Goal: Transaction & Acquisition: Purchase product/service

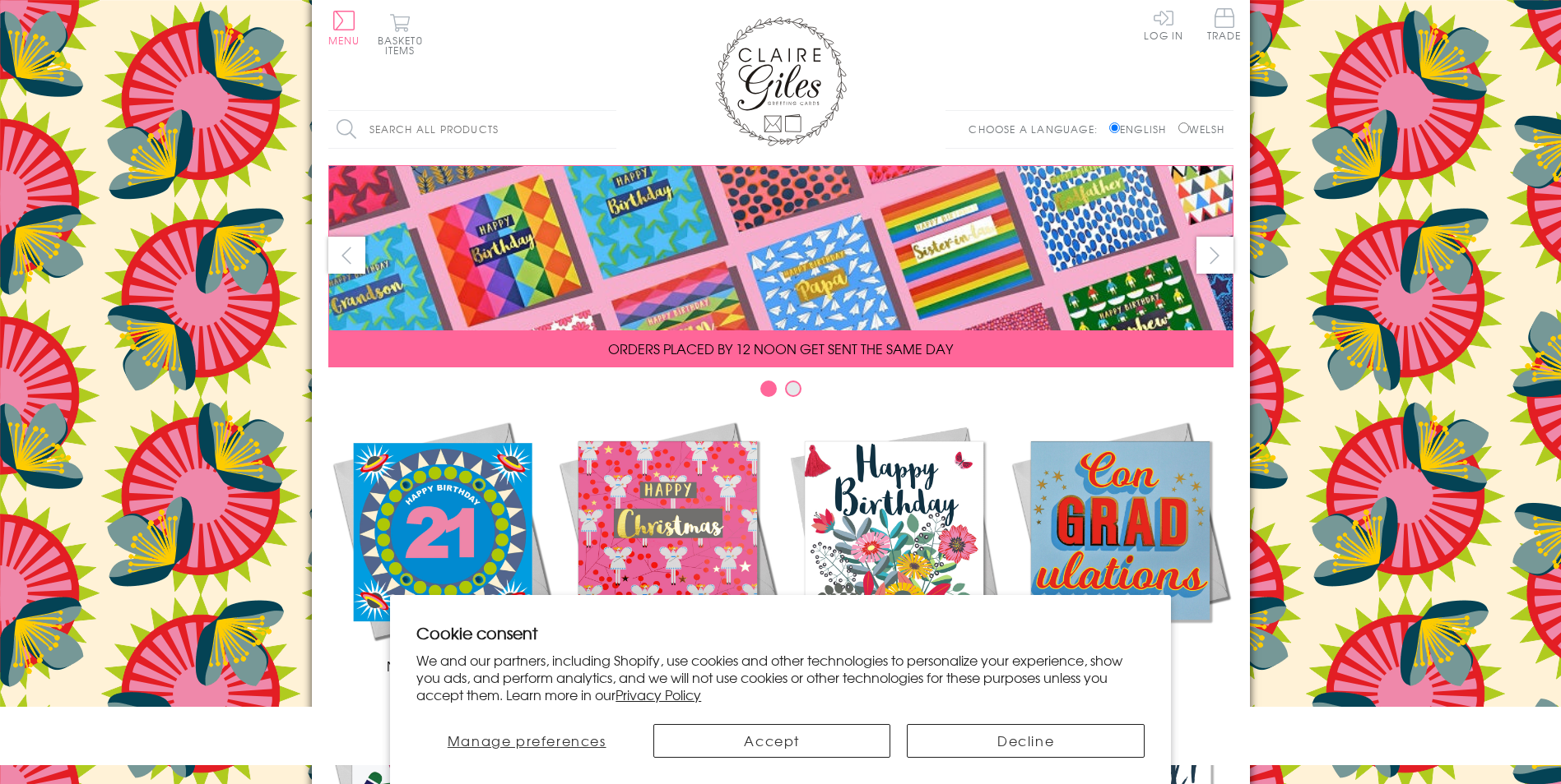
click at [1184, 127] on input "Welsh" at bounding box center [1183, 127] width 11 height 11
radio input "true"
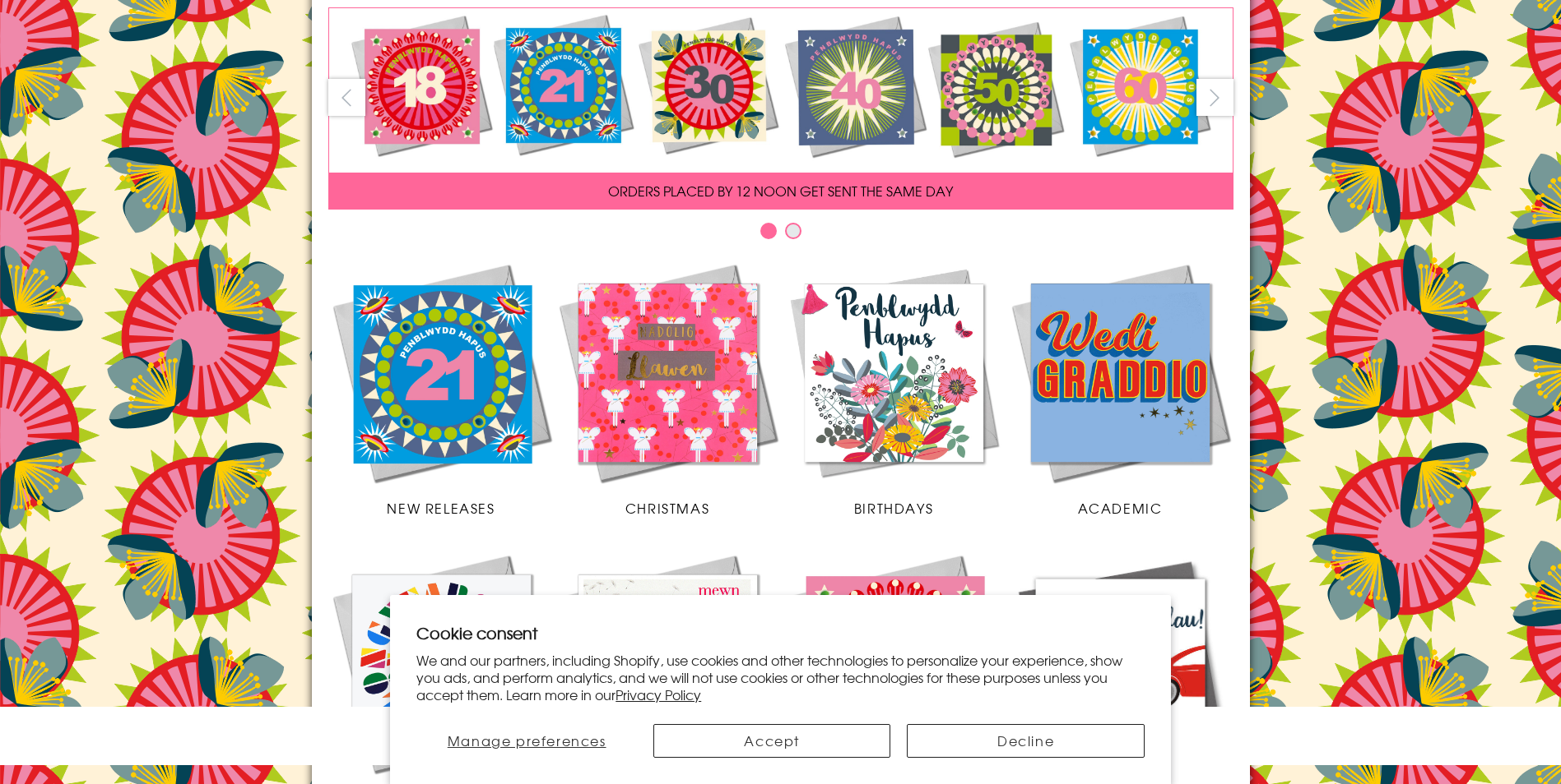
scroll to position [164, 0]
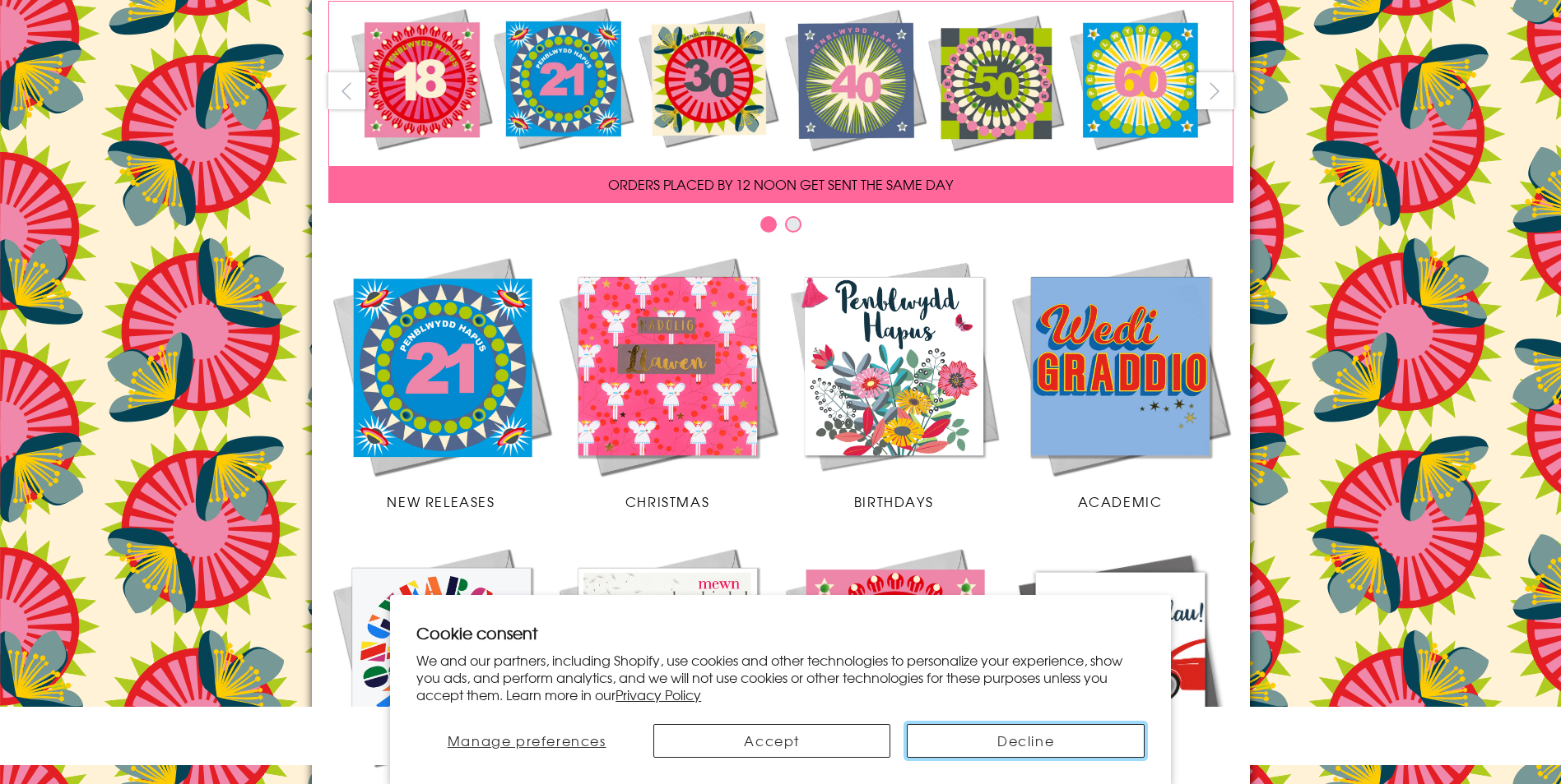
click at [1044, 742] on button "Decline" at bounding box center [1025, 741] width 237 height 33
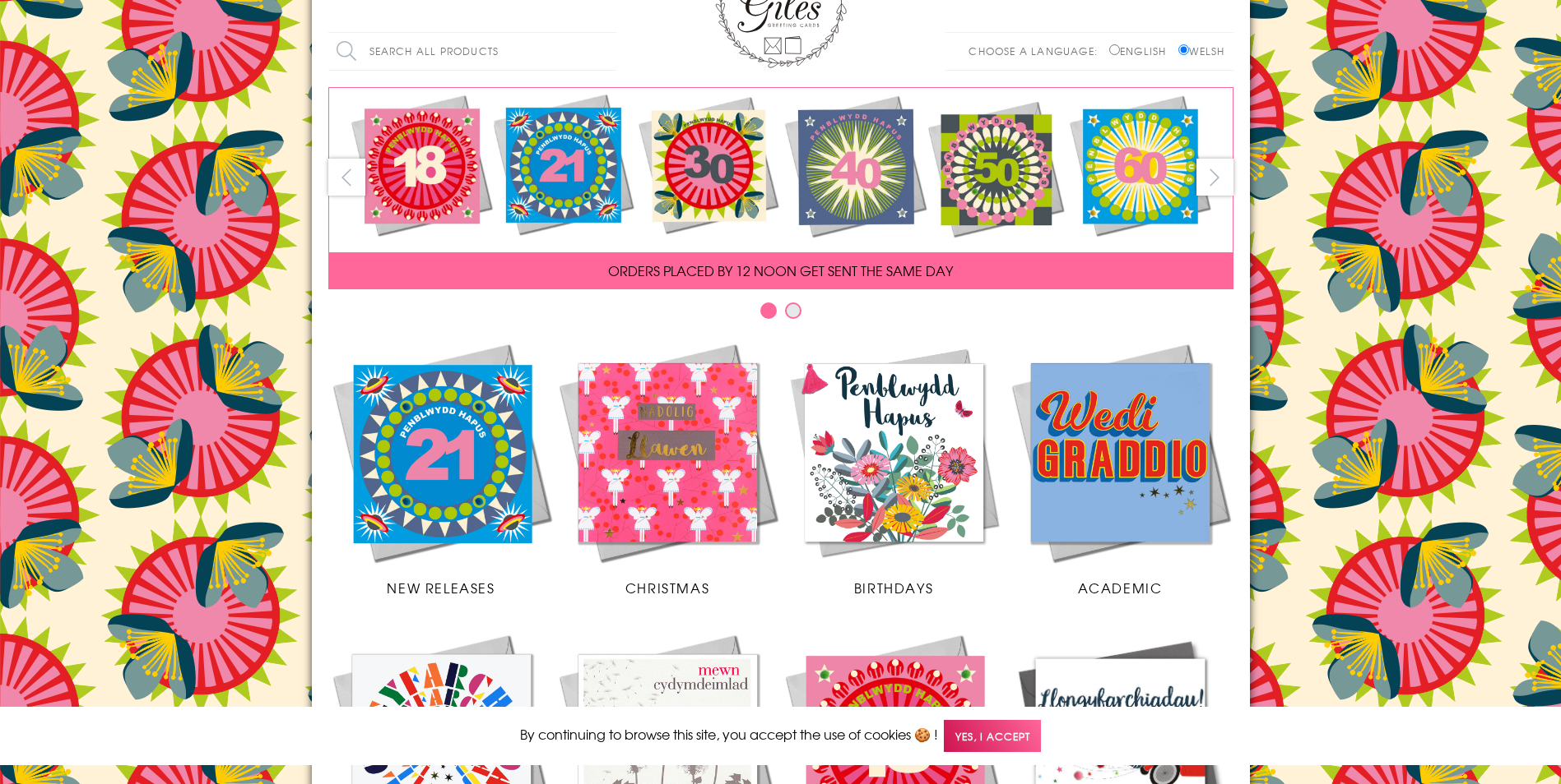
scroll to position [0, 0]
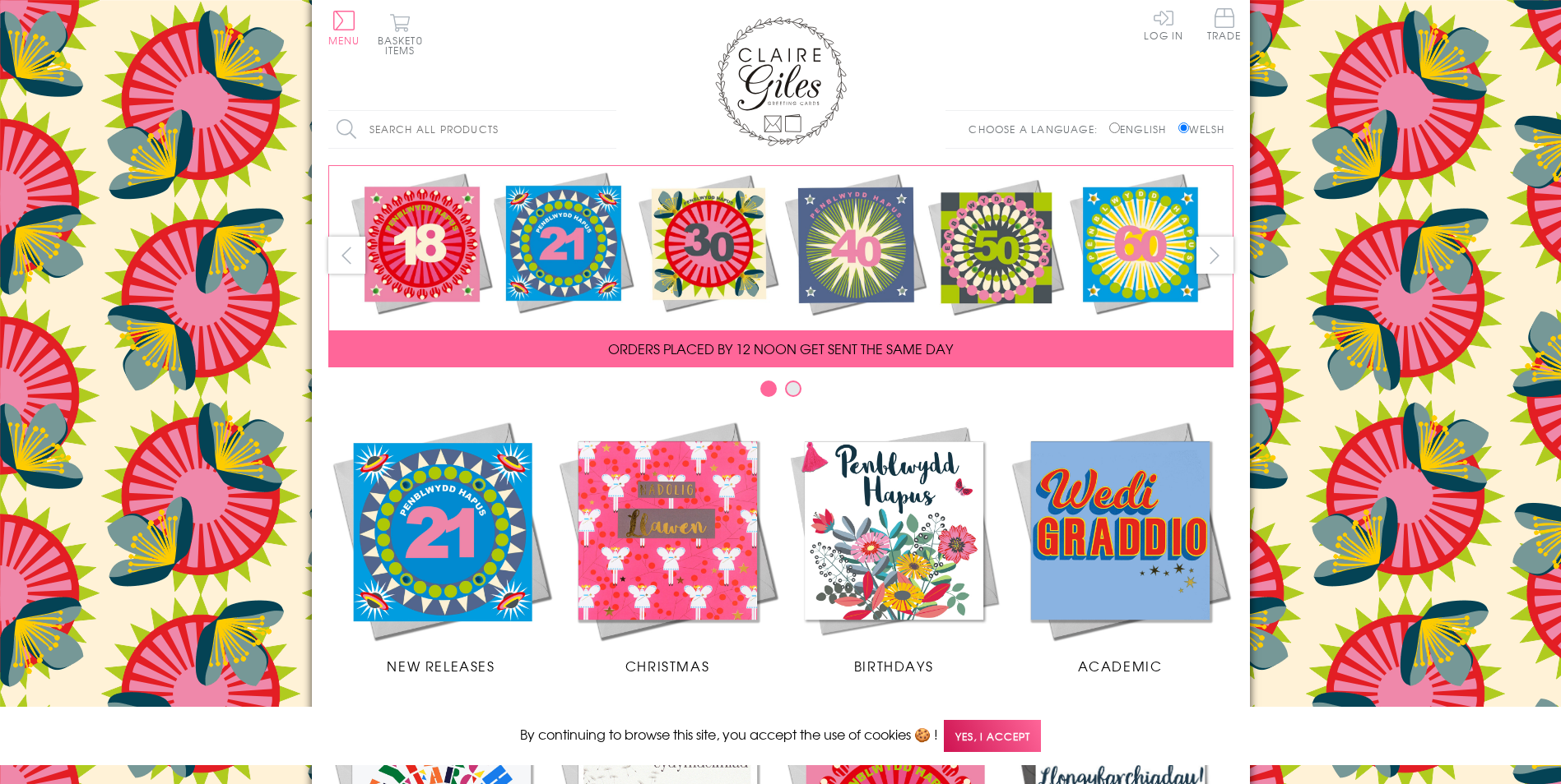
click at [487, 132] on input "Search all products" at bounding box center [472, 130] width 288 height 37
type input "cyfnither"
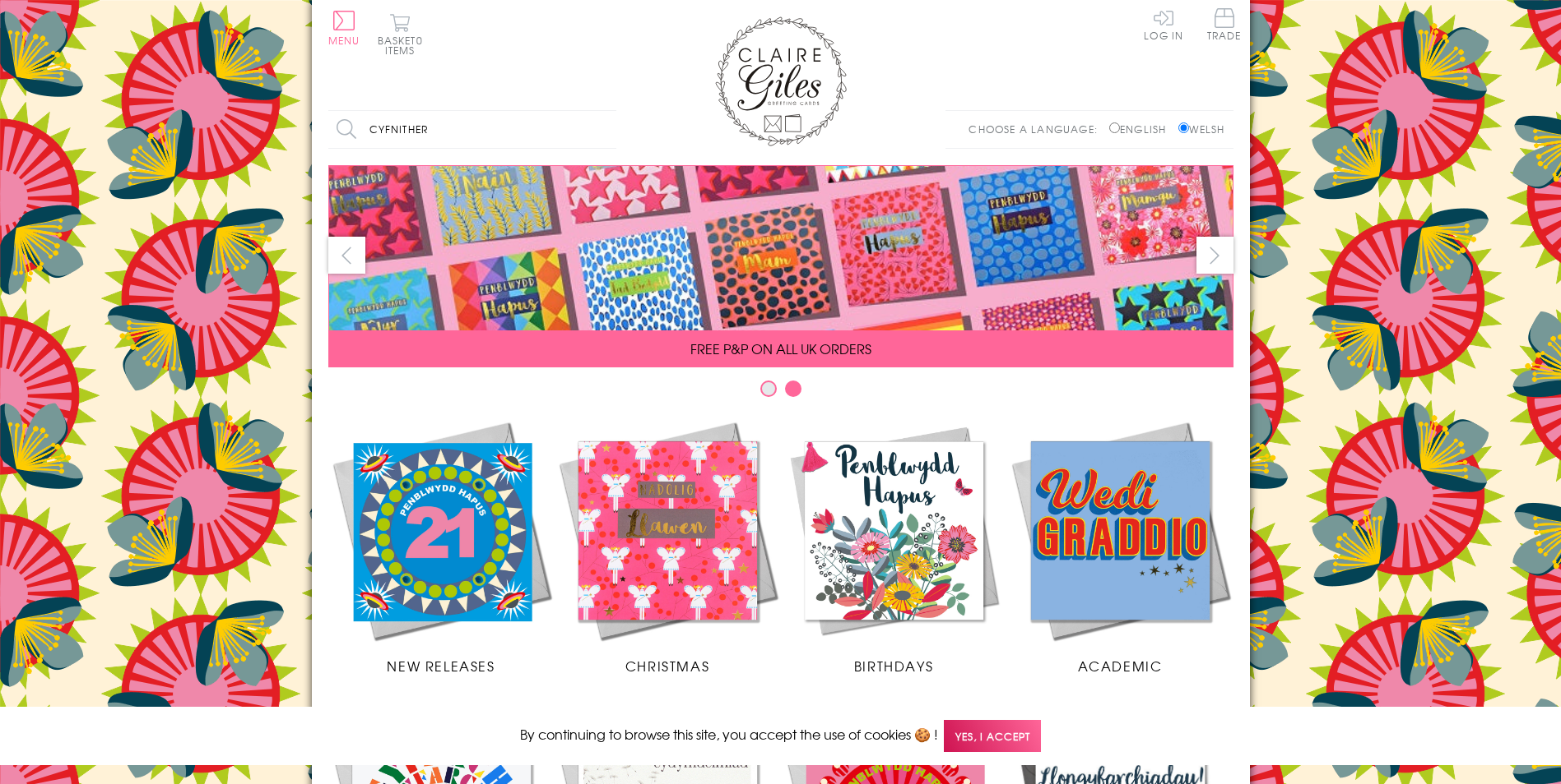
click at [600, 111] on input "Search" at bounding box center [608, 130] width 17 height 37
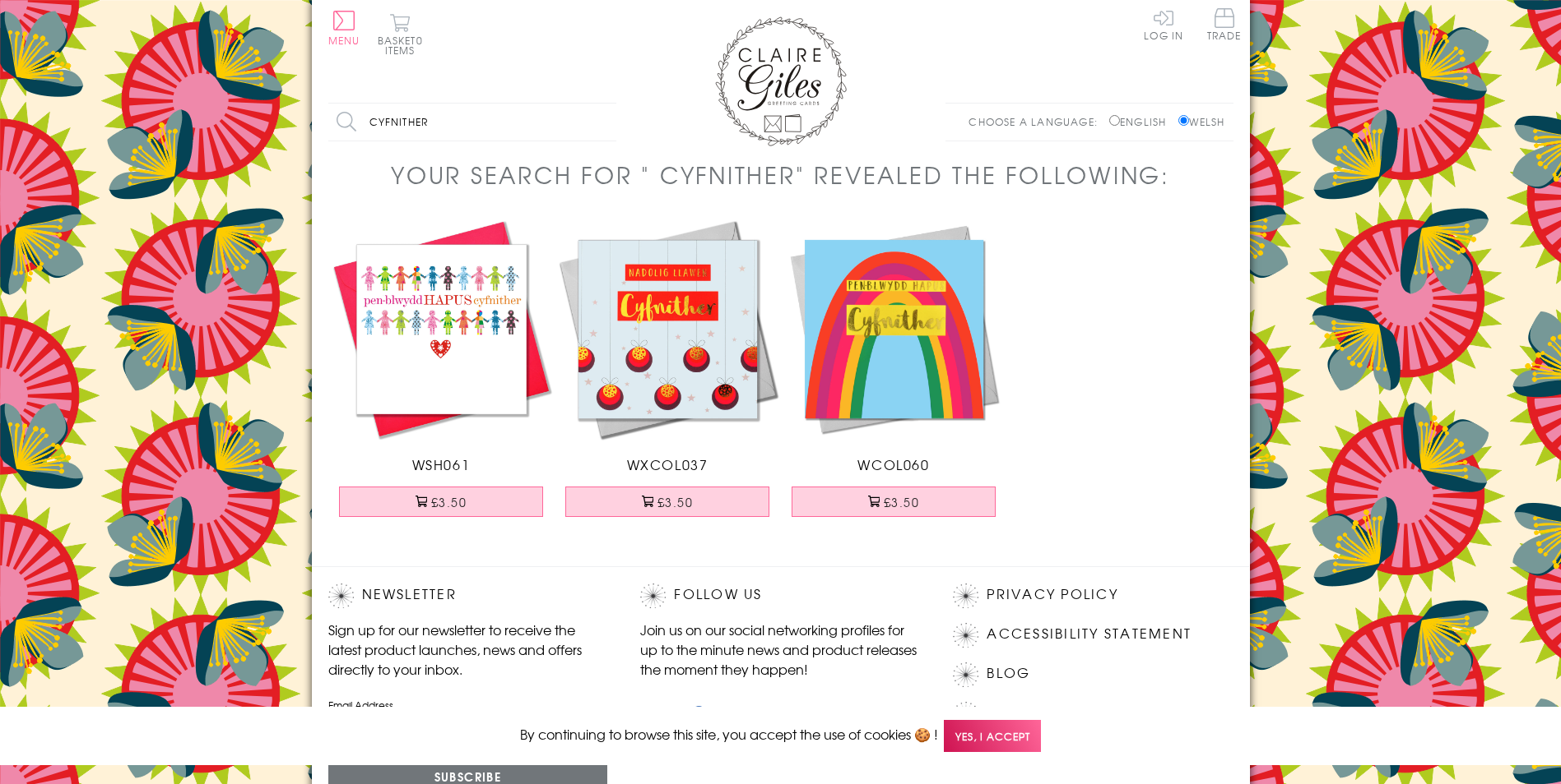
click at [446, 122] on input "cyfnither" at bounding box center [472, 122] width 288 height 37
type input "c"
type input "penblwydd hapus cariad"
click at [600, 103] on input "Search" at bounding box center [608, 122] width 17 height 37
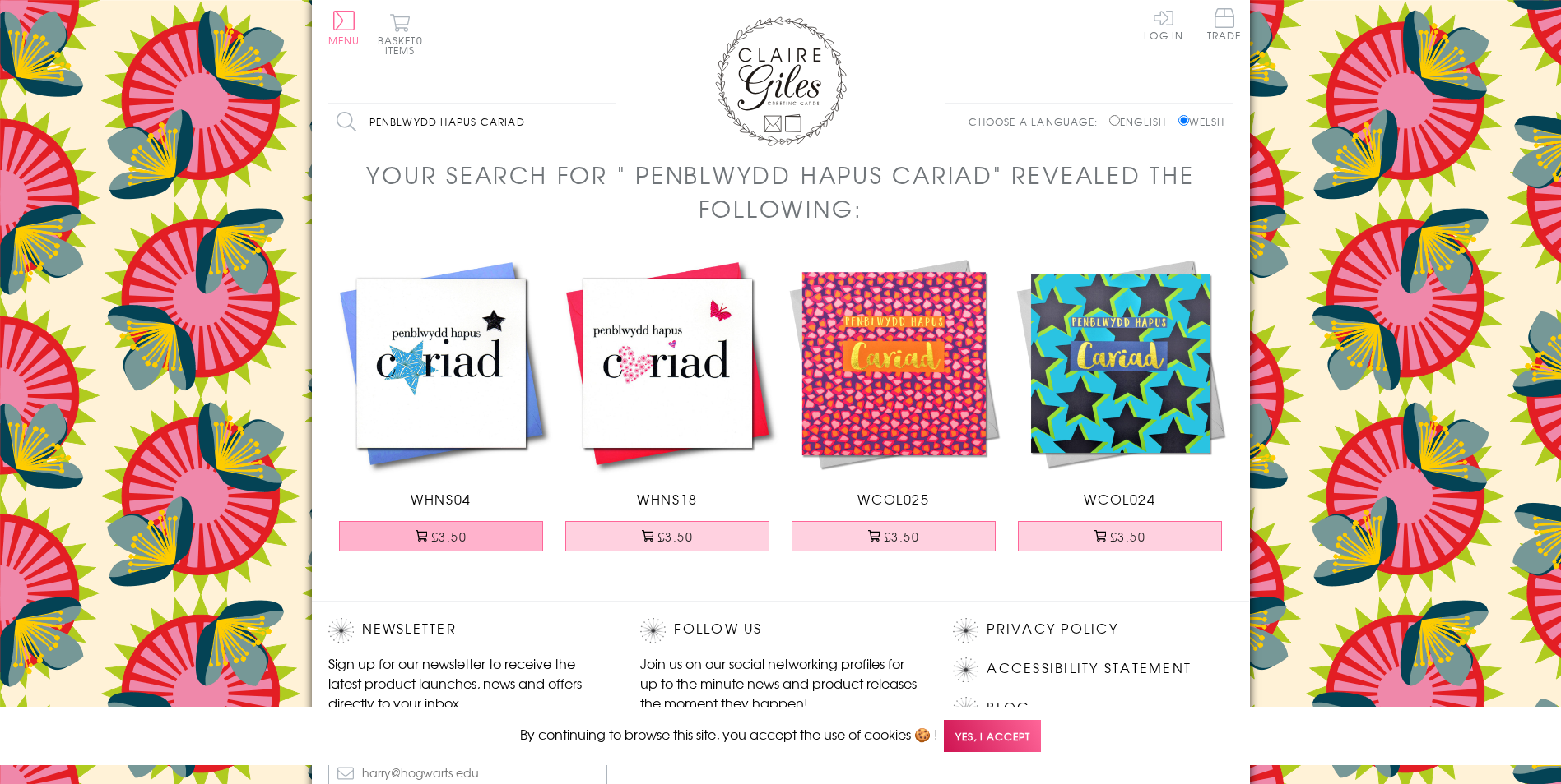
click at [488, 535] on button "£3.50" at bounding box center [441, 536] width 204 height 31
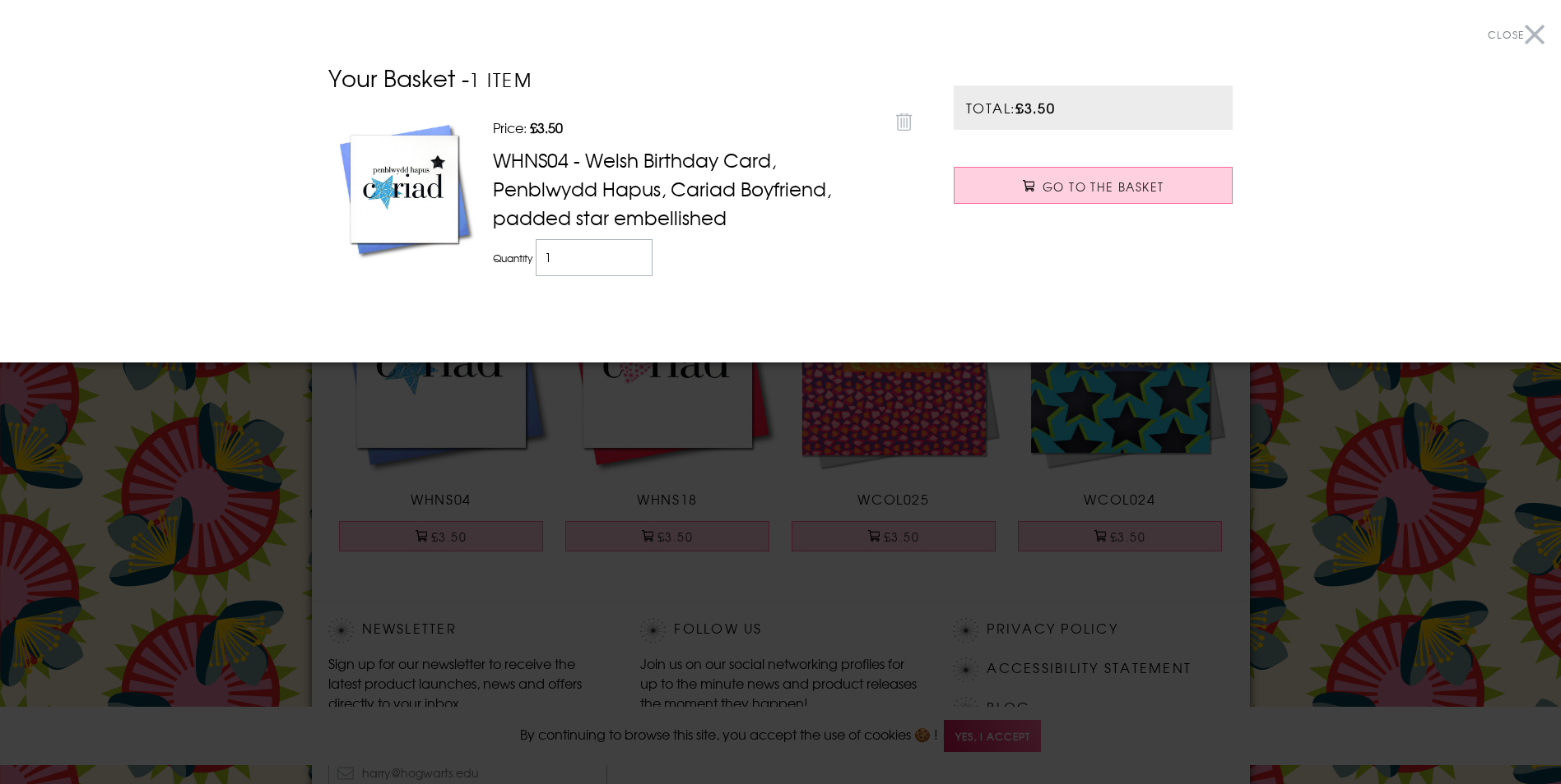
click at [809, 277] on td "Quantity 1" at bounding box center [688, 258] width 399 height 45
click at [1533, 33] on button "Close" at bounding box center [1516, 35] width 57 height 37
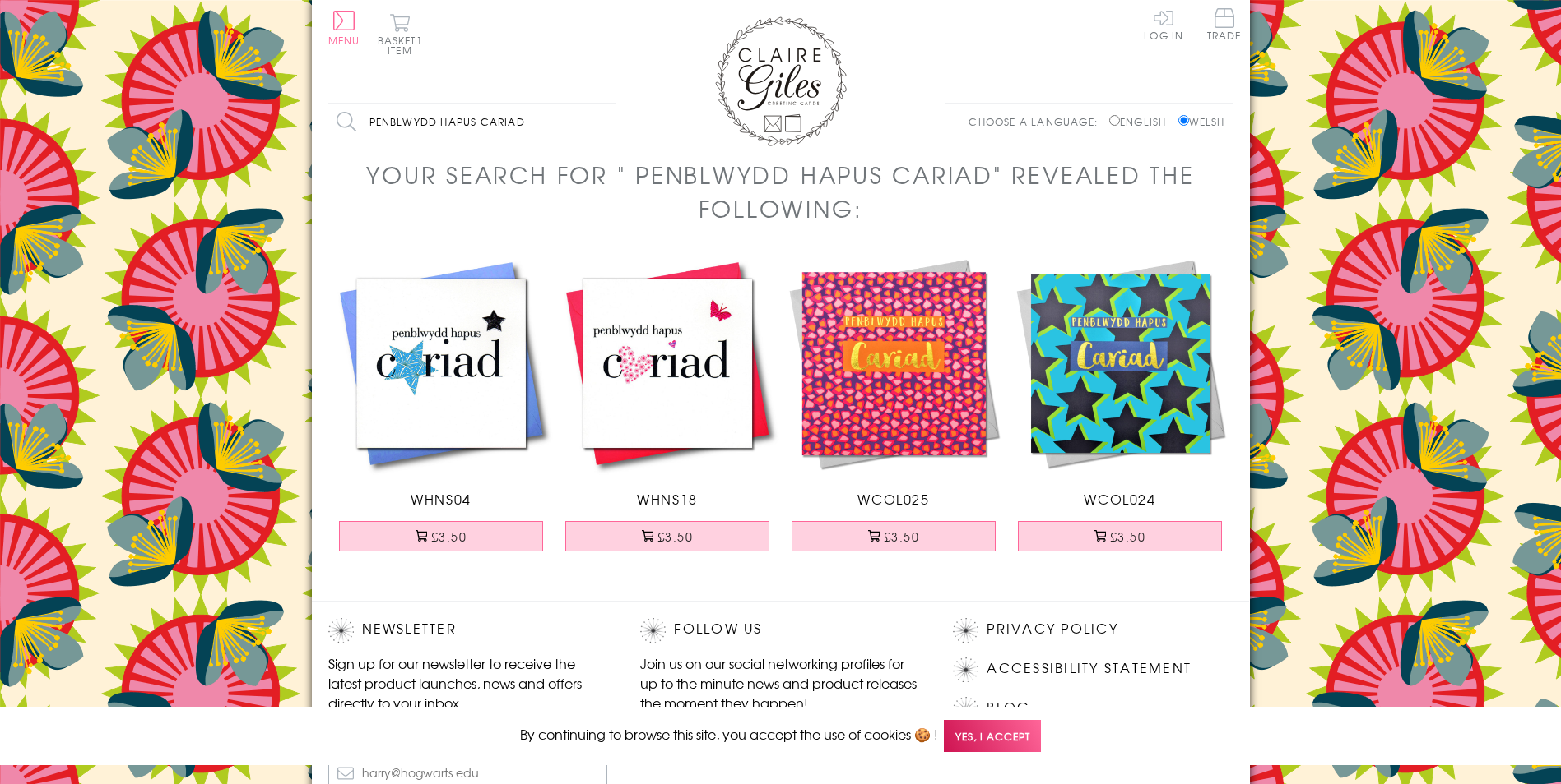
click at [520, 120] on input "penblwydd hapus cariad" at bounding box center [472, 122] width 288 height 37
type input "penblwydd hapus nain"
click at [600, 103] on input "Search" at bounding box center [608, 122] width 17 height 37
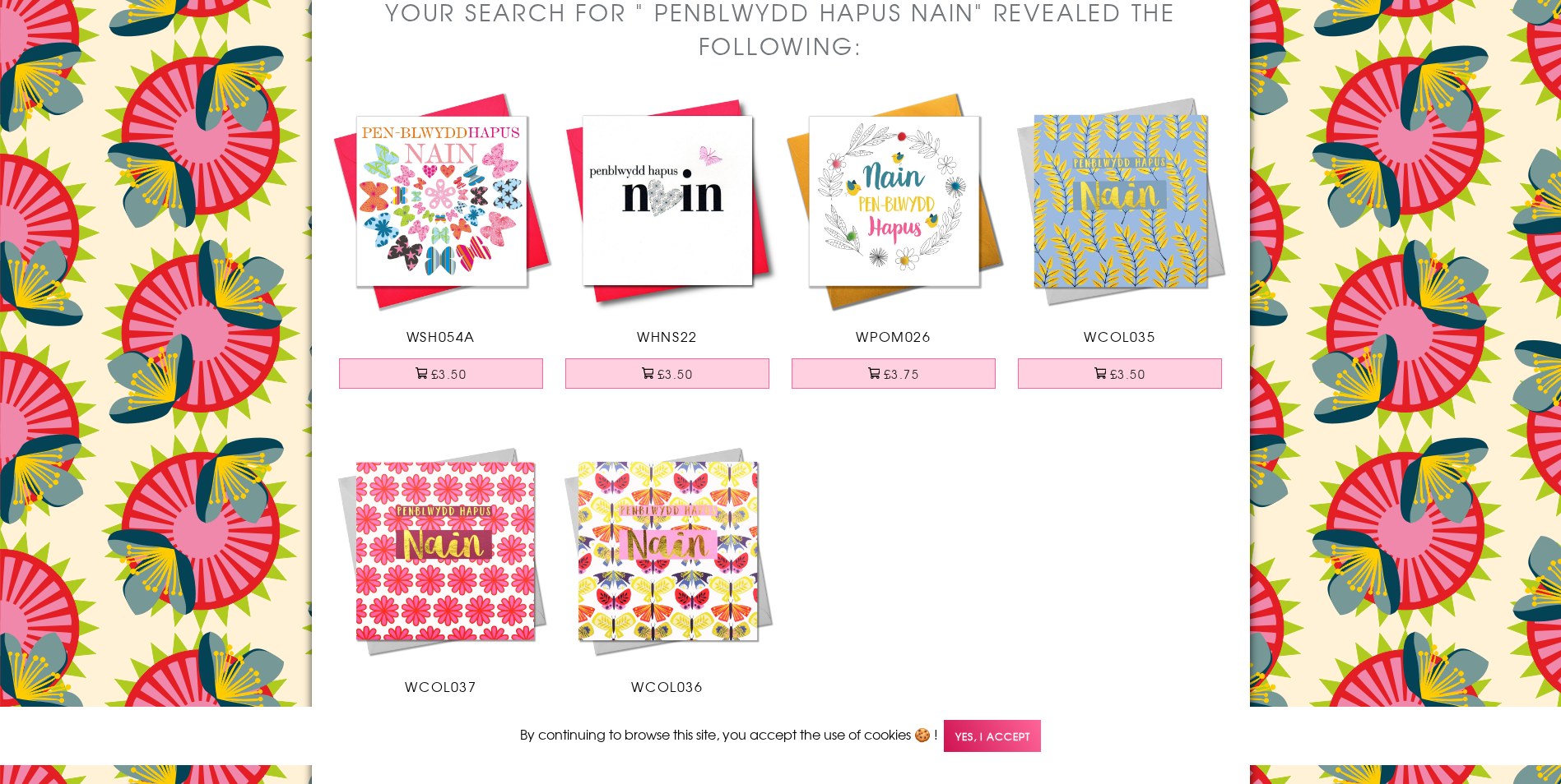
scroll to position [164, 0]
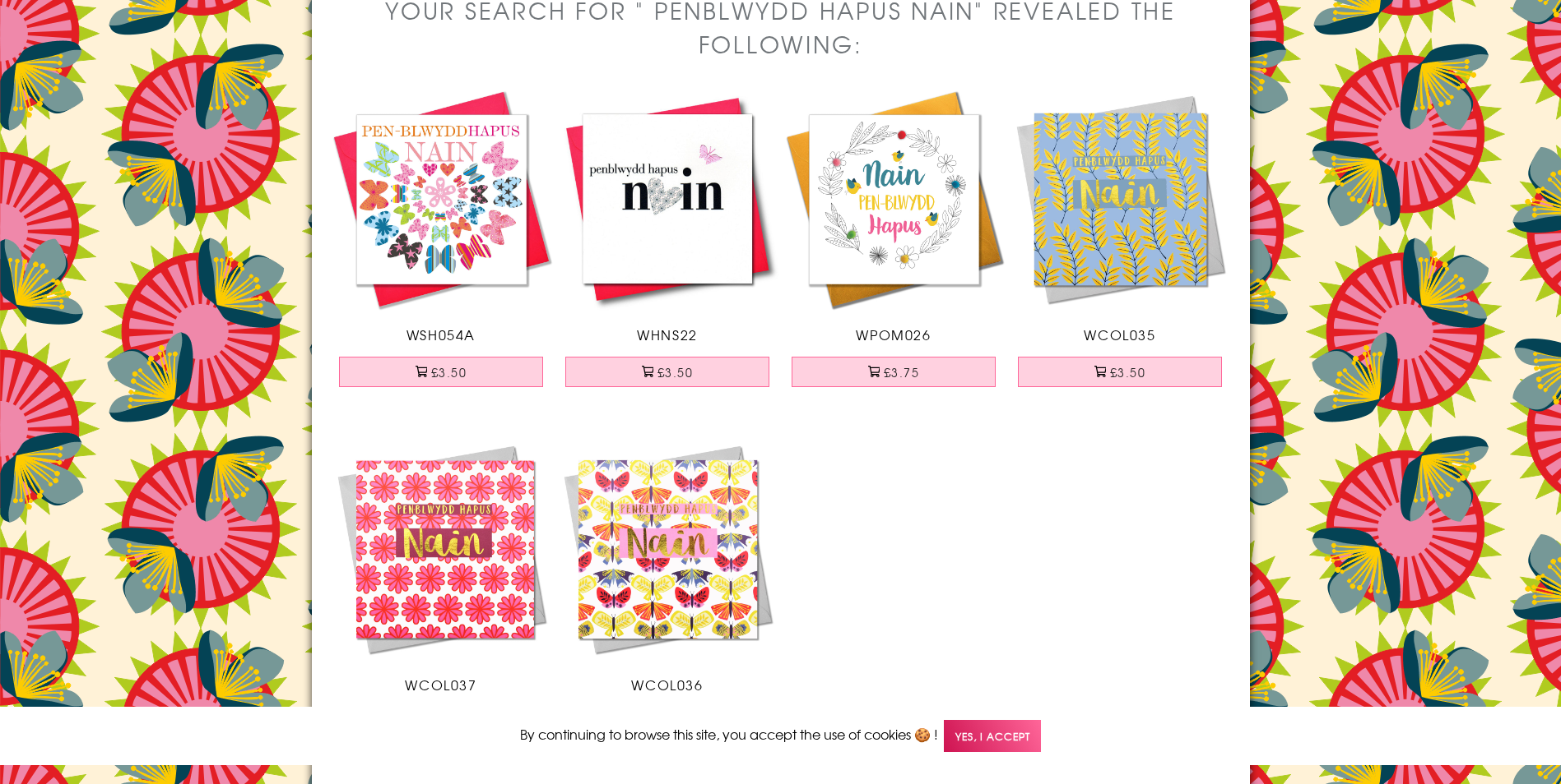
click at [444, 557] on img at bounding box center [441, 550] width 227 height 227
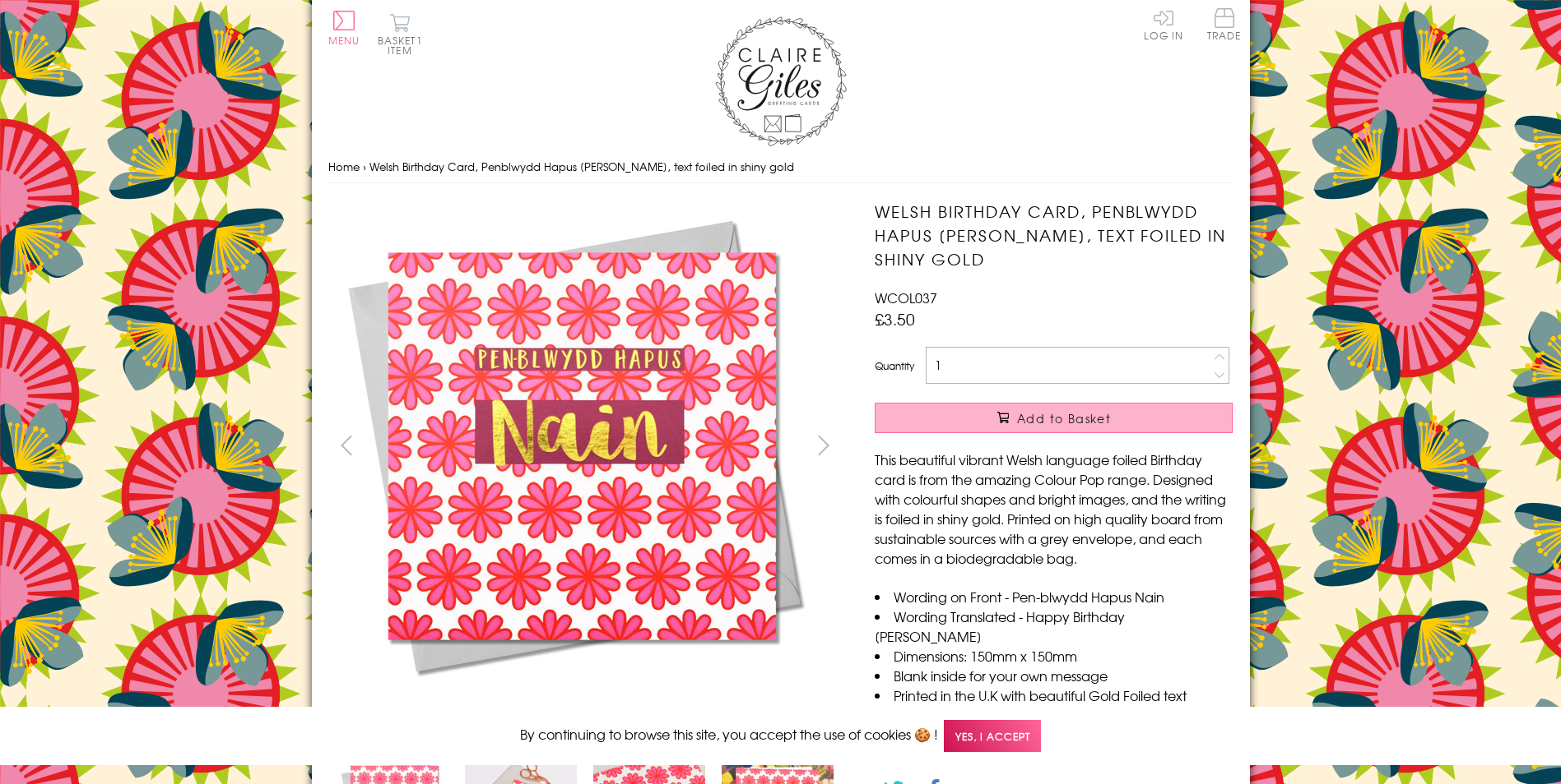
click at [988, 420] on button "Add to Basket" at bounding box center [1052, 418] width 358 height 31
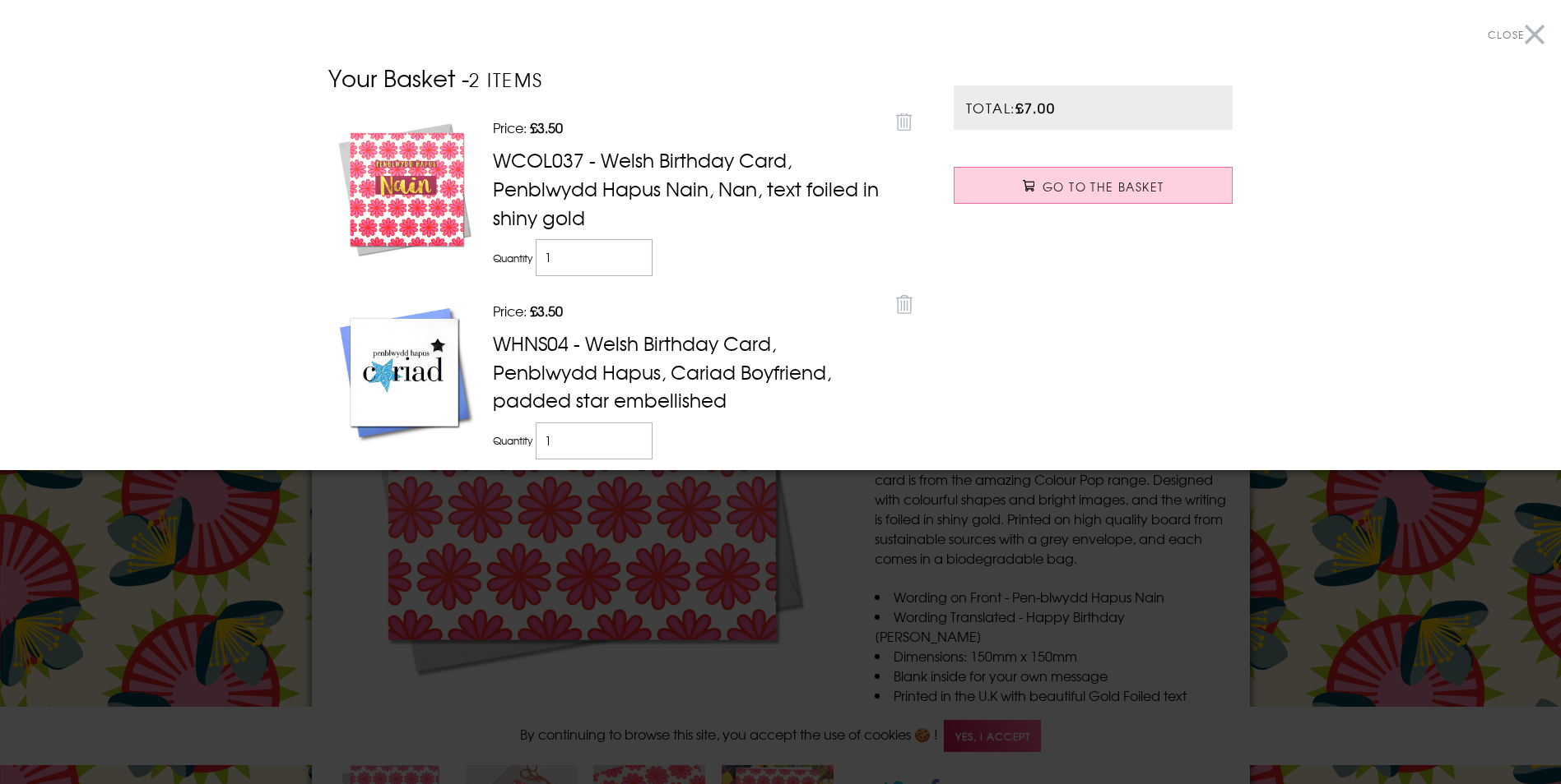
click at [1527, 36] on button "Close" at bounding box center [1516, 35] width 57 height 37
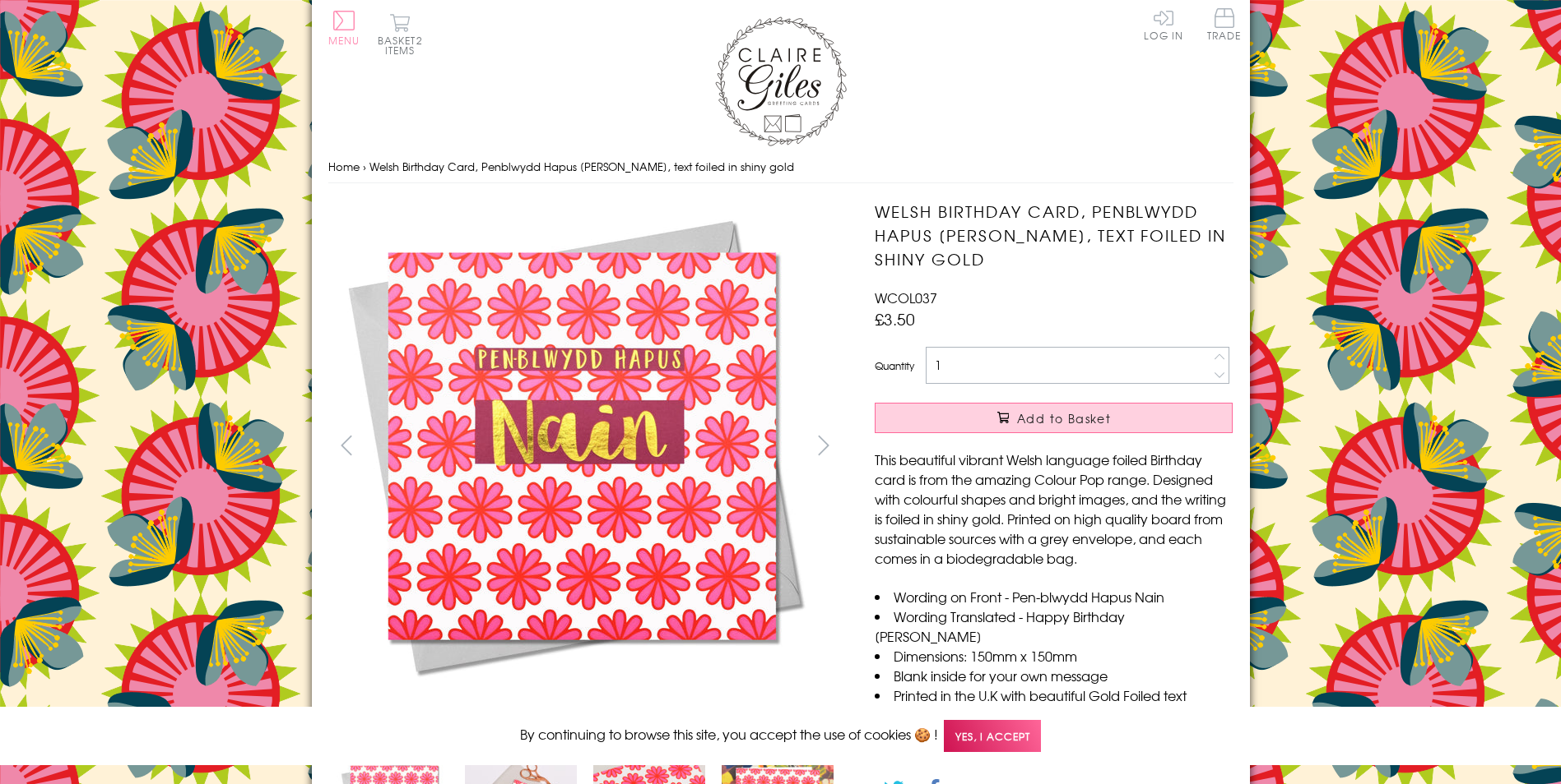
click at [346, 27] on button "Menu" at bounding box center [344, 28] width 33 height 34
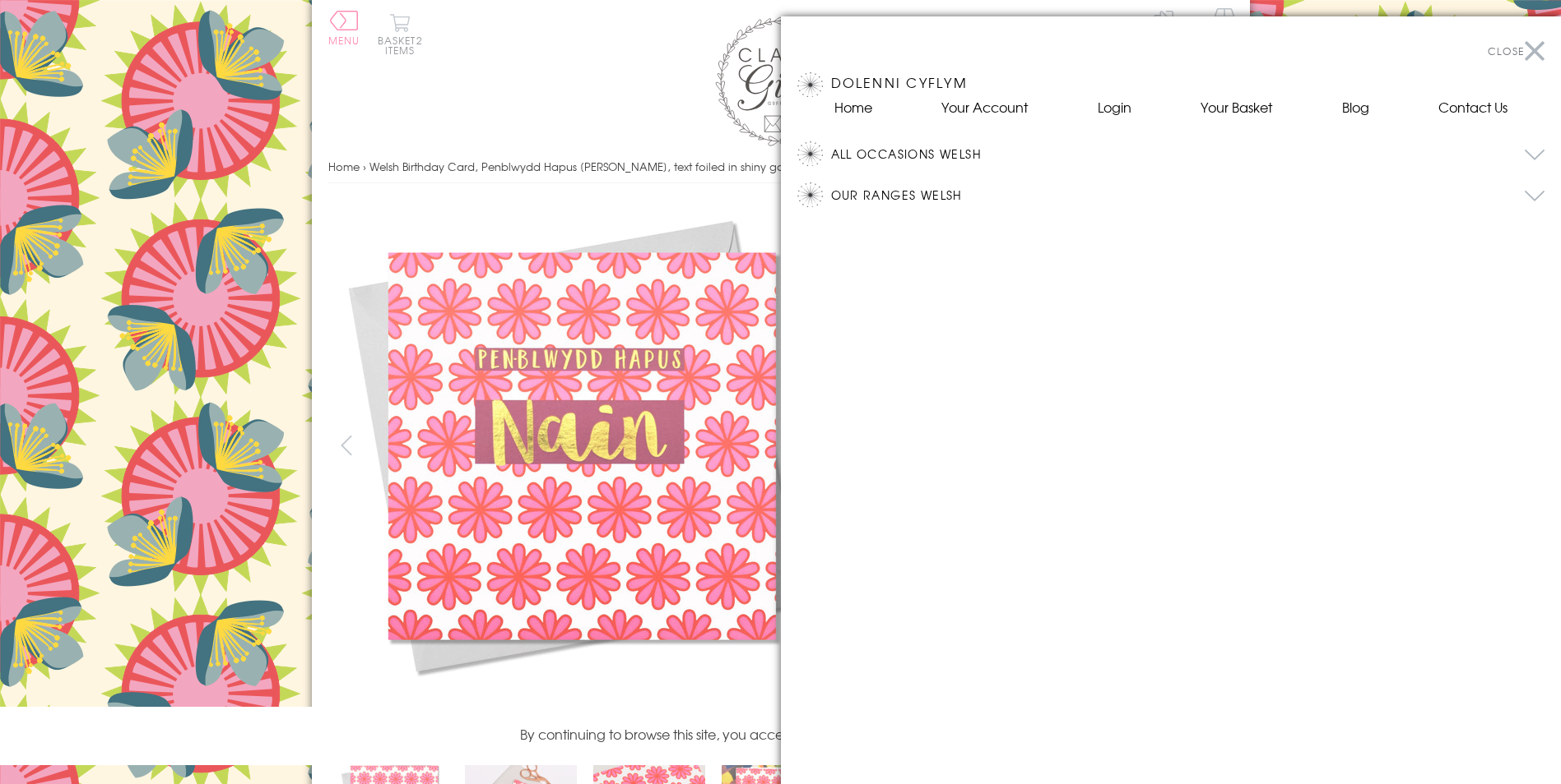
click at [920, 154] on button "All Occasions Welsh" at bounding box center [1188, 154] width 714 height 25
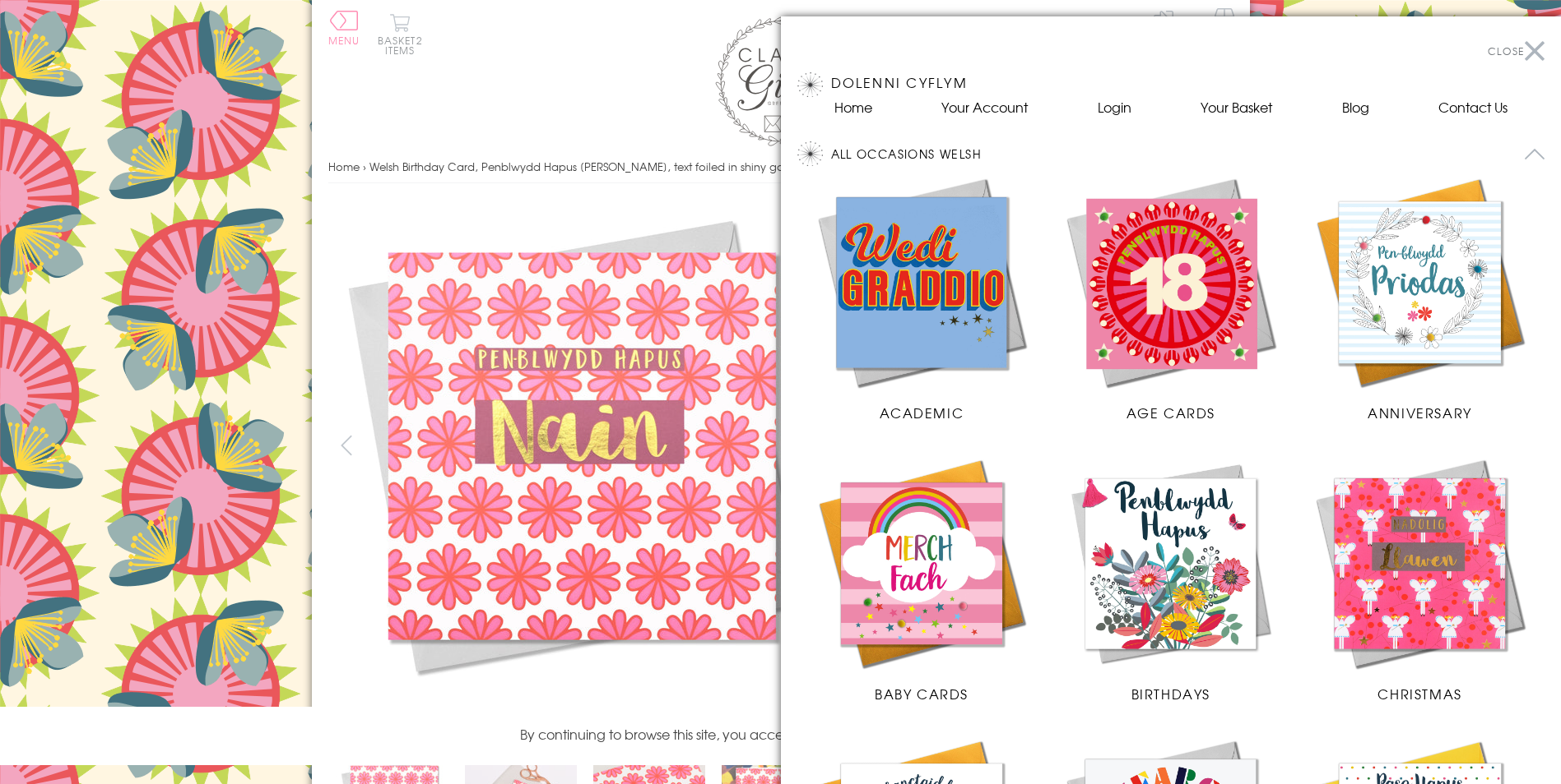
click at [926, 152] on button "All Occasions Welsh" at bounding box center [1188, 154] width 714 height 25
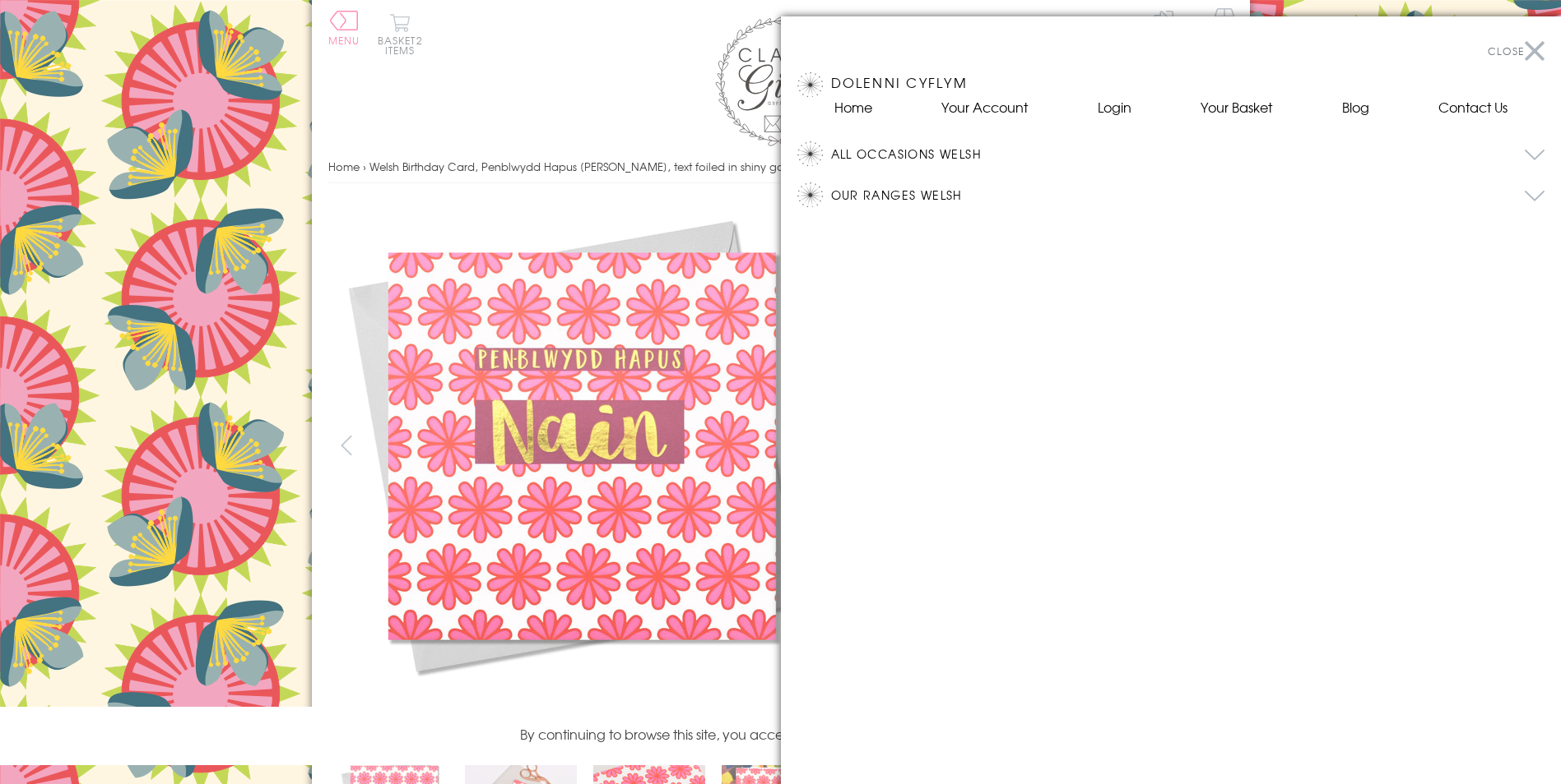
click at [925, 192] on button "Our Ranges Welsh" at bounding box center [1188, 194] width 714 height 25
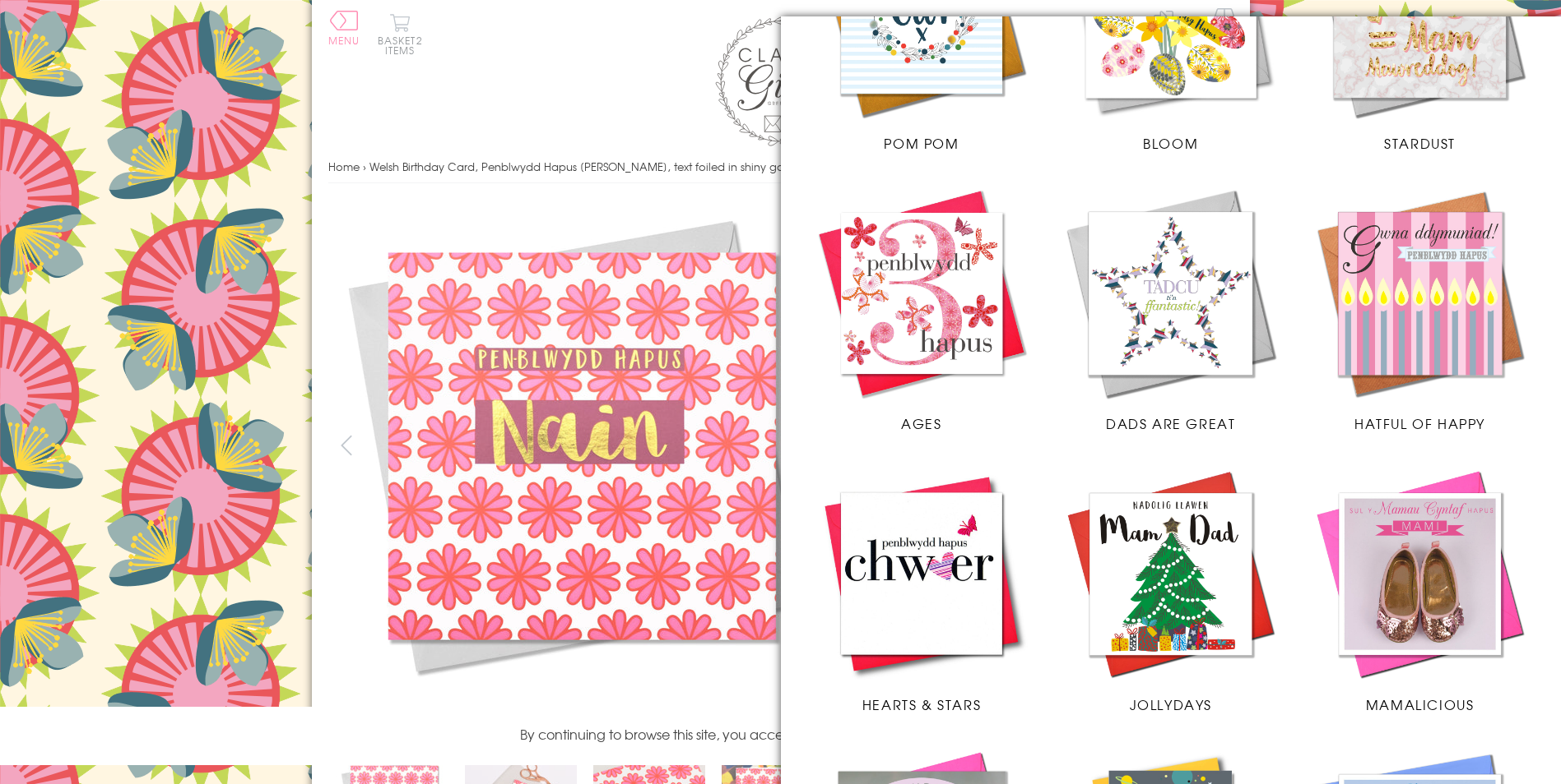
scroll to position [610, 0]
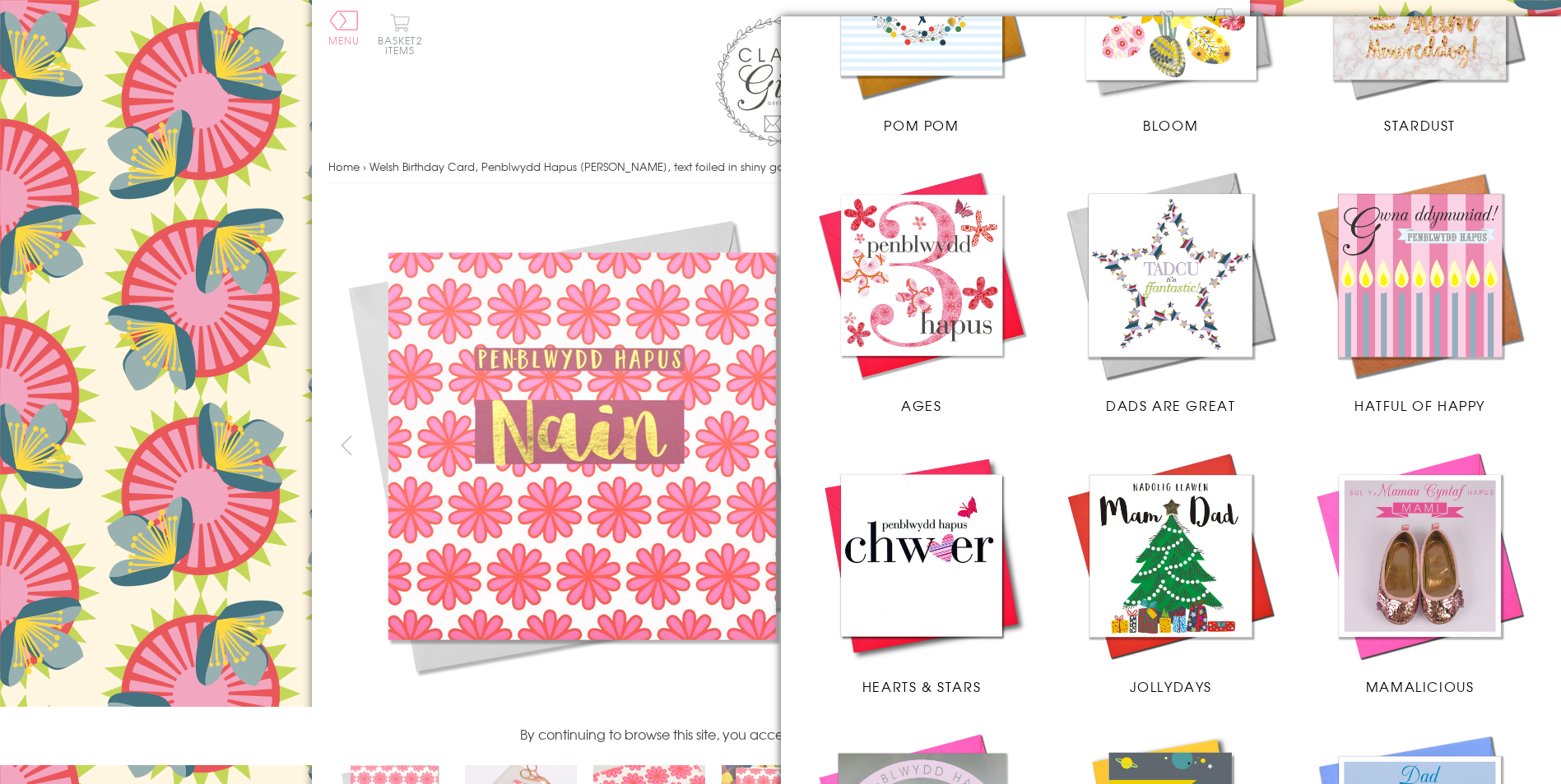
click at [951, 288] on img at bounding box center [922, 276] width 217 height 217
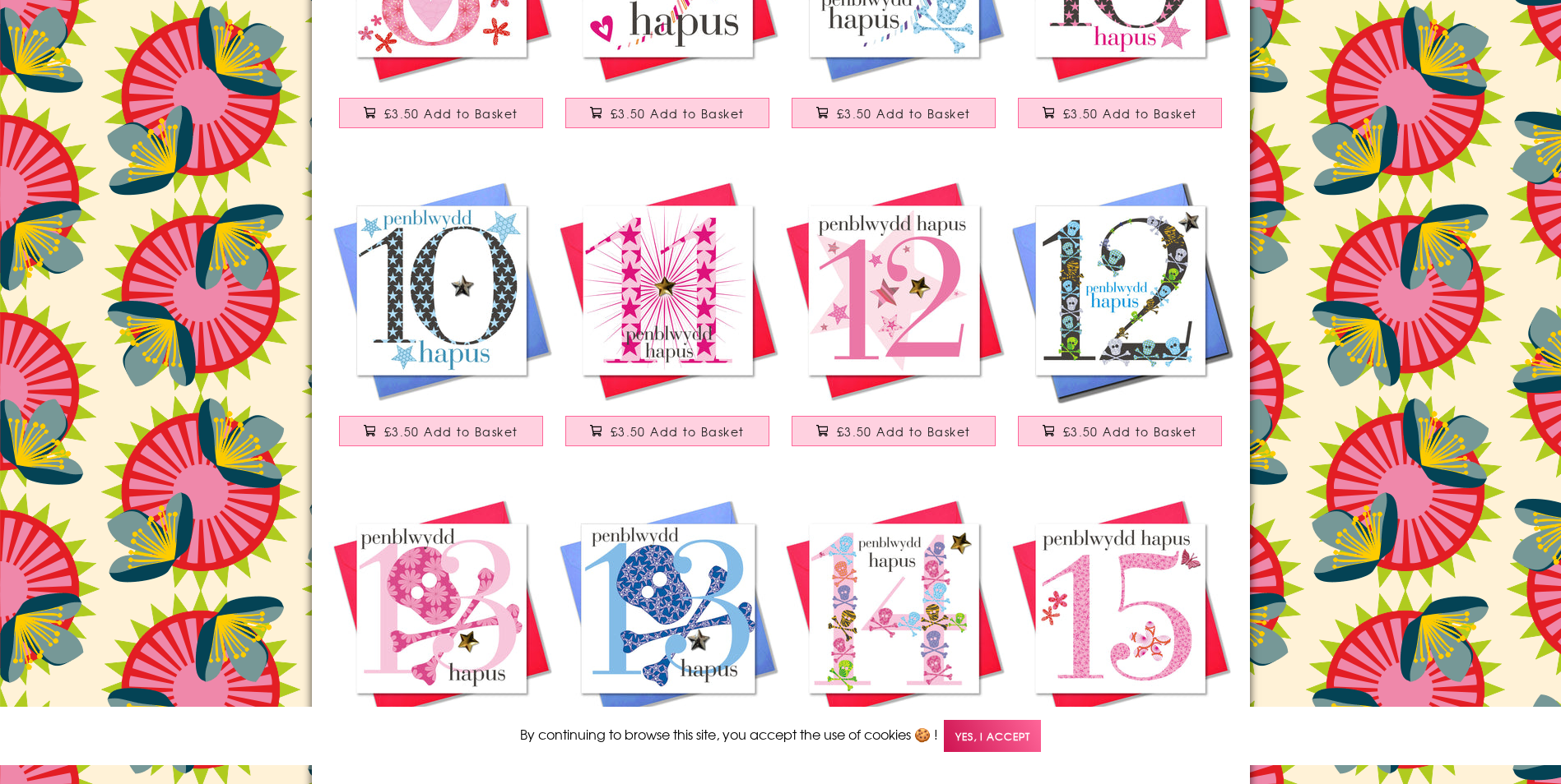
scroll to position [987, 0]
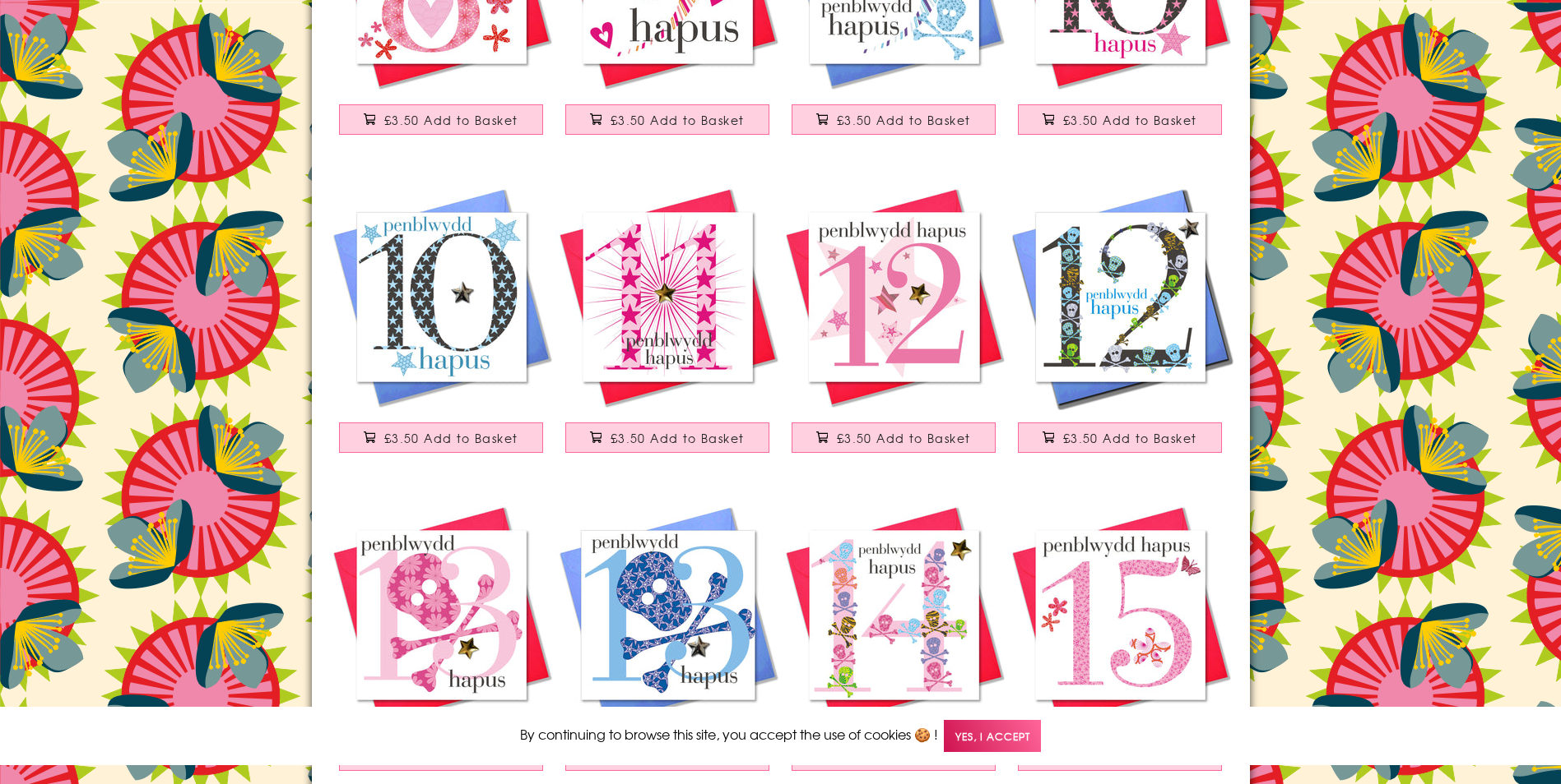
click at [912, 315] on img at bounding box center [894, 297] width 227 height 227
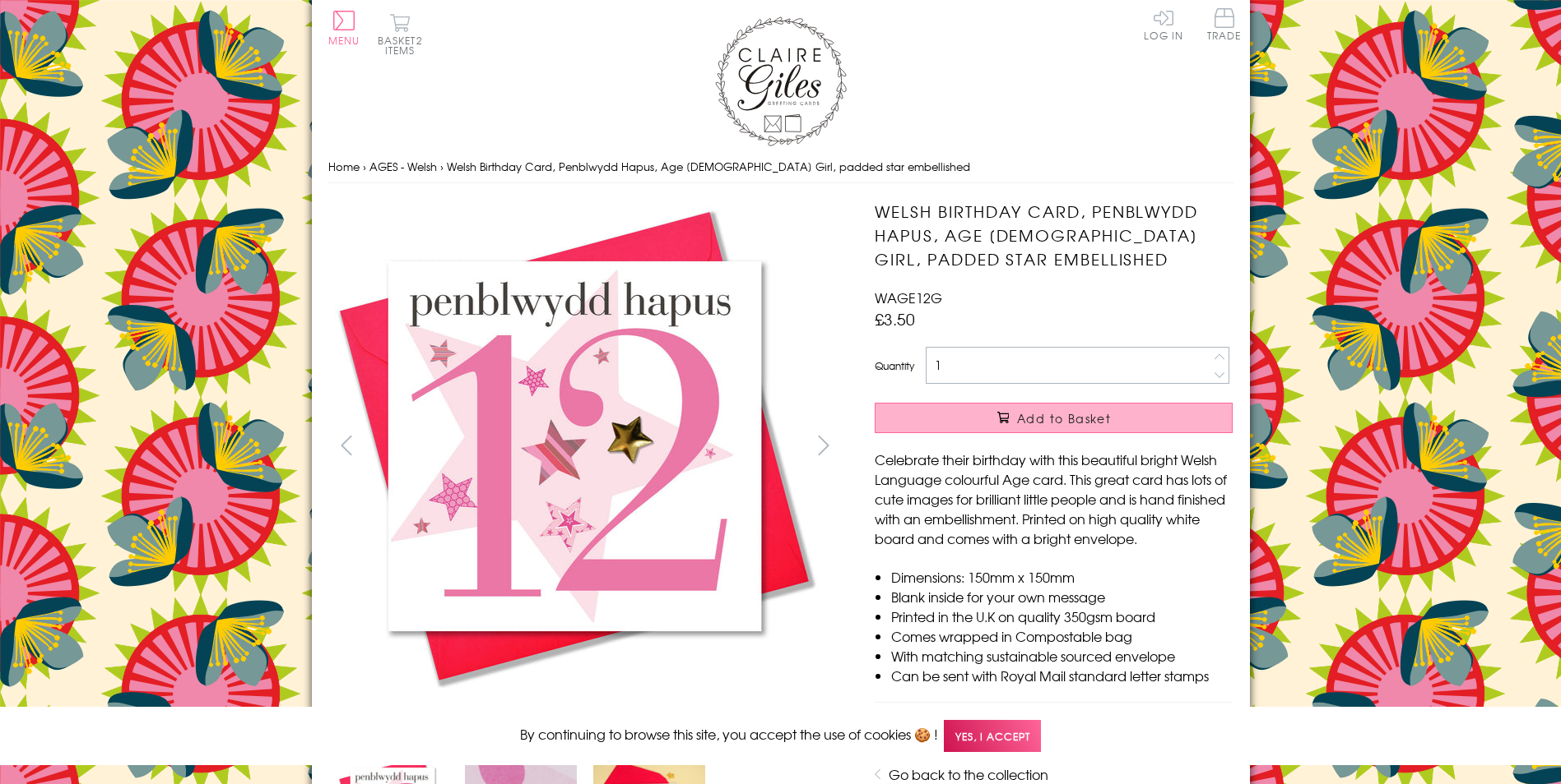
click at [986, 422] on button "Add to Basket" at bounding box center [1052, 418] width 358 height 31
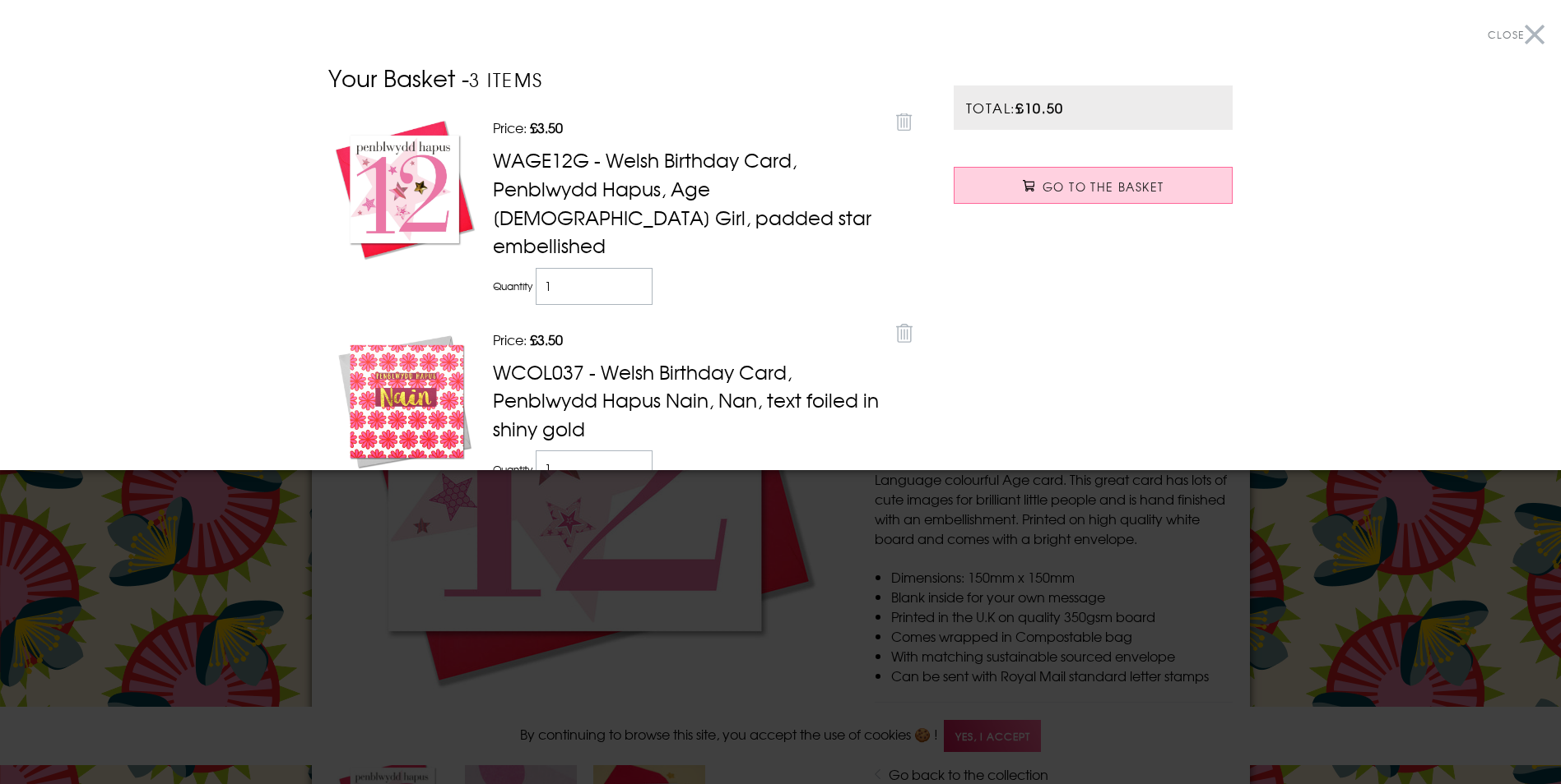
click at [1522, 28] on button "Close" at bounding box center [1516, 35] width 57 height 37
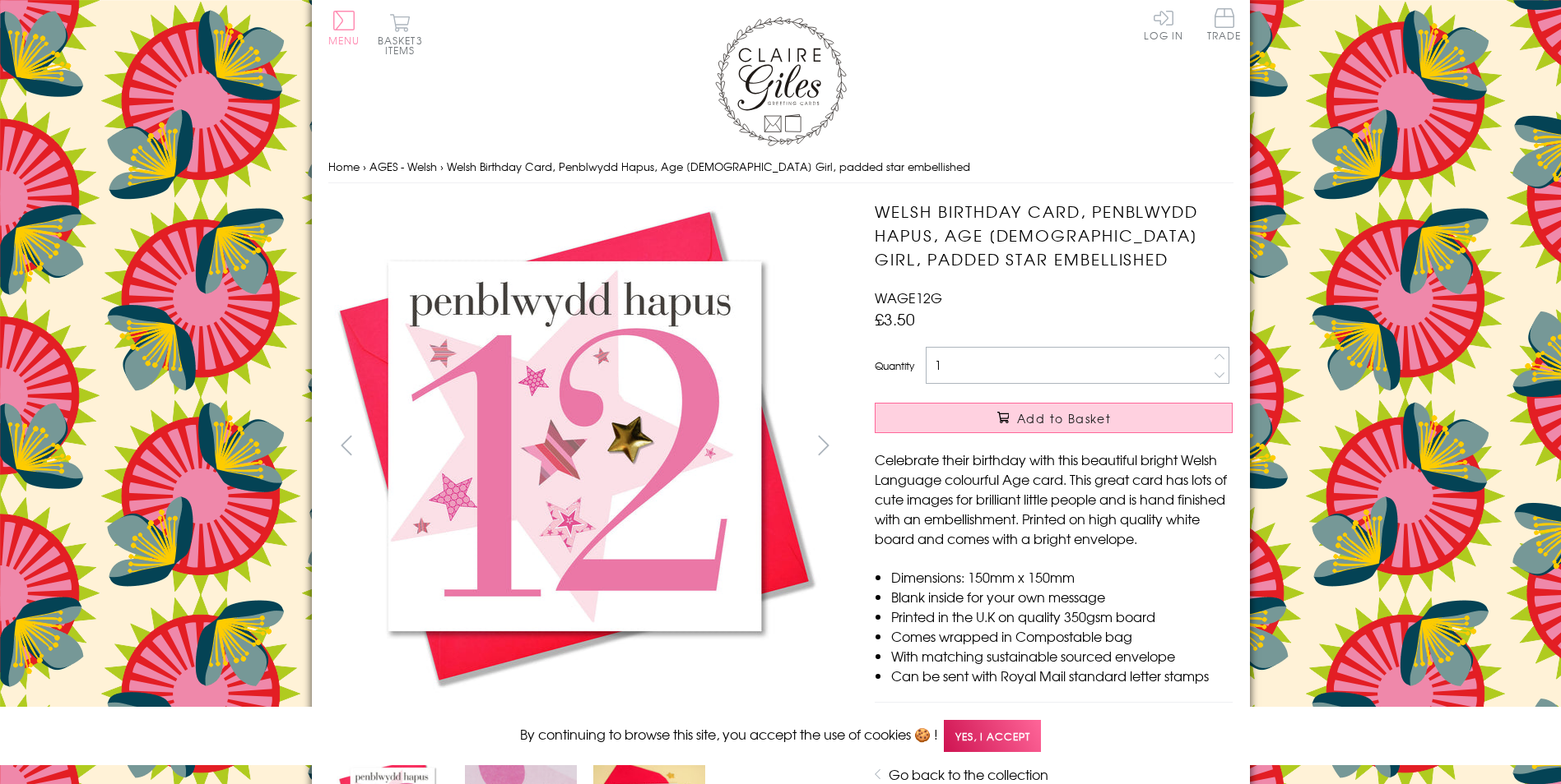
click at [345, 25] on button "Menu" at bounding box center [344, 28] width 33 height 34
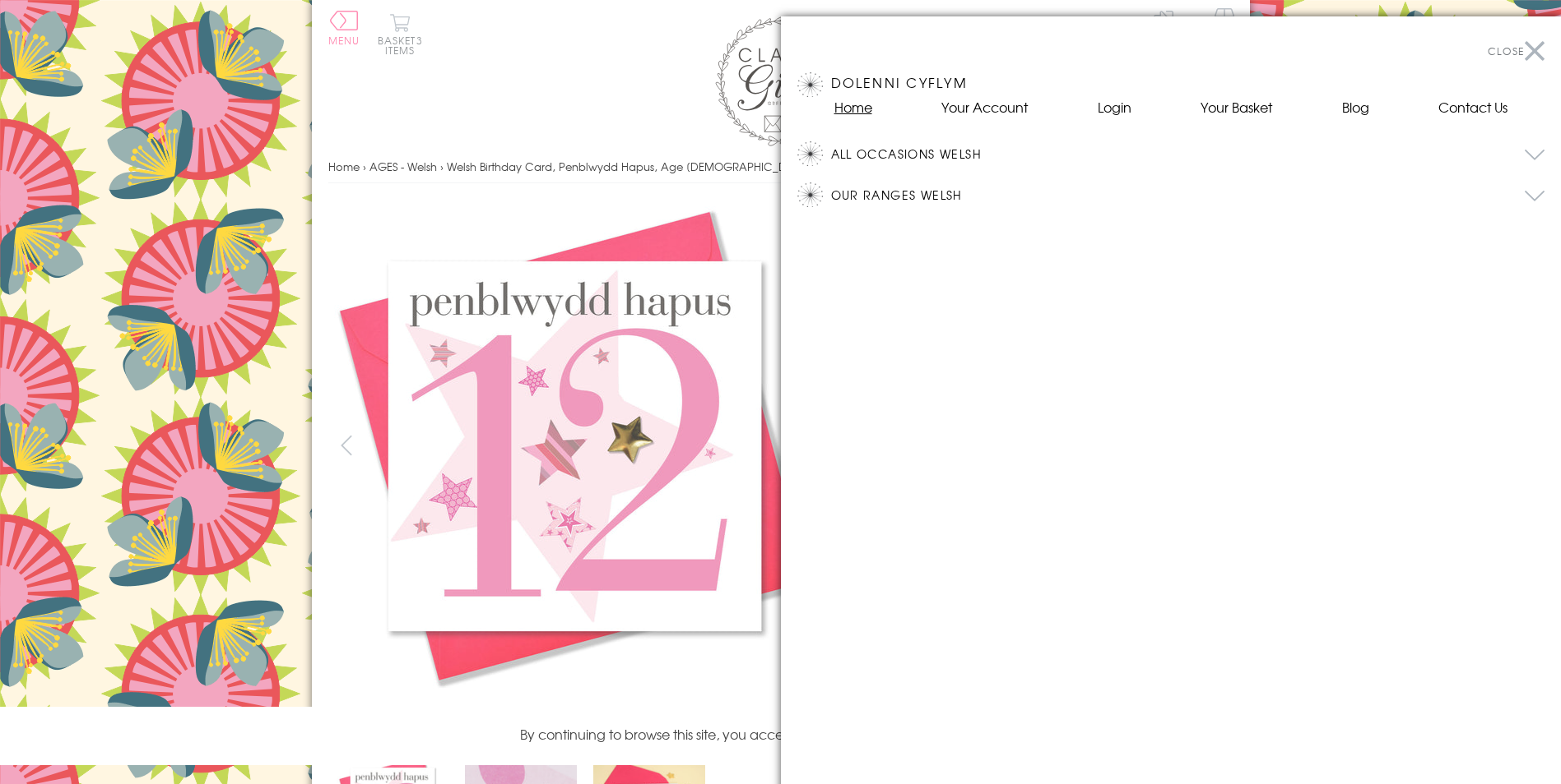
click at [854, 109] on link "Home" at bounding box center [852, 107] width 37 height 20
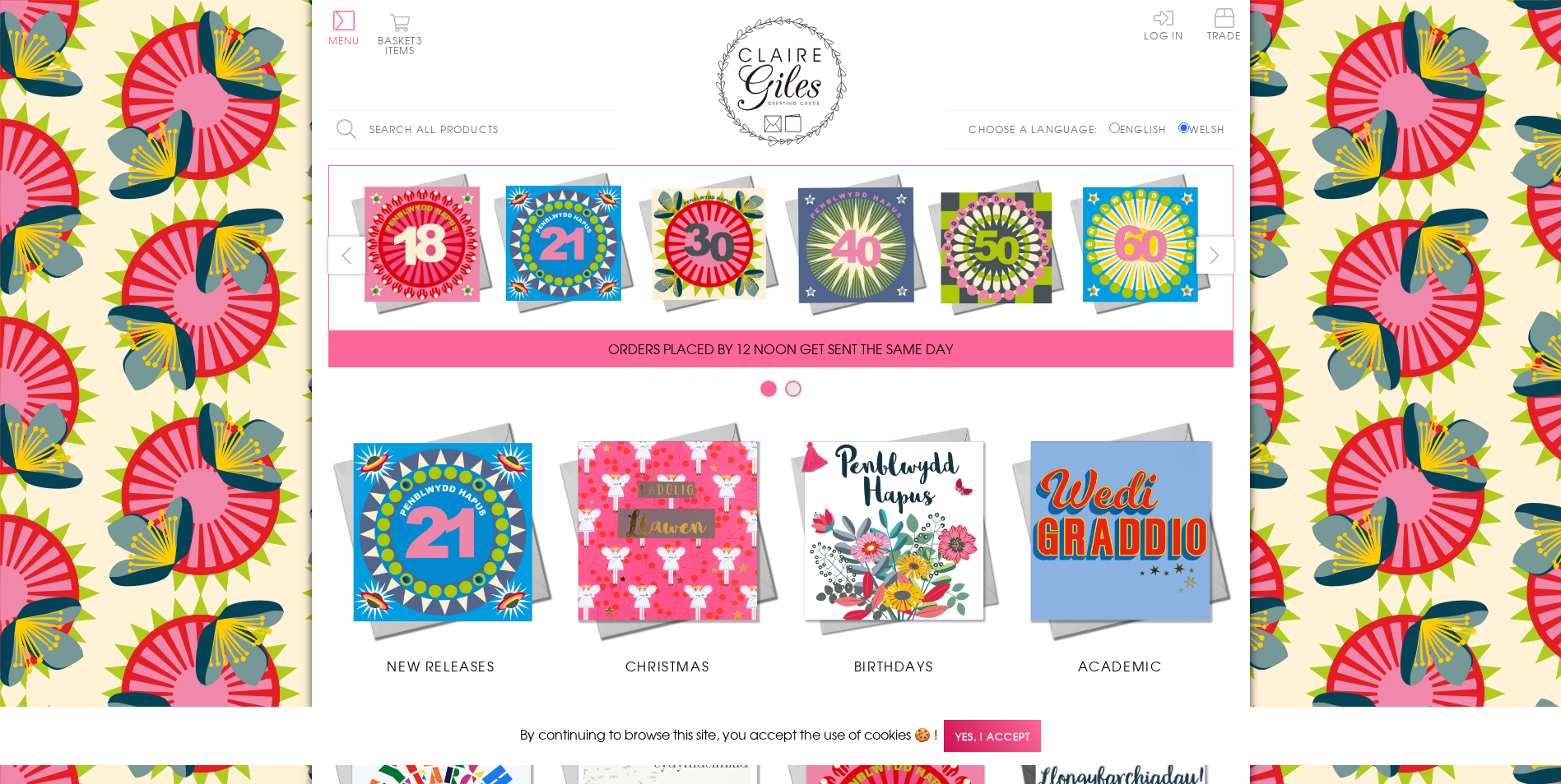
click at [537, 134] on input "Search all products" at bounding box center [472, 130] width 288 height 37
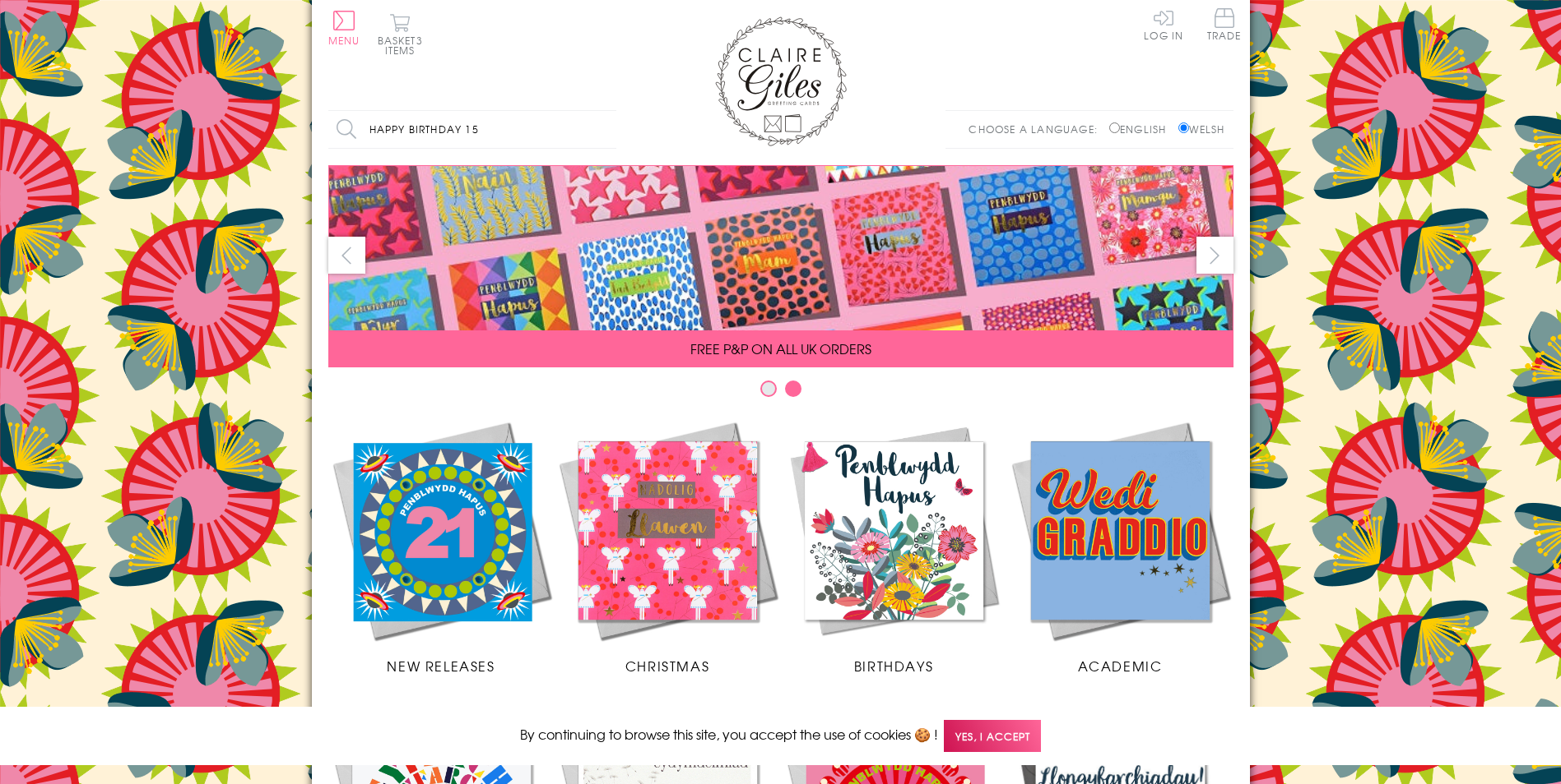
type input "happy birthday 15"
click at [600, 111] on input "Search" at bounding box center [608, 130] width 17 height 37
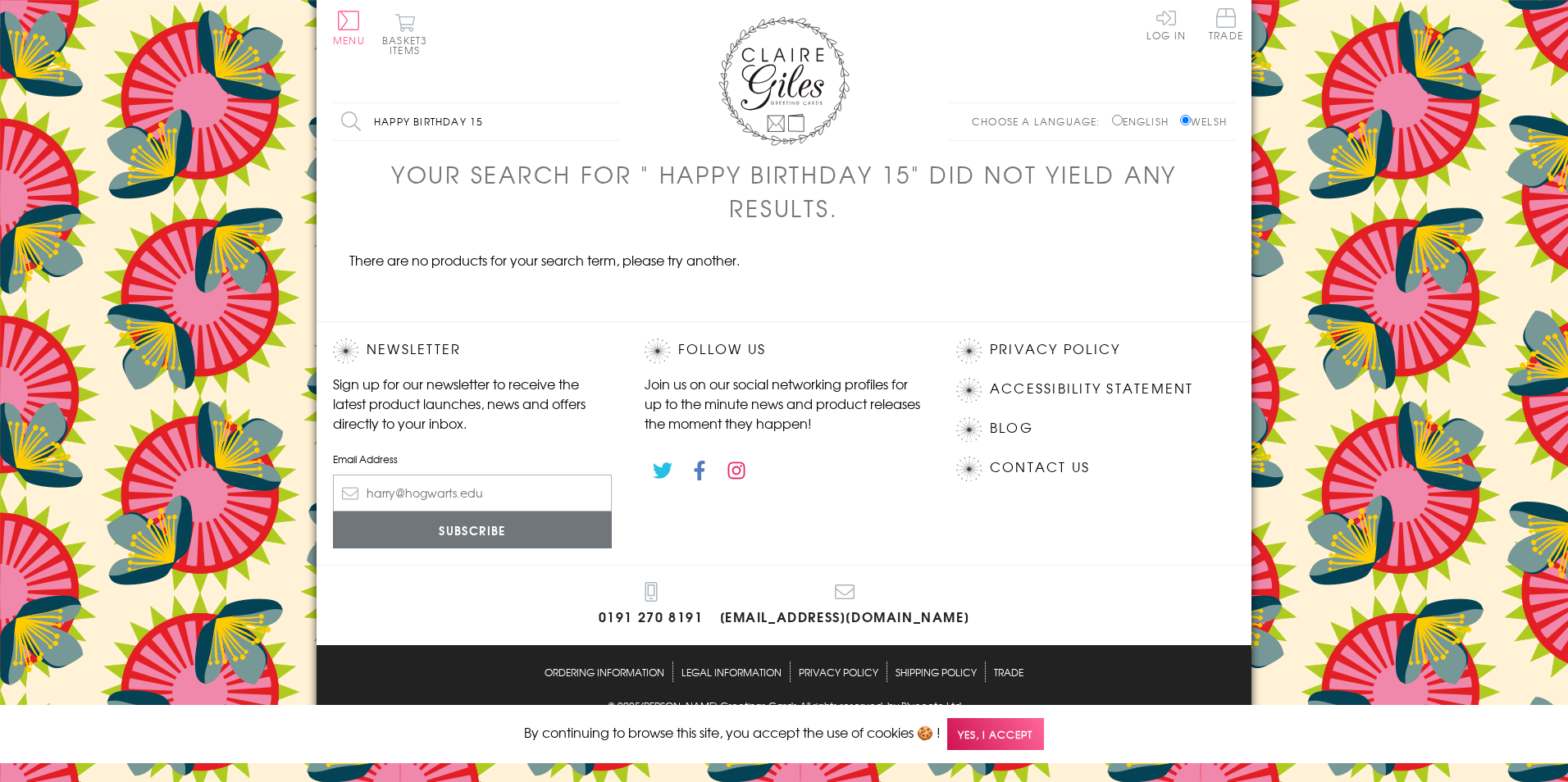
click at [510, 130] on input "happy birthday 15" at bounding box center [476, 122] width 287 height 37
type input "h"
drag, startPoint x: 1114, startPoint y: 120, endPoint x: 1104, endPoint y: 123, distance: 10.4
click at [1114, 120] on label "English" at bounding box center [1145, 121] width 65 height 15
click at [1114, 120] on input "English" at bounding box center [1117, 120] width 11 height 11
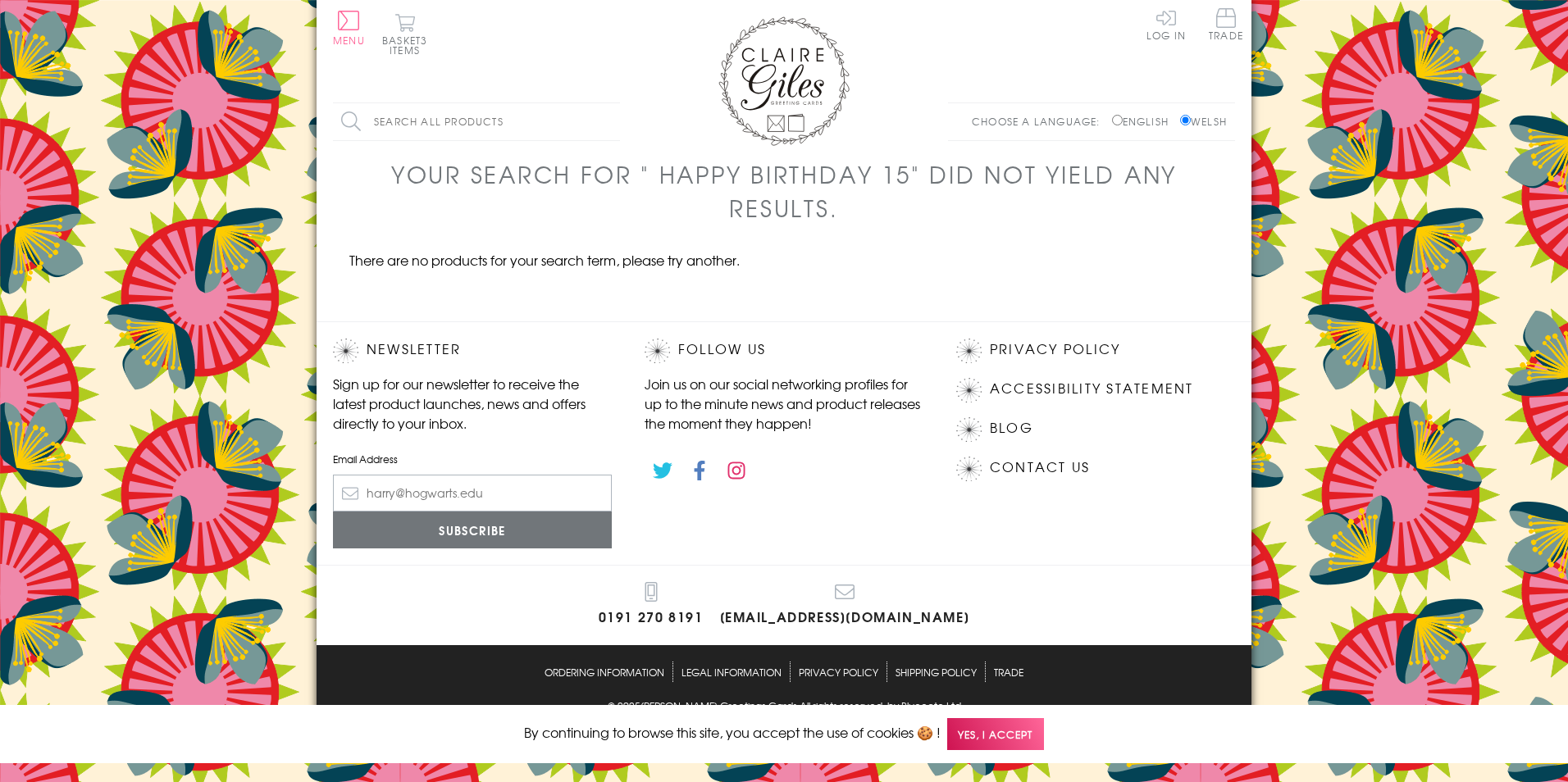
radio input "true"
click at [421, 131] on input "Search all products" at bounding box center [476, 122] width 287 height 37
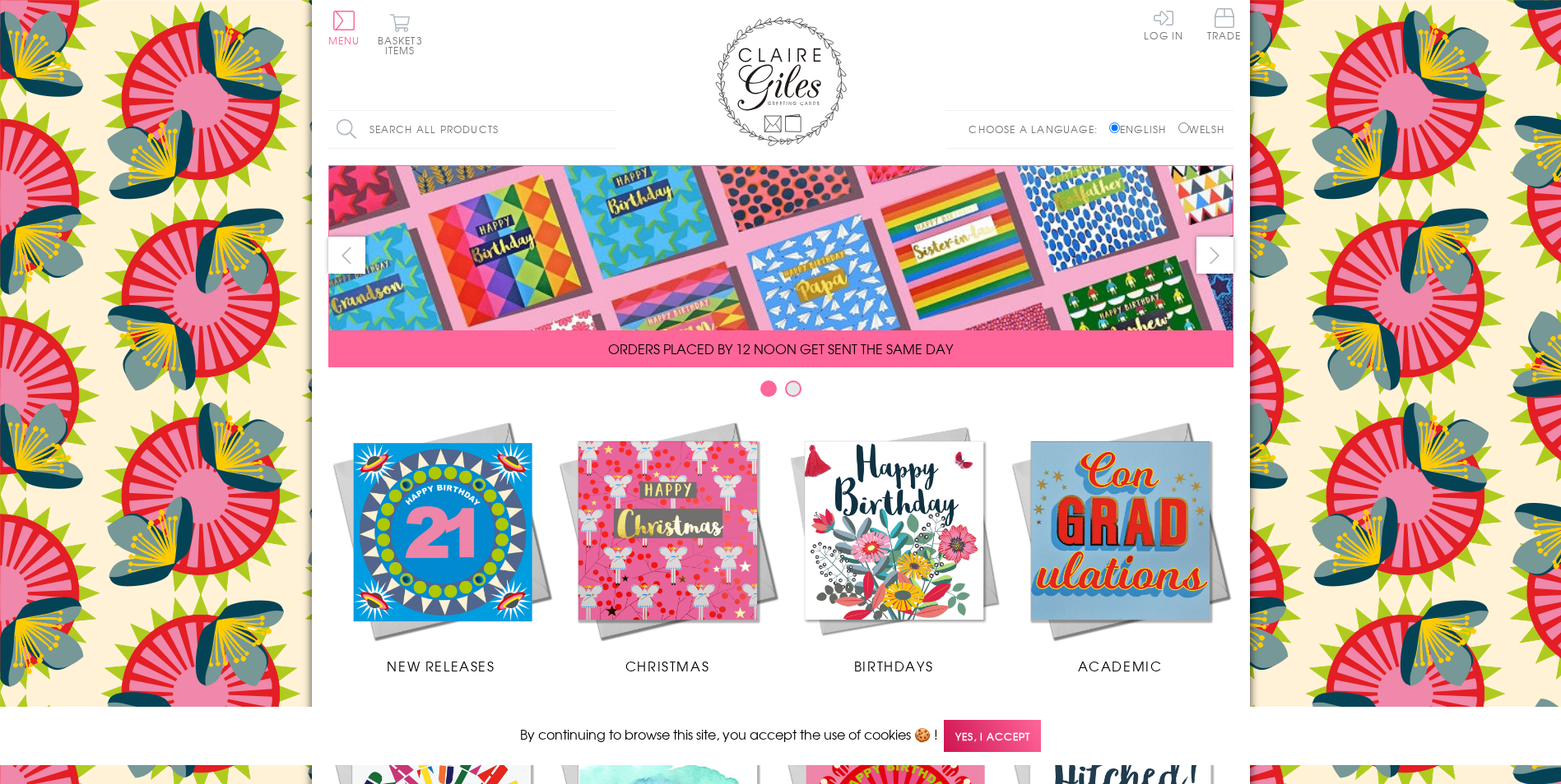
click at [465, 122] on input "Search all products" at bounding box center [472, 130] width 288 height 37
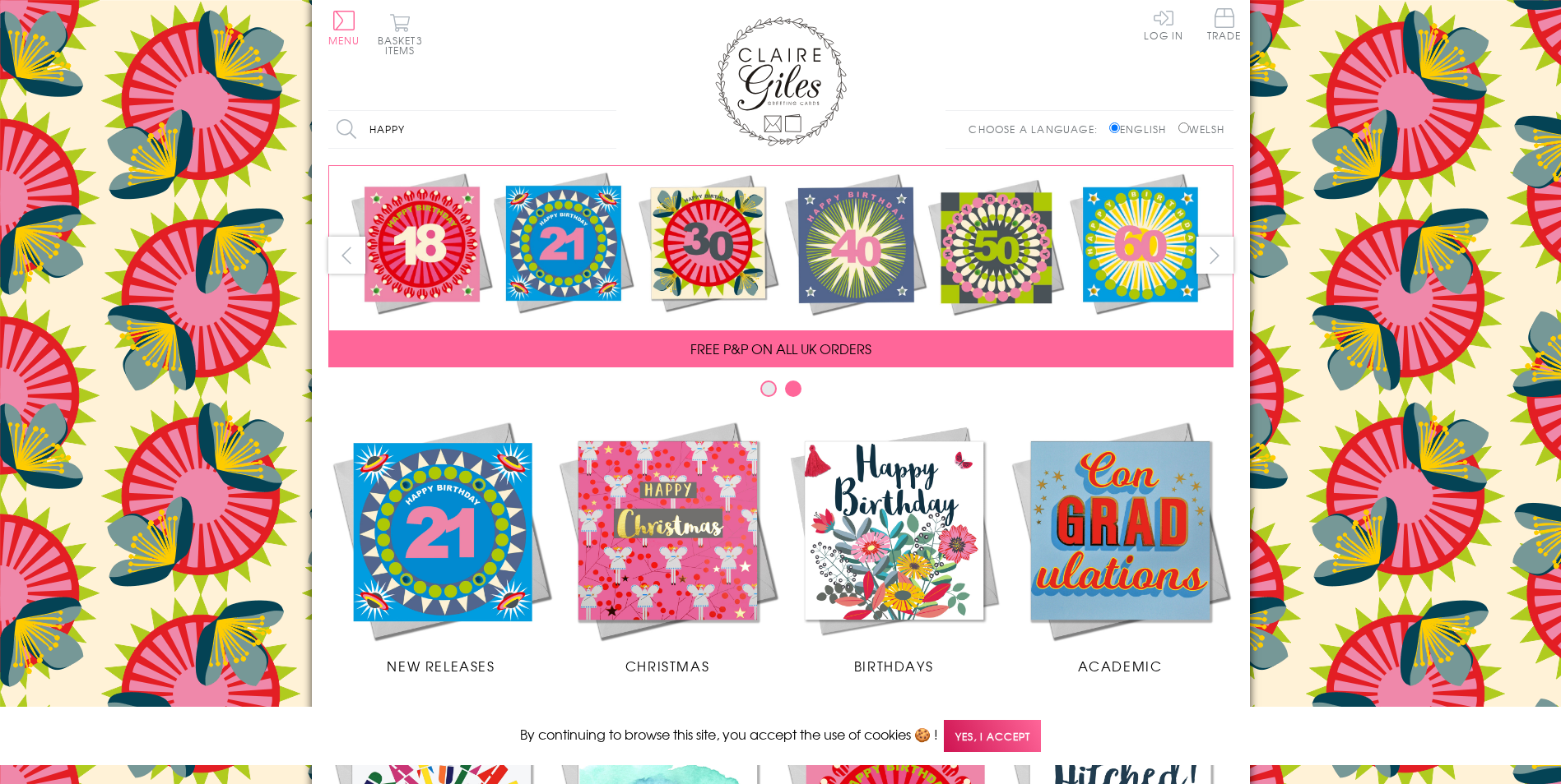
type input "happy birthday 15"
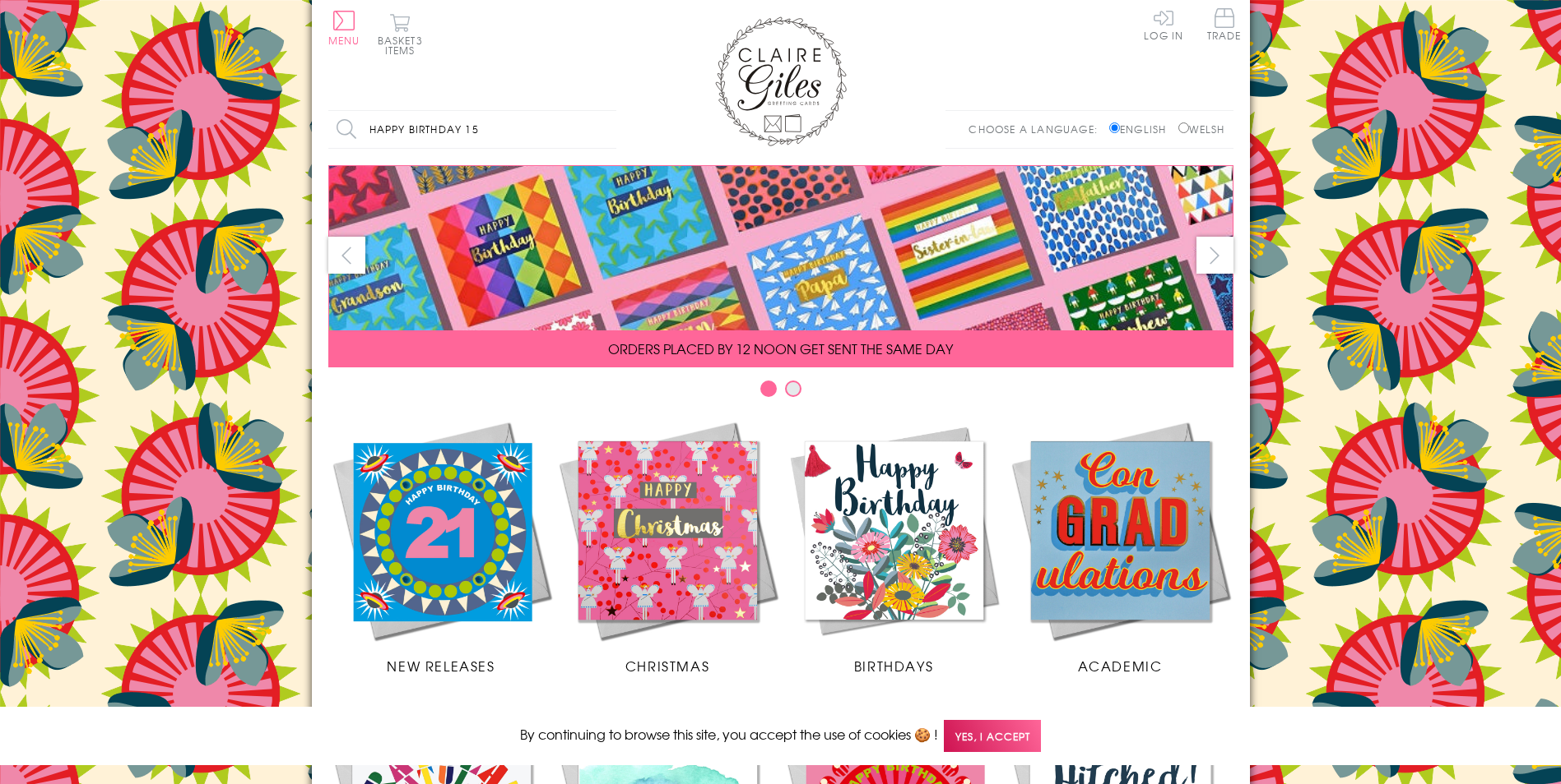
click at [600, 111] on input "Search" at bounding box center [608, 130] width 17 height 37
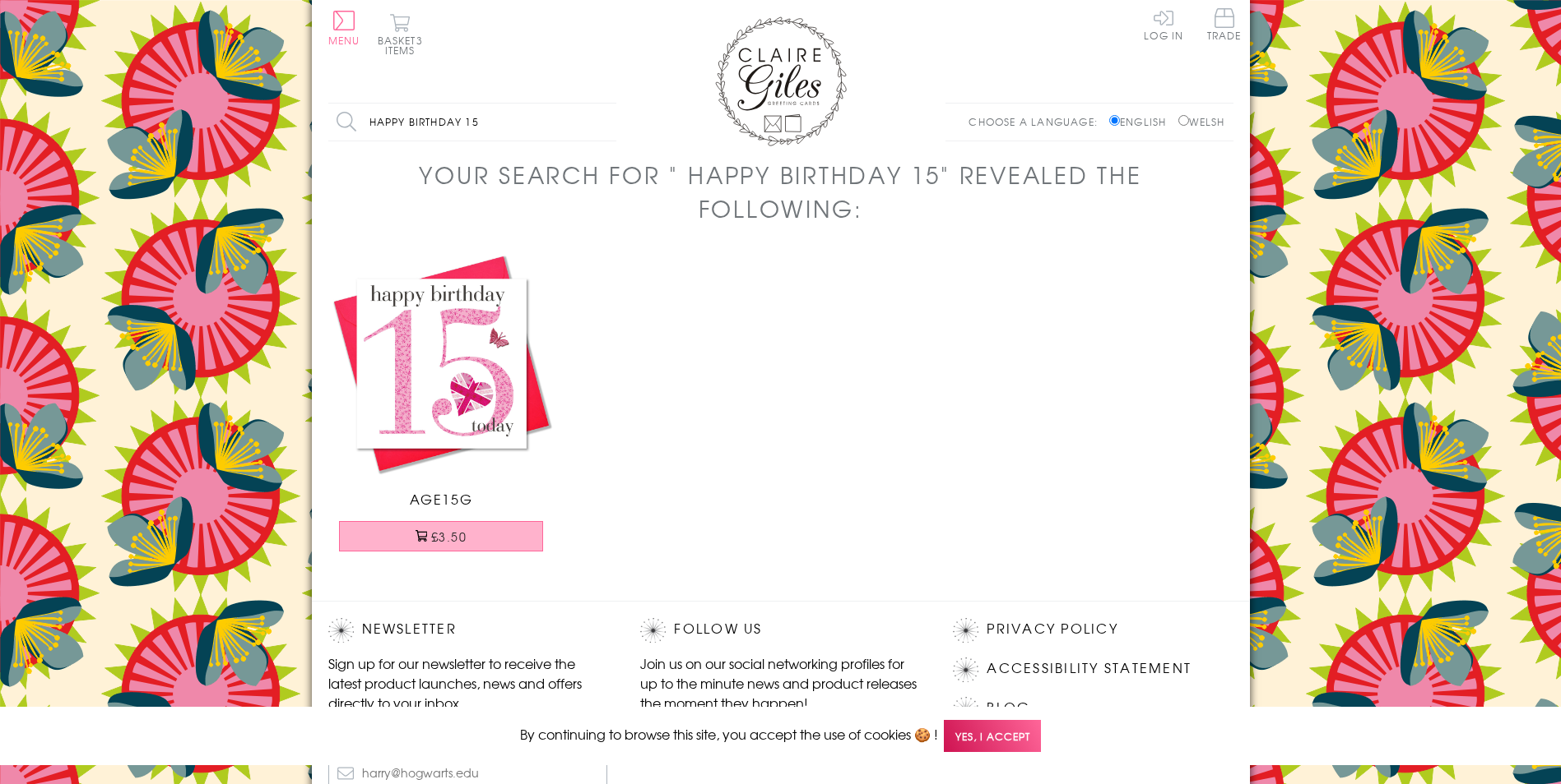
click at [460, 540] on button "£3.50" at bounding box center [441, 536] width 204 height 31
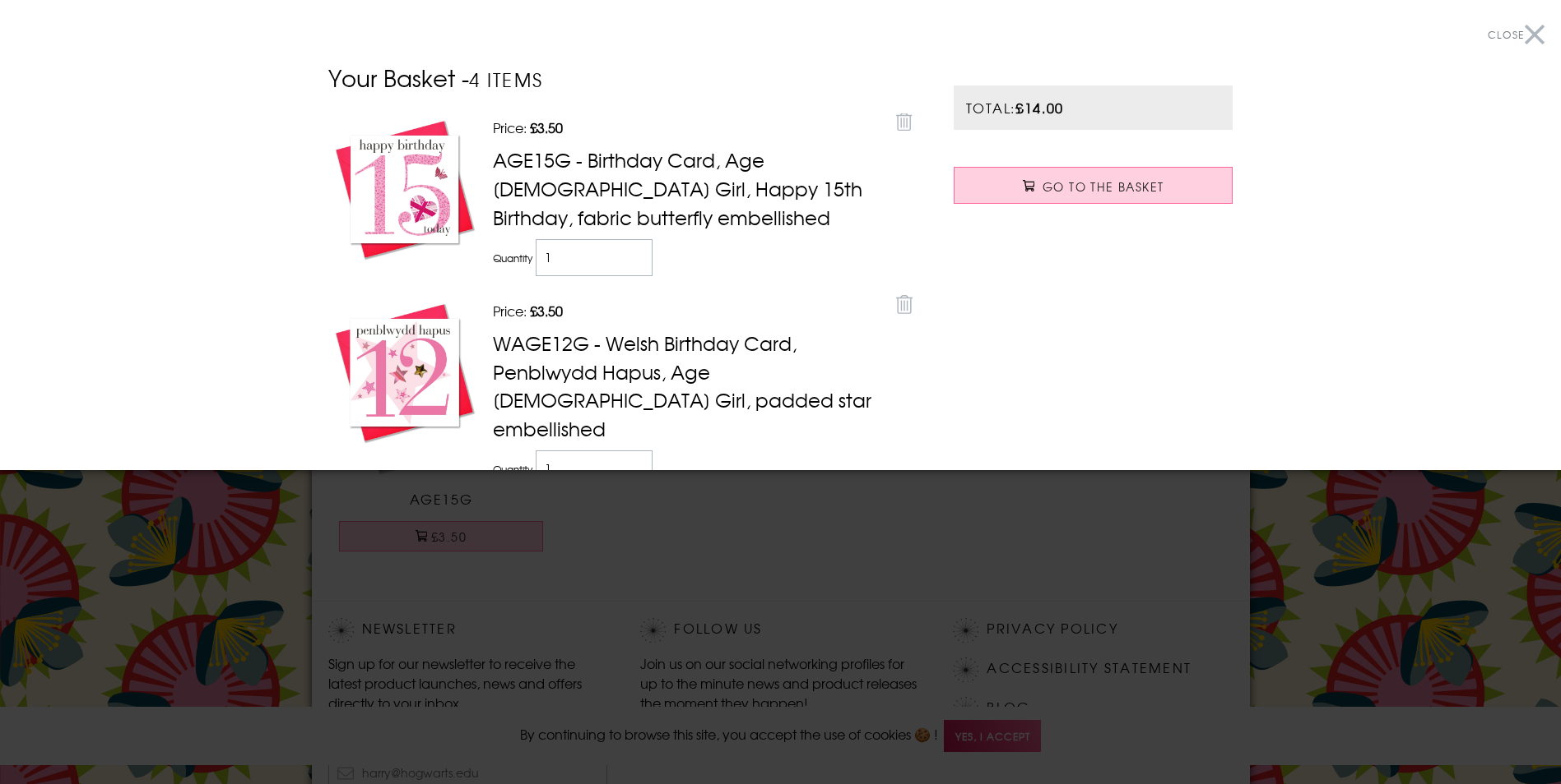
click at [896, 122] on icon at bounding box center [904, 121] width 17 height 19
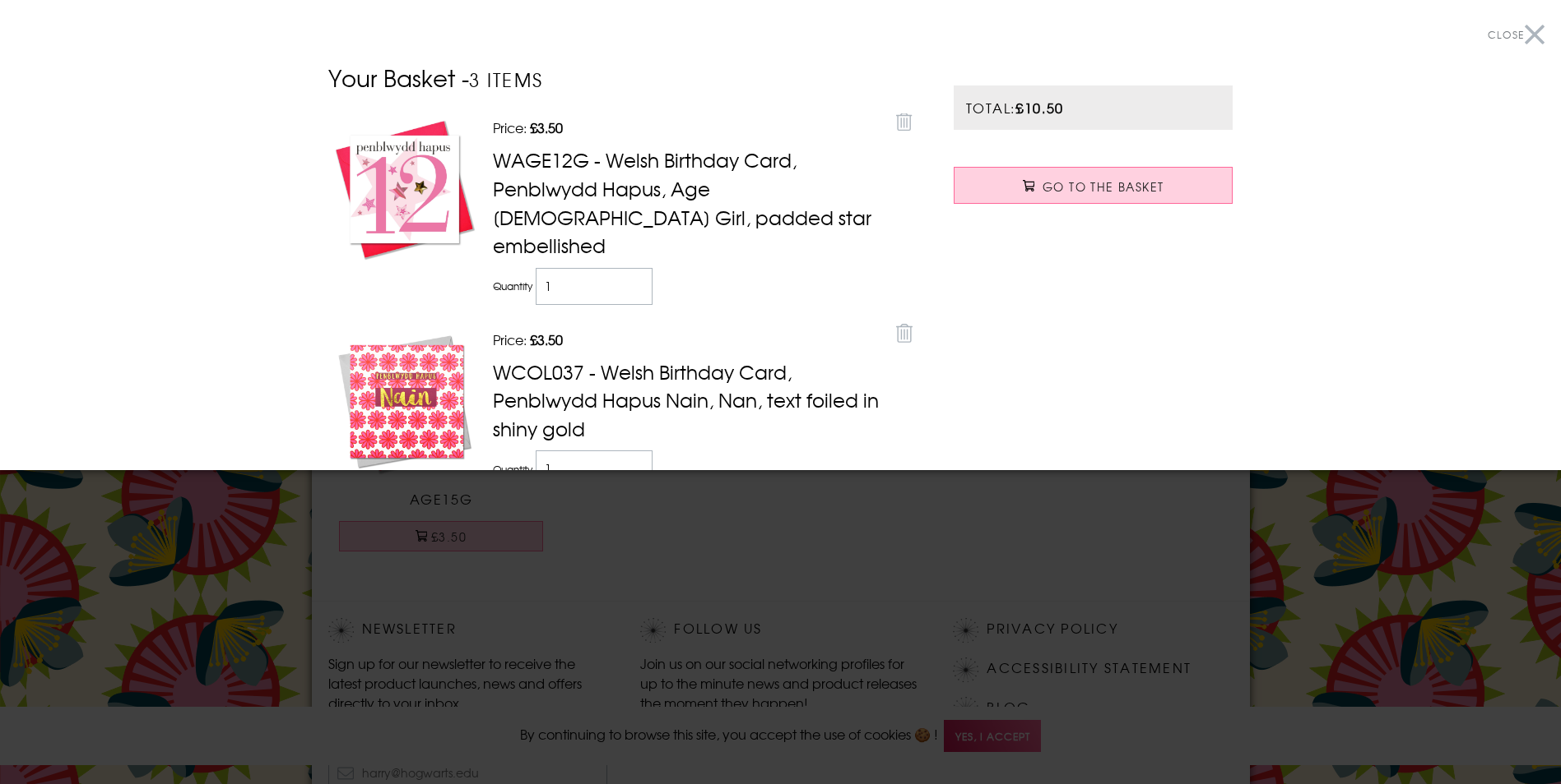
click at [1523, 29] on button "Close" at bounding box center [1516, 35] width 57 height 37
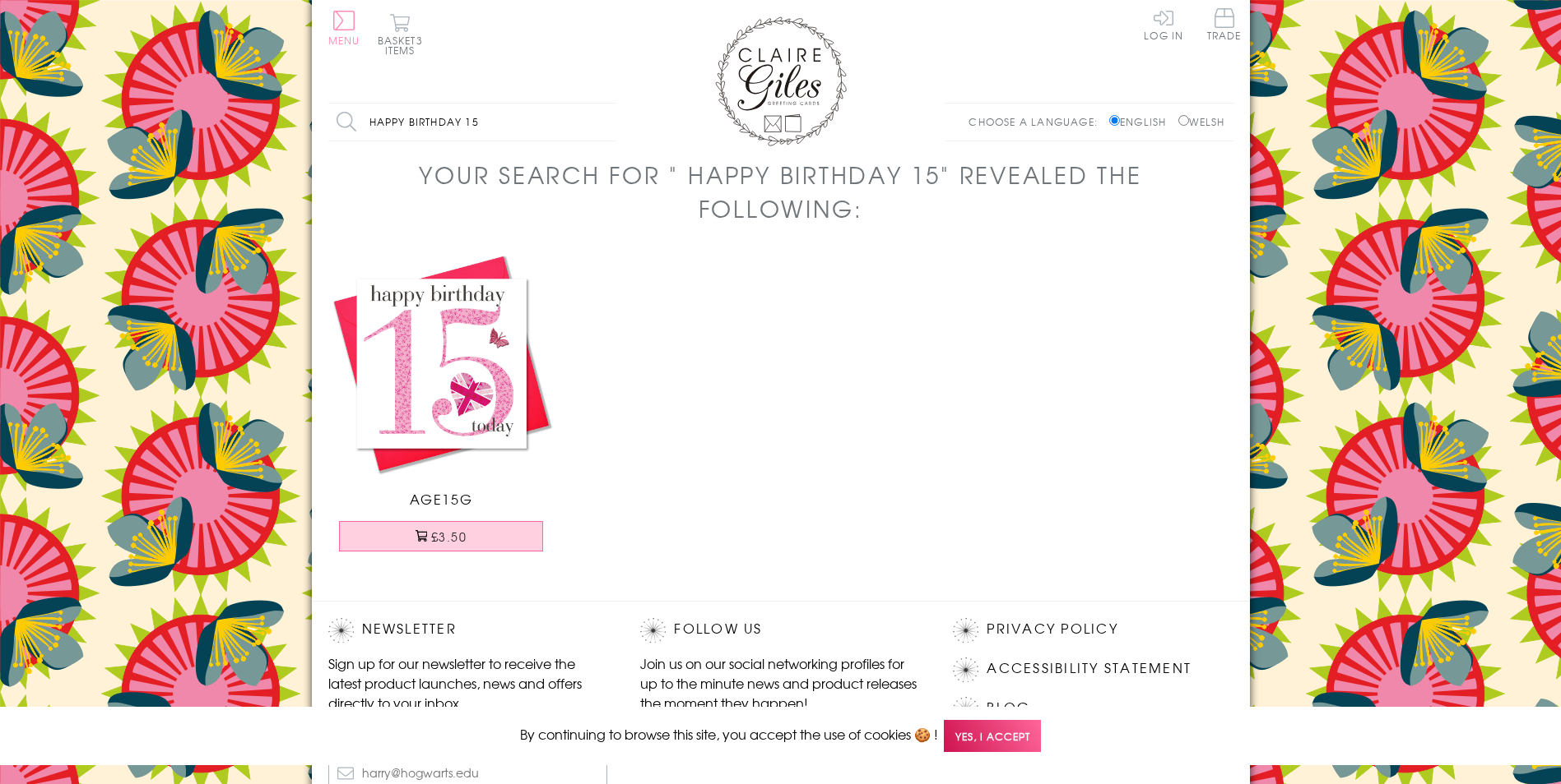
click at [351, 16] on button "Menu" at bounding box center [344, 28] width 33 height 34
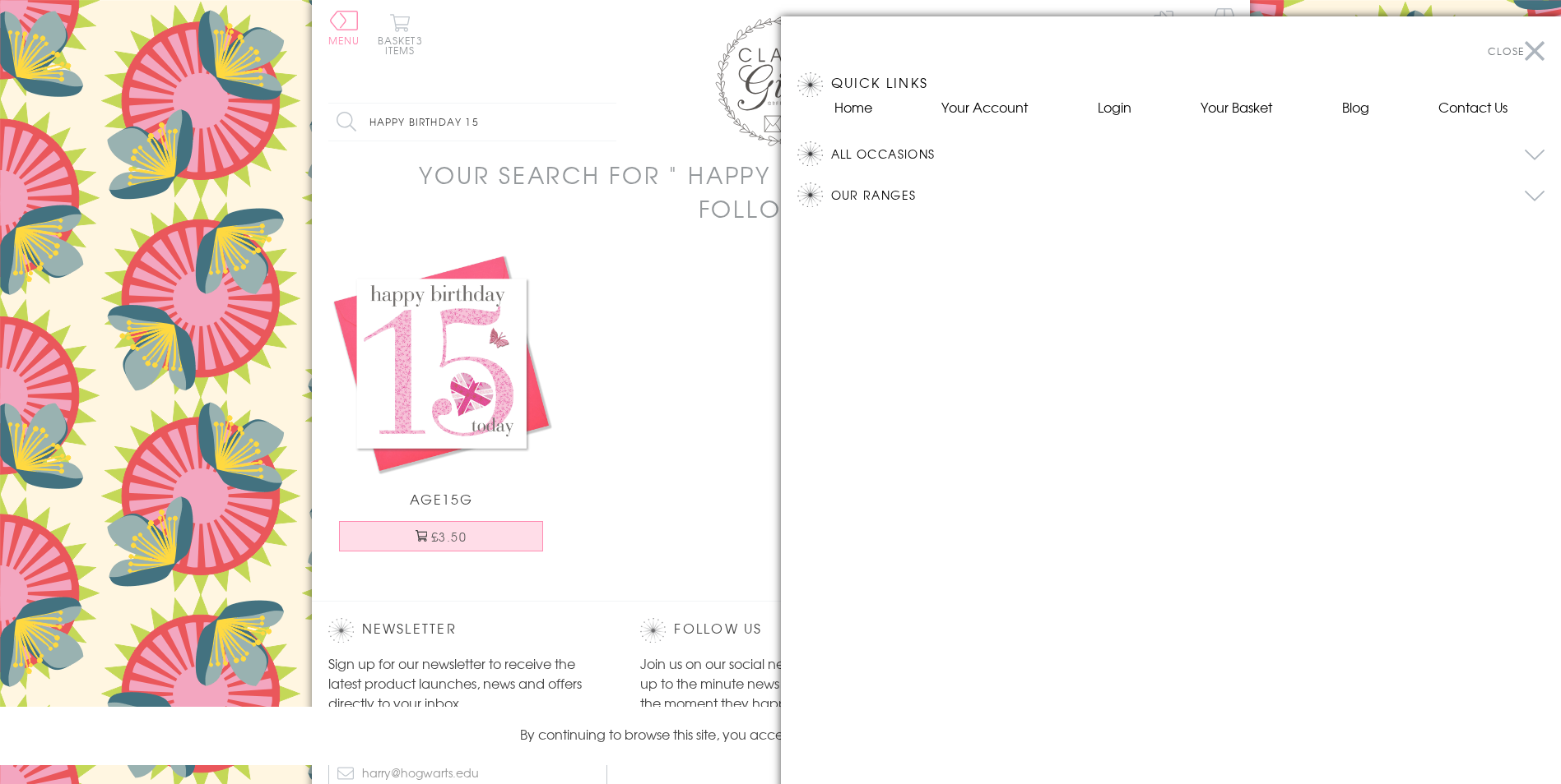
click at [908, 197] on button "Our Ranges" at bounding box center [1188, 194] width 714 height 25
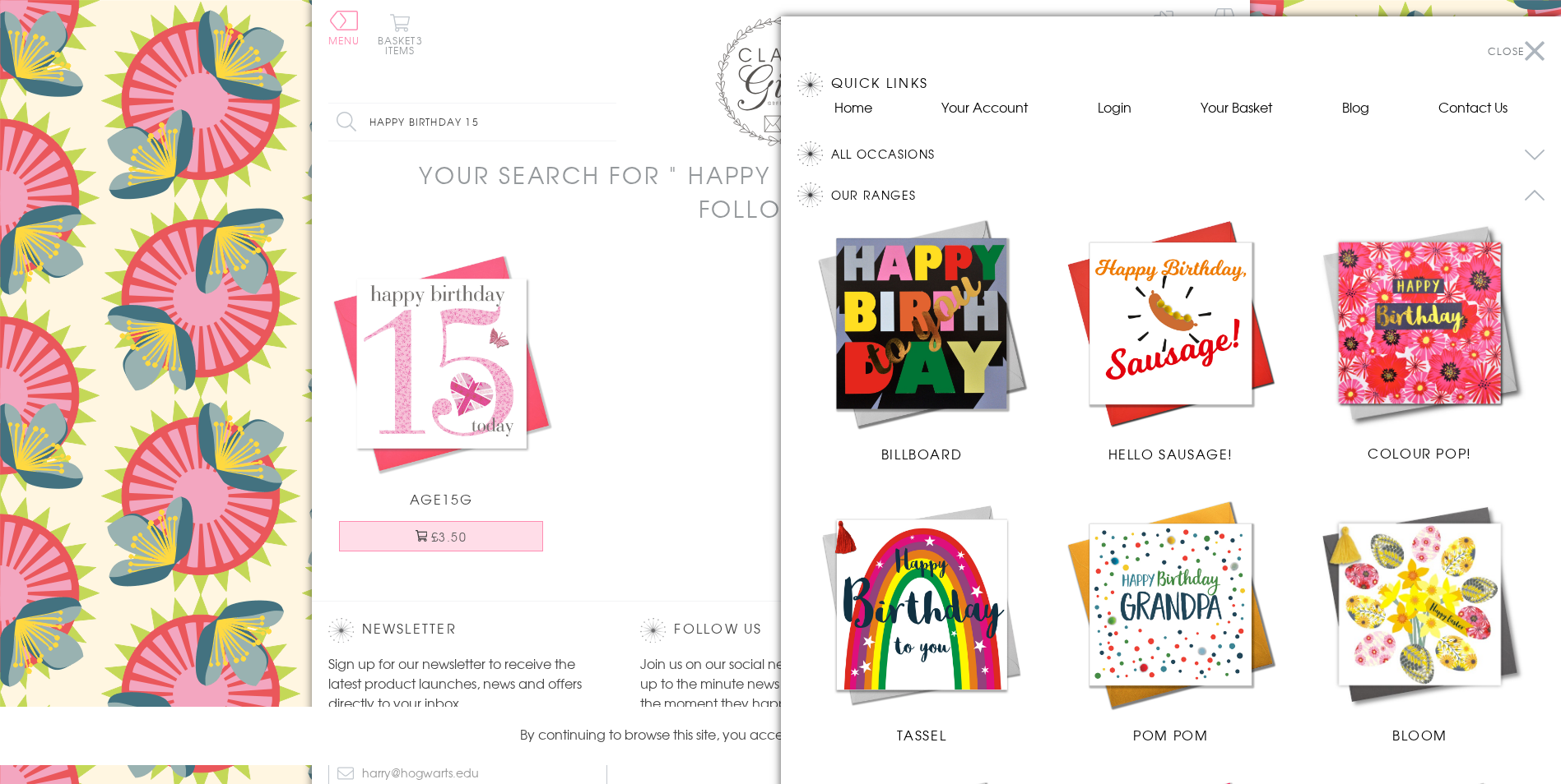
drag, startPoint x: 1522, startPoint y: 48, endPoint x: 1508, endPoint y: 45, distance: 14.3
click at [1518, 47] on button "Close" at bounding box center [1516, 51] width 57 height 37
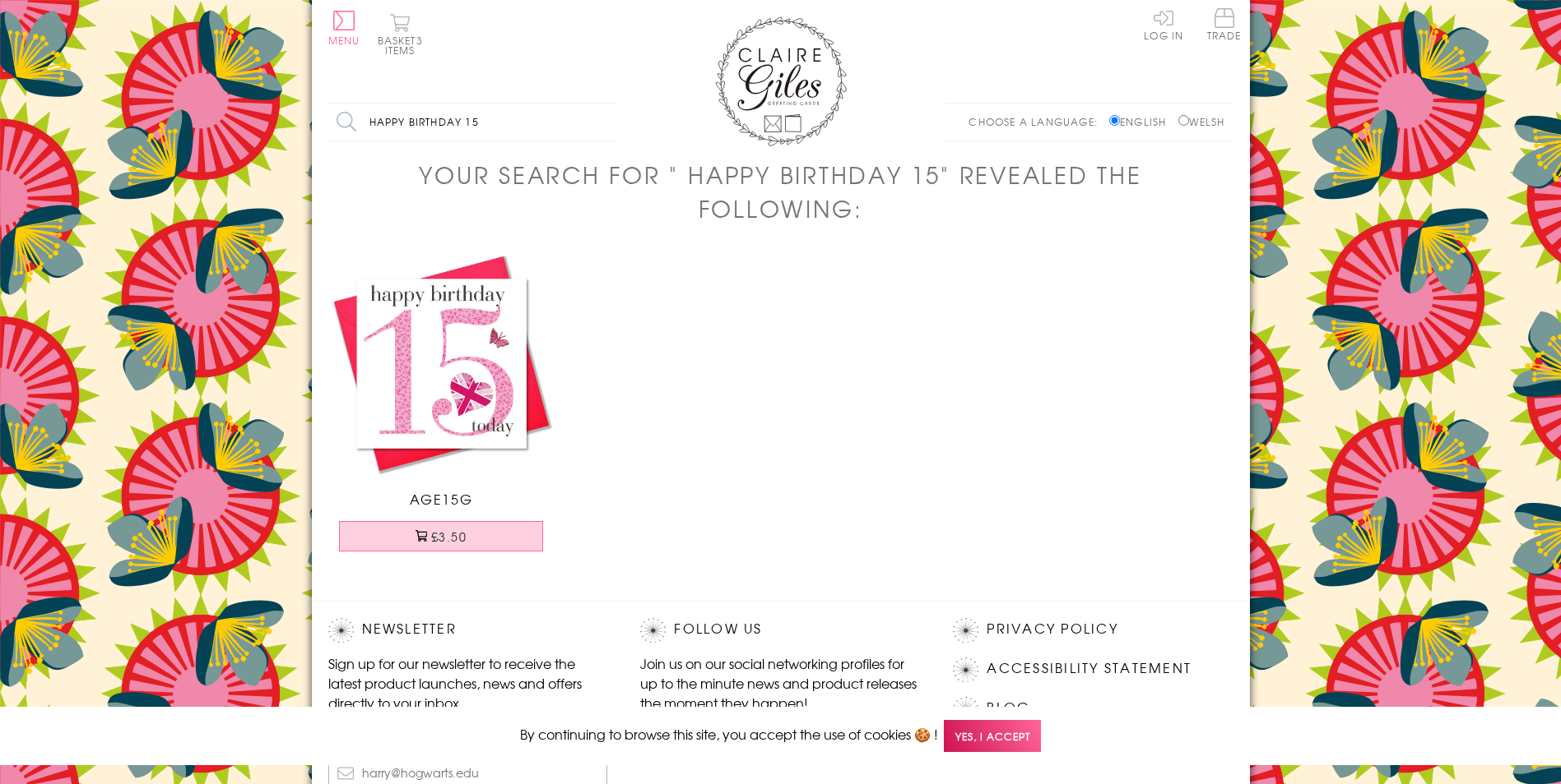
click at [1178, 122] on input "Welsh" at bounding box center [1183, 120] width 11 height 11
radio input "true"
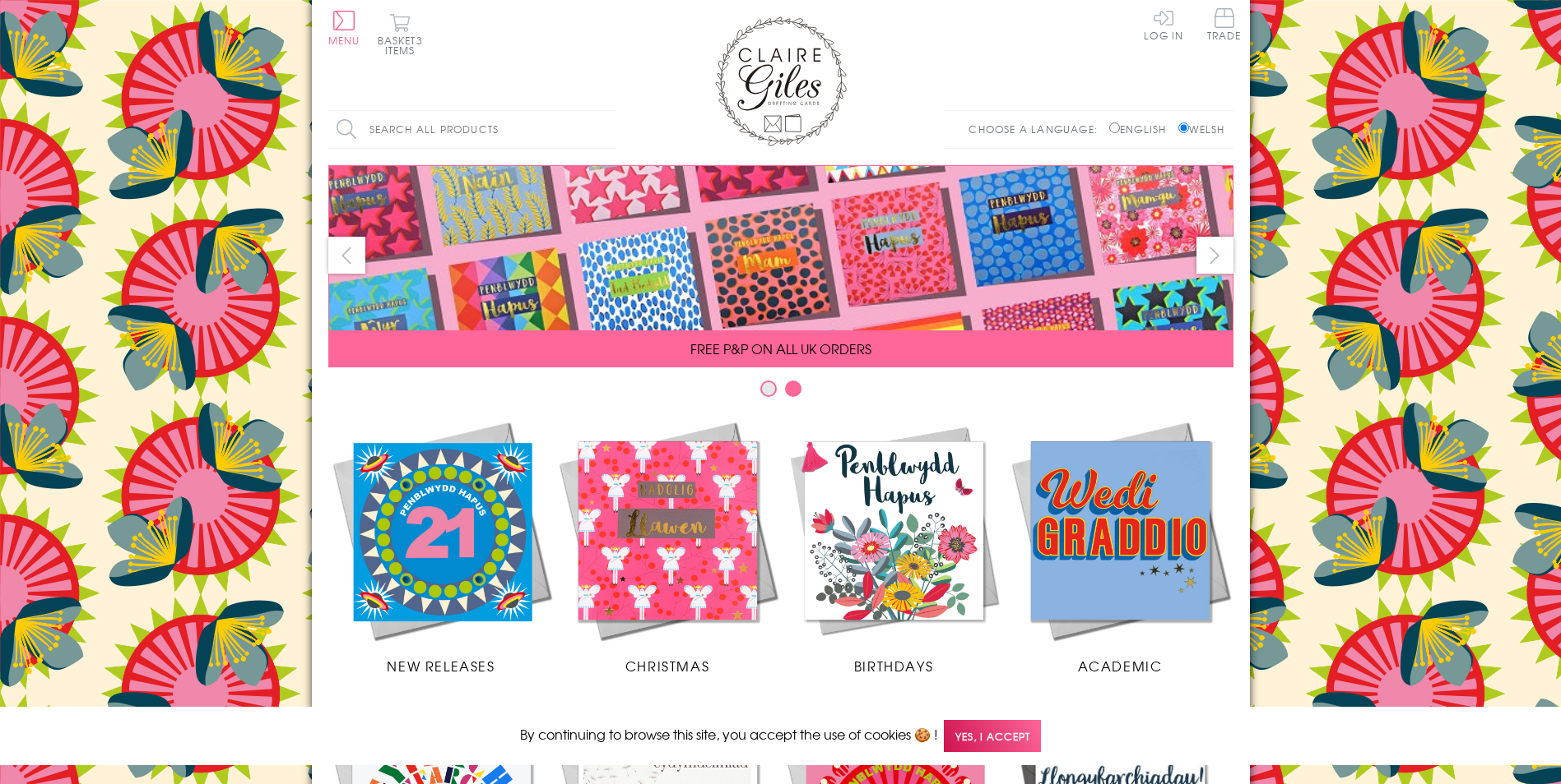
click at [1357, 82] on body "Close Dolenni Cyflym Home Your Account Login Your Basket Blog Contact Us All Oc…" at bounding box center [780, 710] width 1561 height 1420
click at [402, 35] on button "Basket 3 items" at bounding box center [400, 33] width 45 height 42
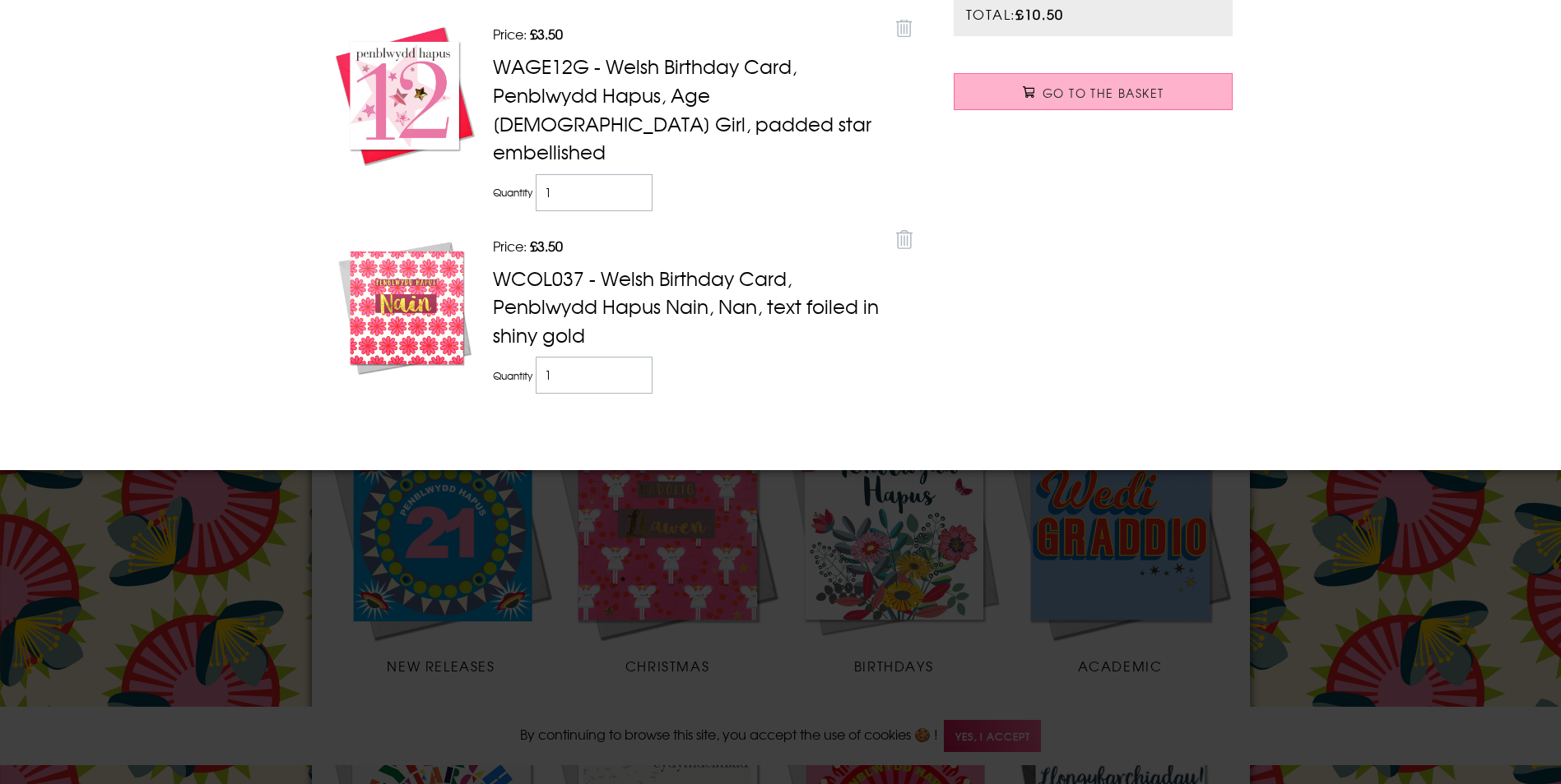
click at [1043, 92] on span "Go to the Basket" at bounding box center [1103, 93] width 121 height 17
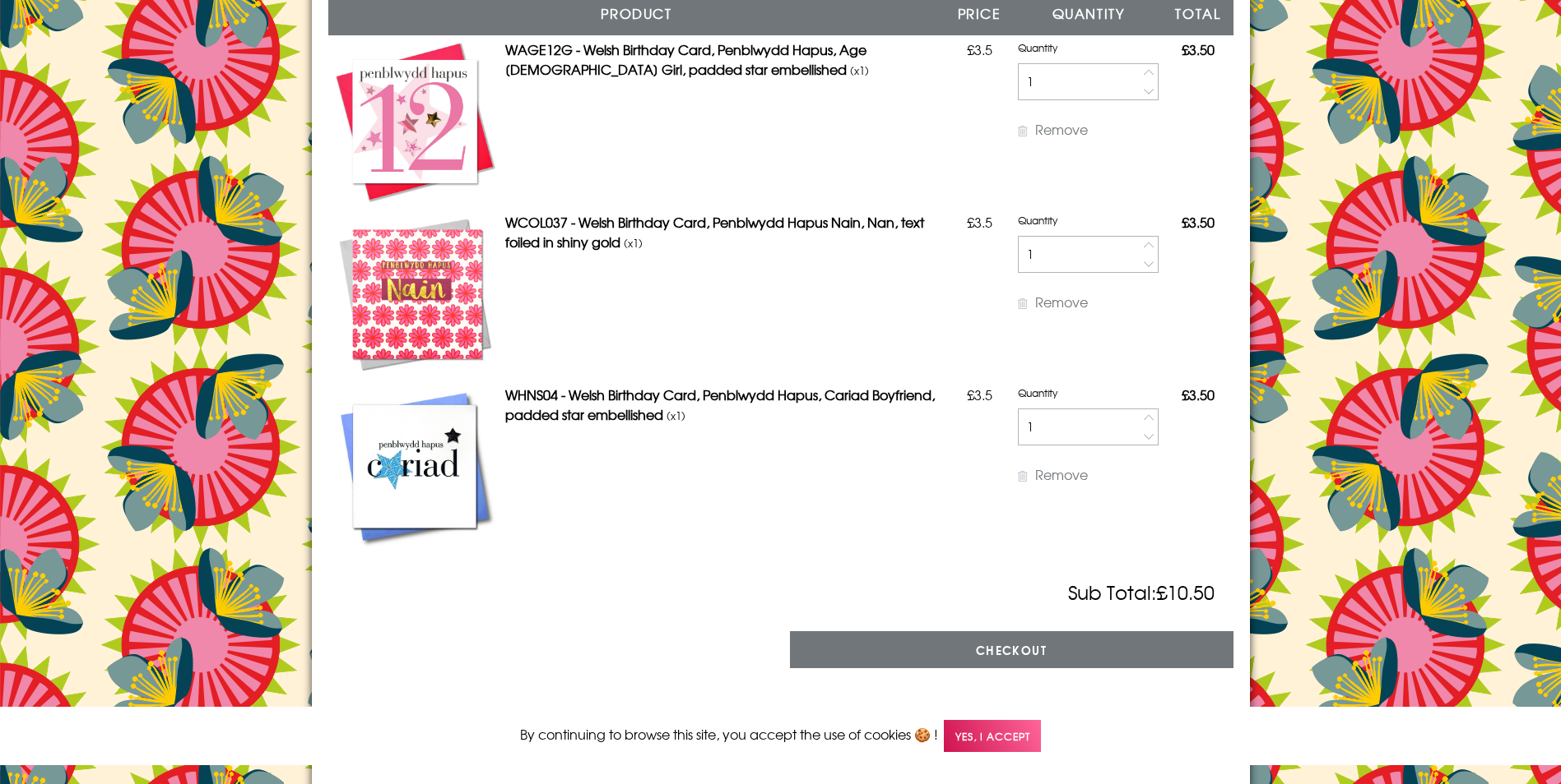
scroll to position [329, 0]
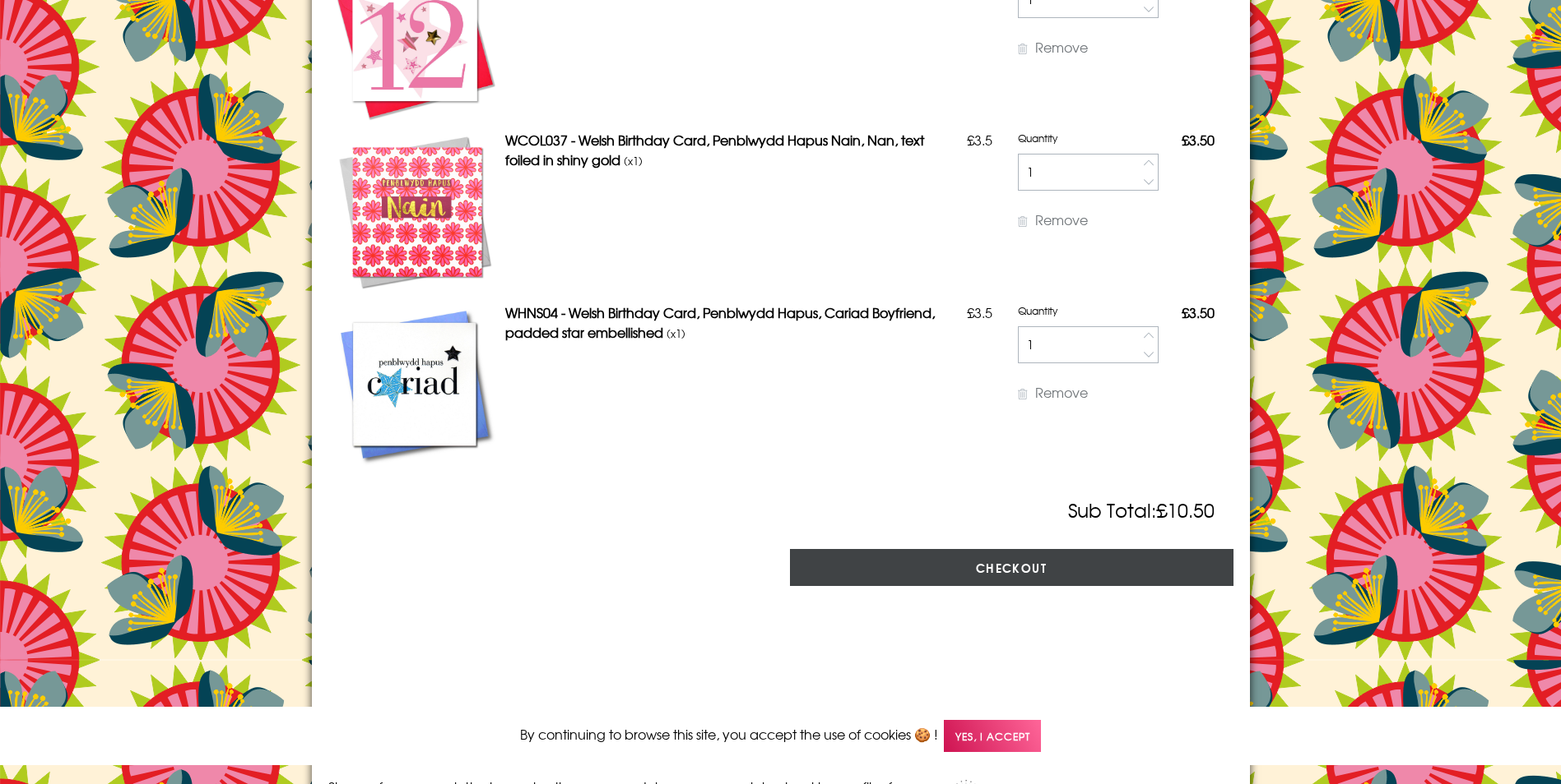
click at [1011, 570] on input "Checkout" at bounding box center [1011, 568] width 443 height 37
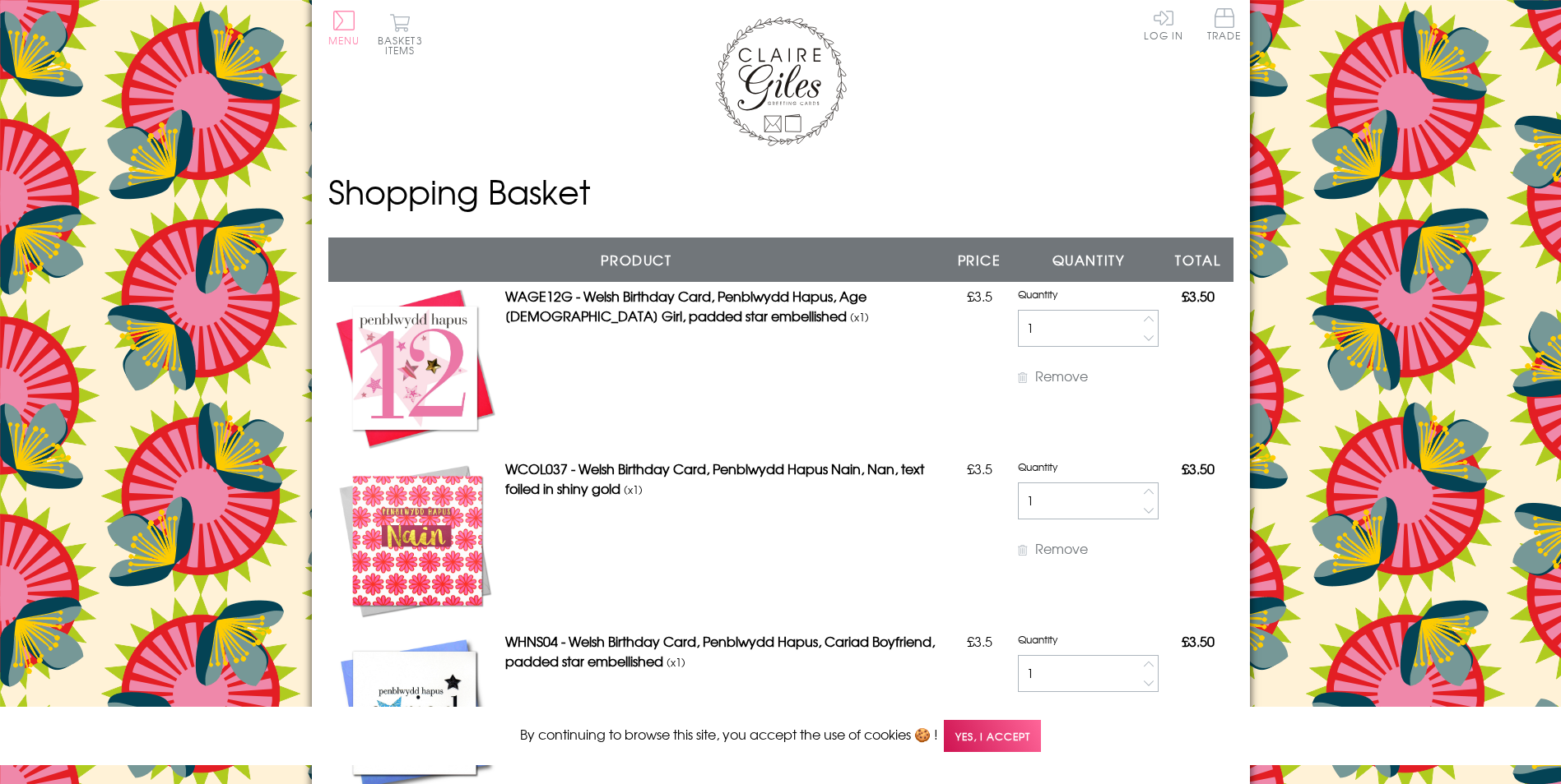
click at [348, 25] on button "Menu" at bounding box center [344, 28] width 33 height 34
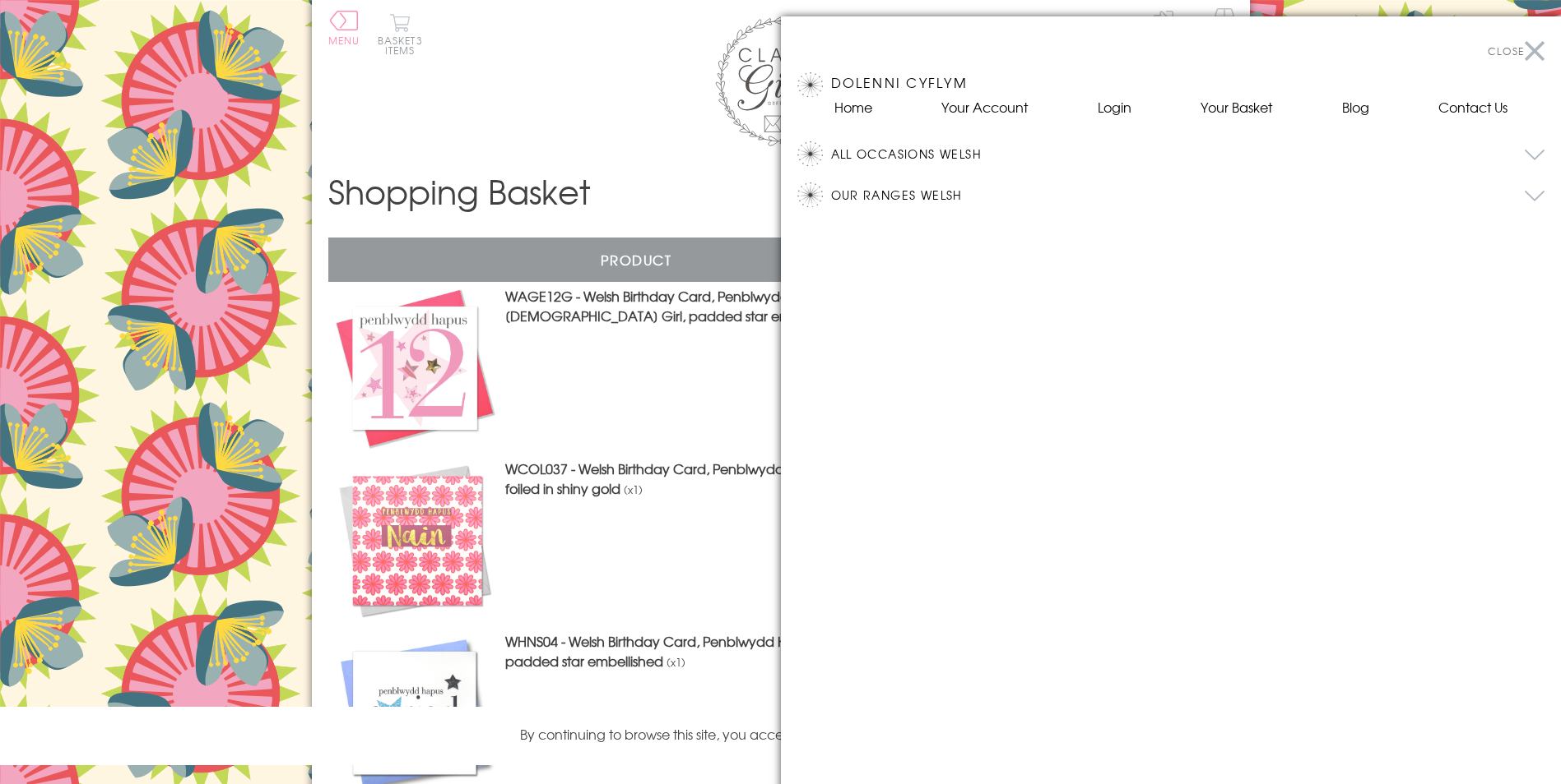
click at [940, 194] on button "Our Ranges Welsh" at bounding box center [1188, 194] width 714 height 25
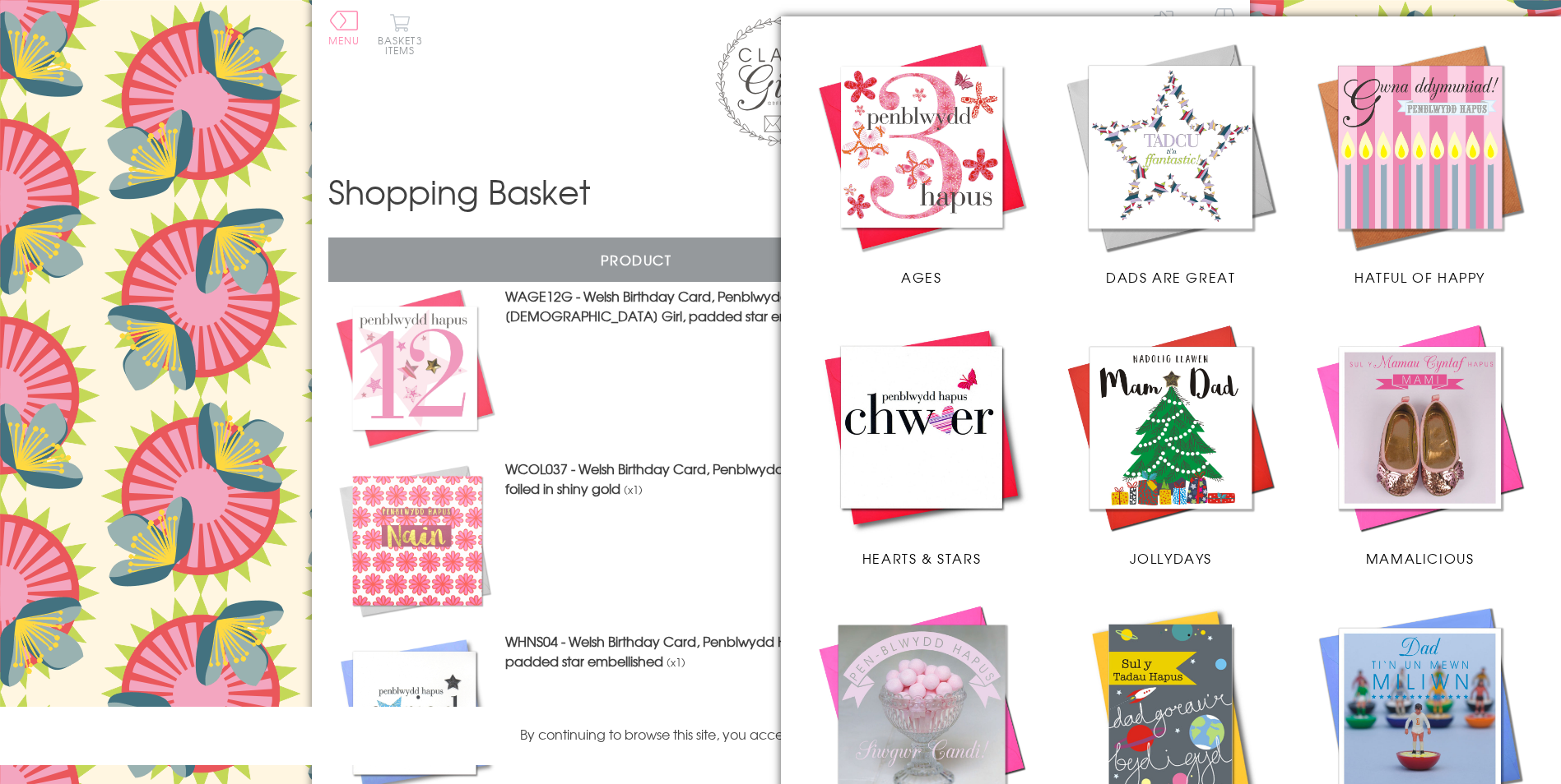
scroll to position [740, 0]
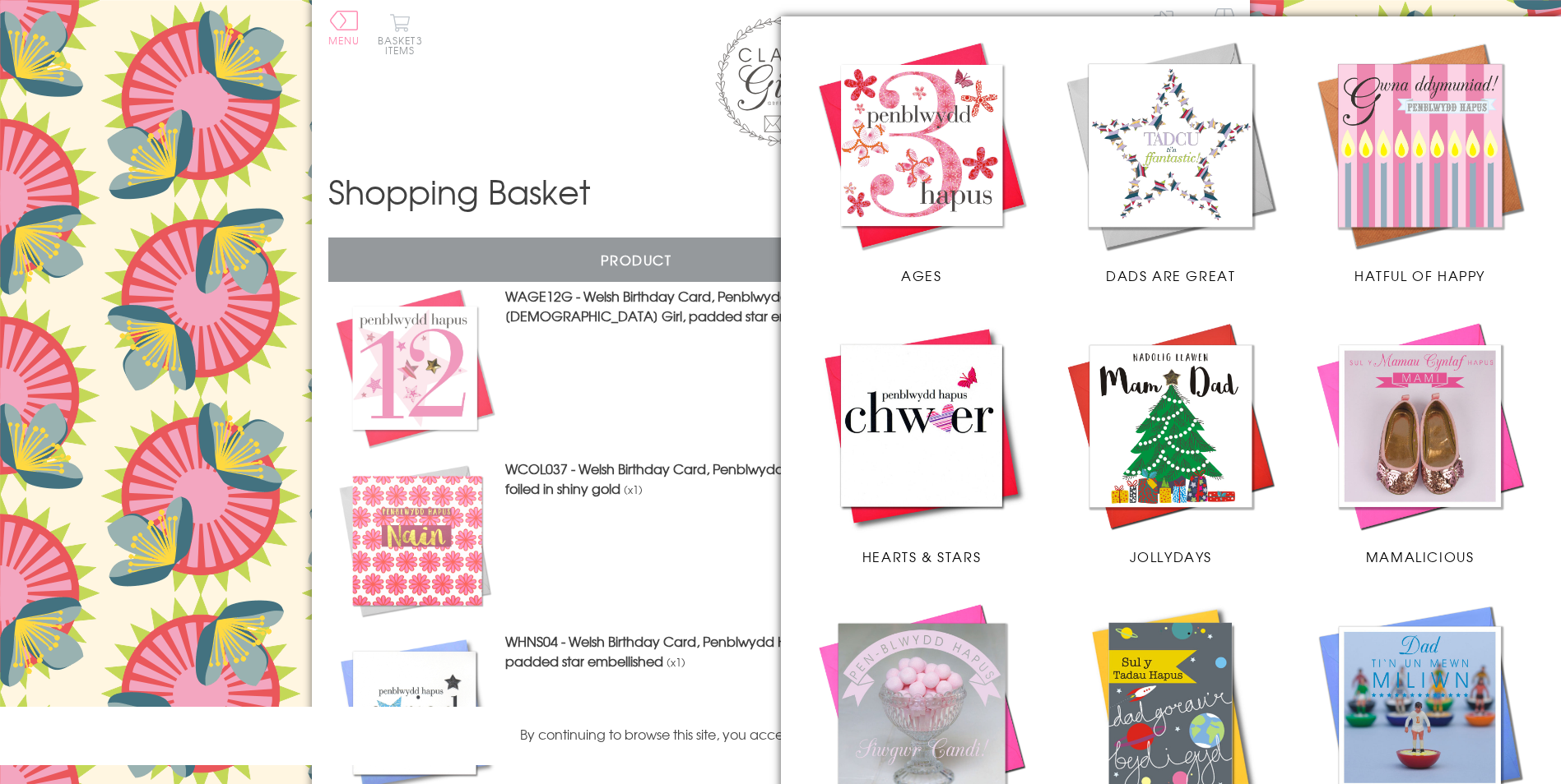
click at [1178, 167] on img at bounding box center [1171, 146] width 217 height 217
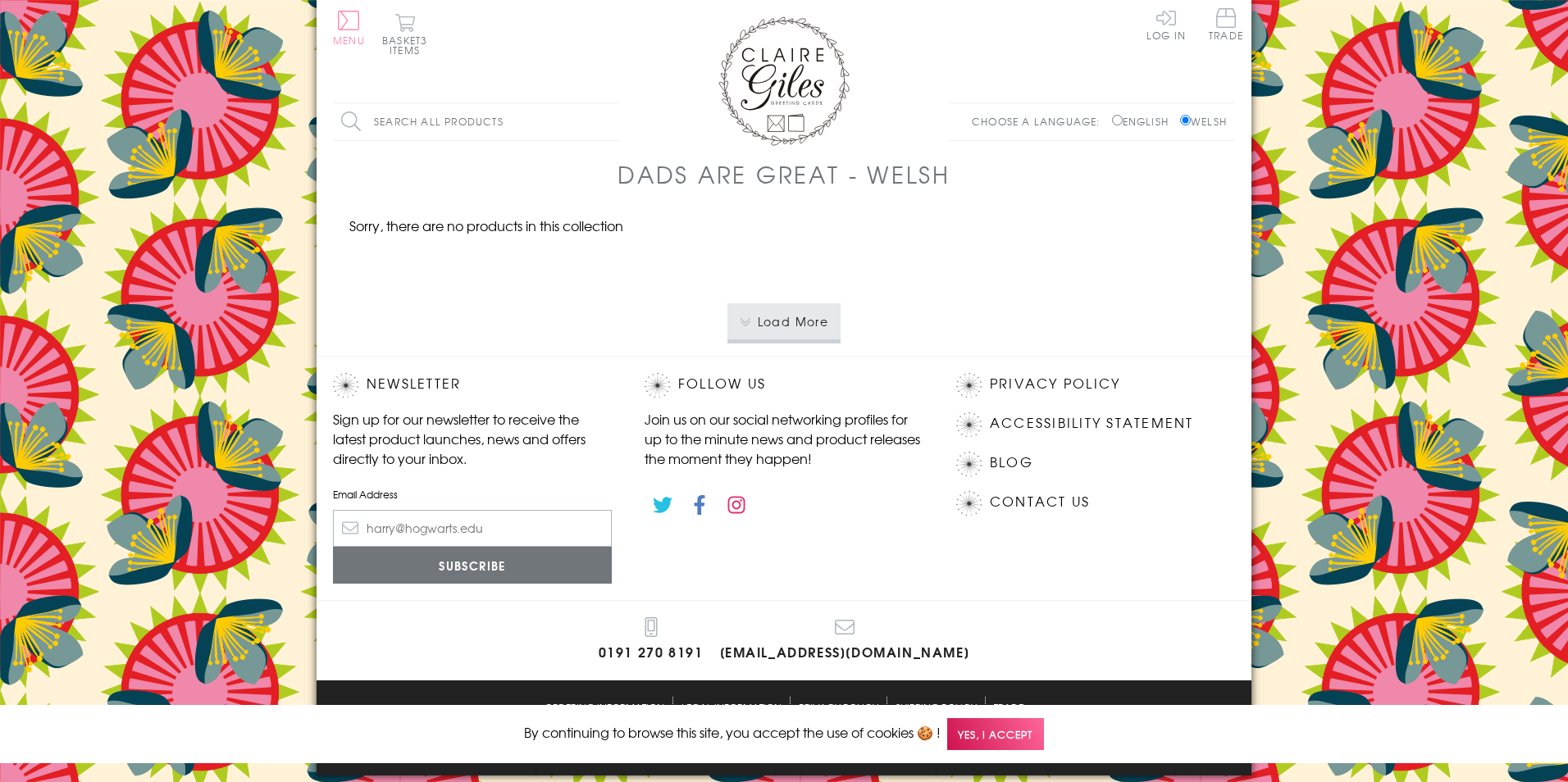
click at [345, 28] on button "Menu" at bounding box center [349, 28] width 32 height 34
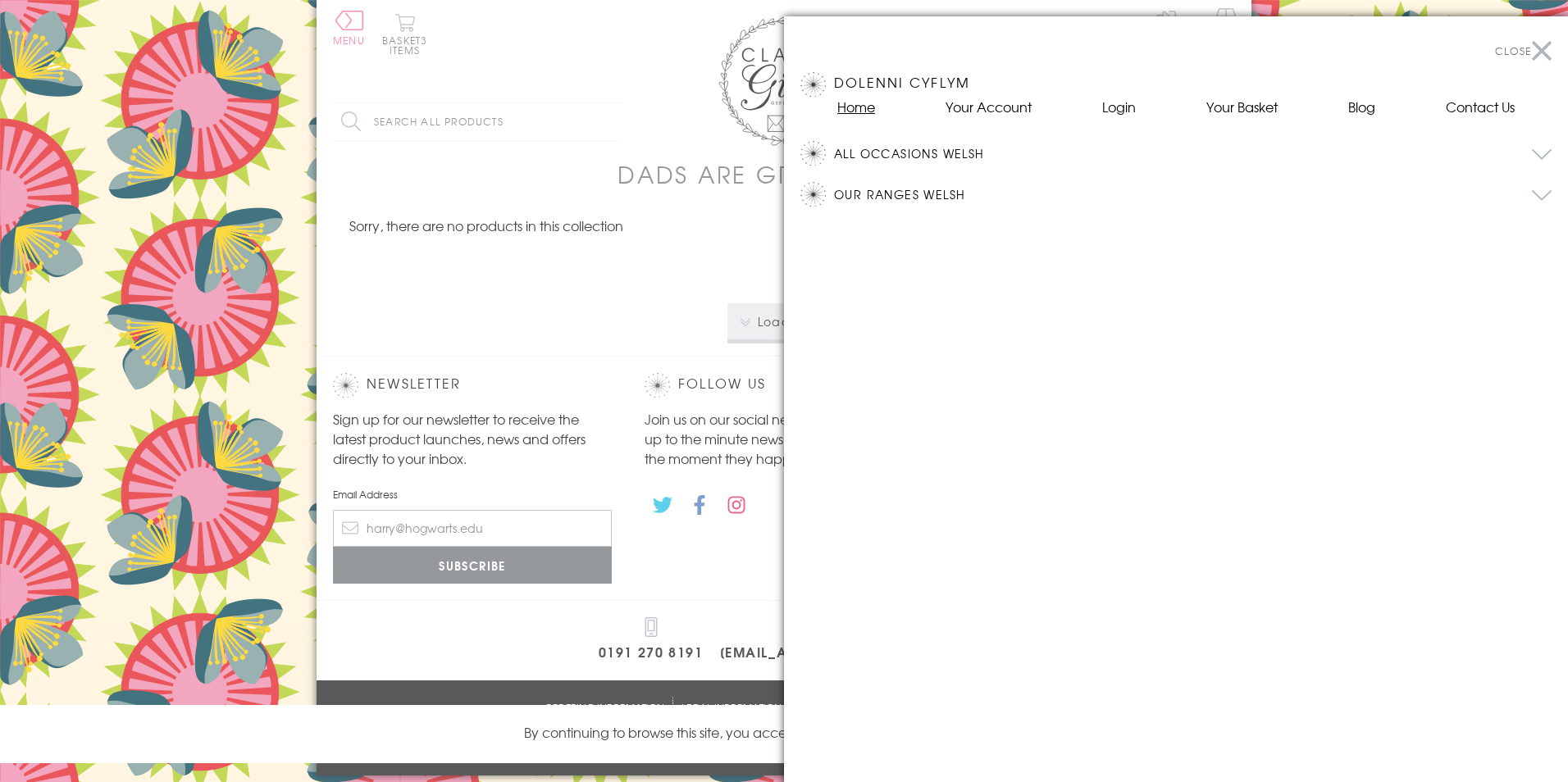
click at [847, 105] on link "Home" at bounding box center [856, 107] width 37 height 20
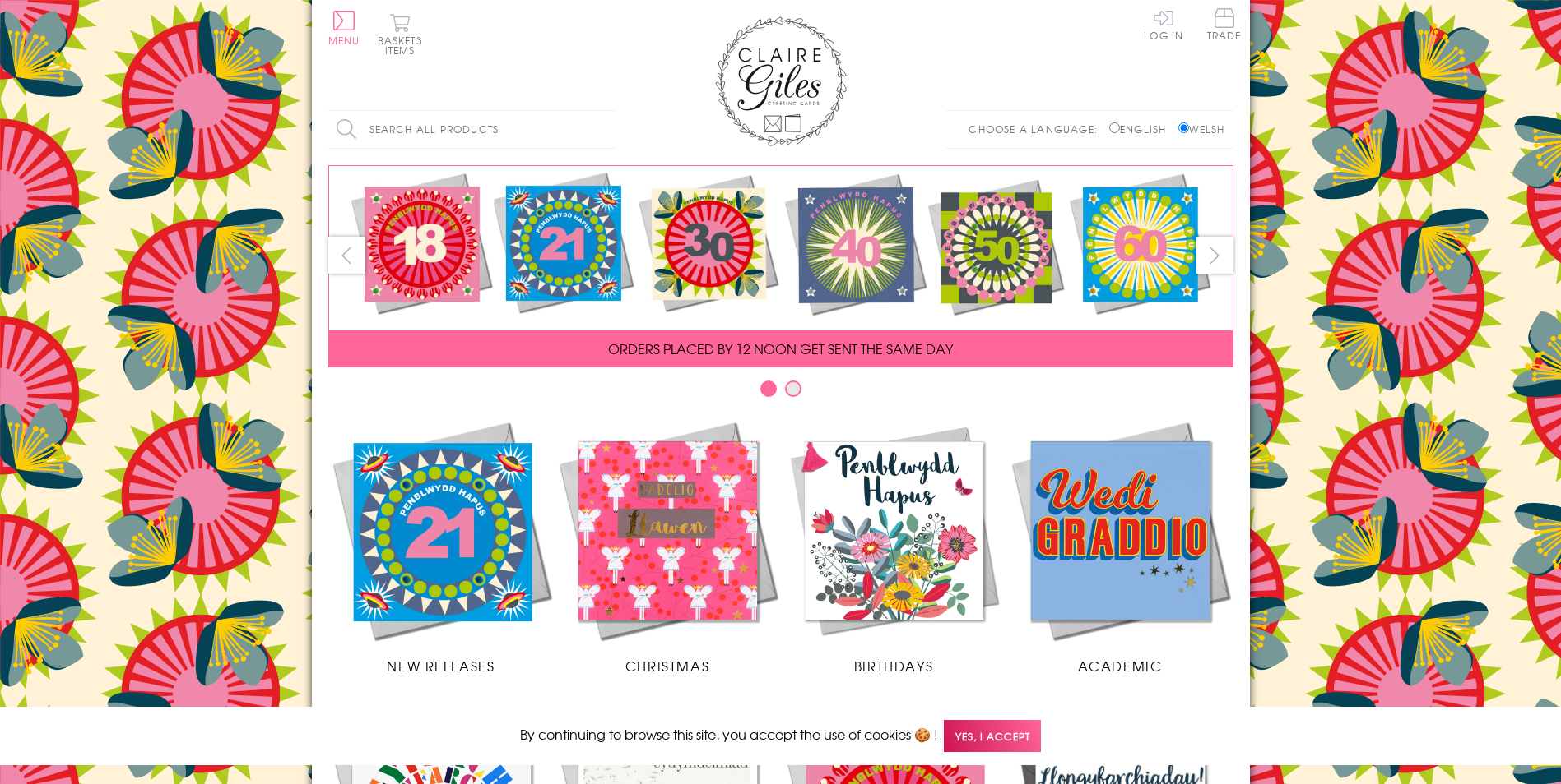
click at [498, 128] on input "Search all products" at bounding box center [472, 130] width 288 height 37
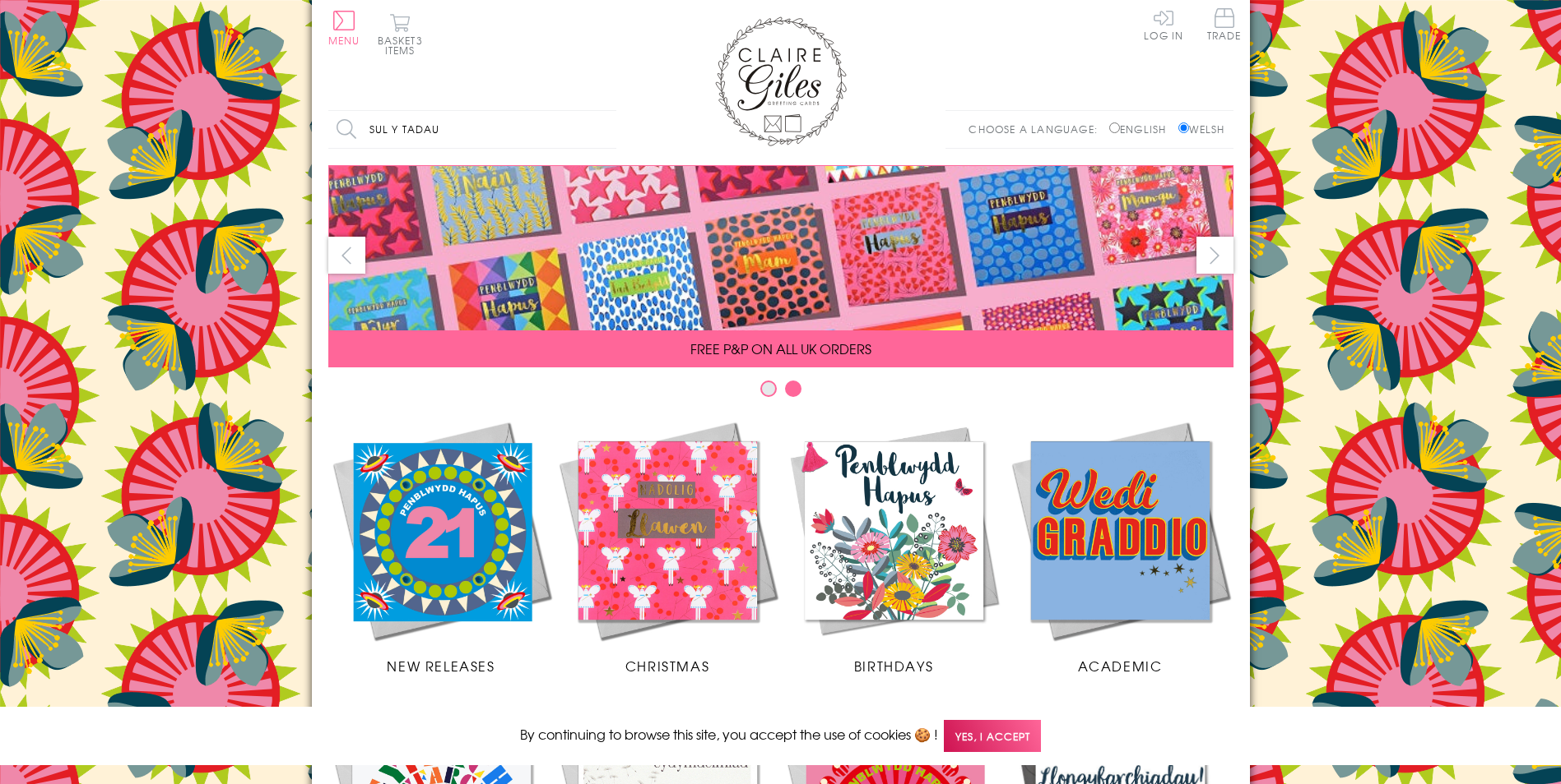
type input "Sul y tadau"
click at [600, 111] on input "Search" at bounding box center [608, 130] width 17 height 37
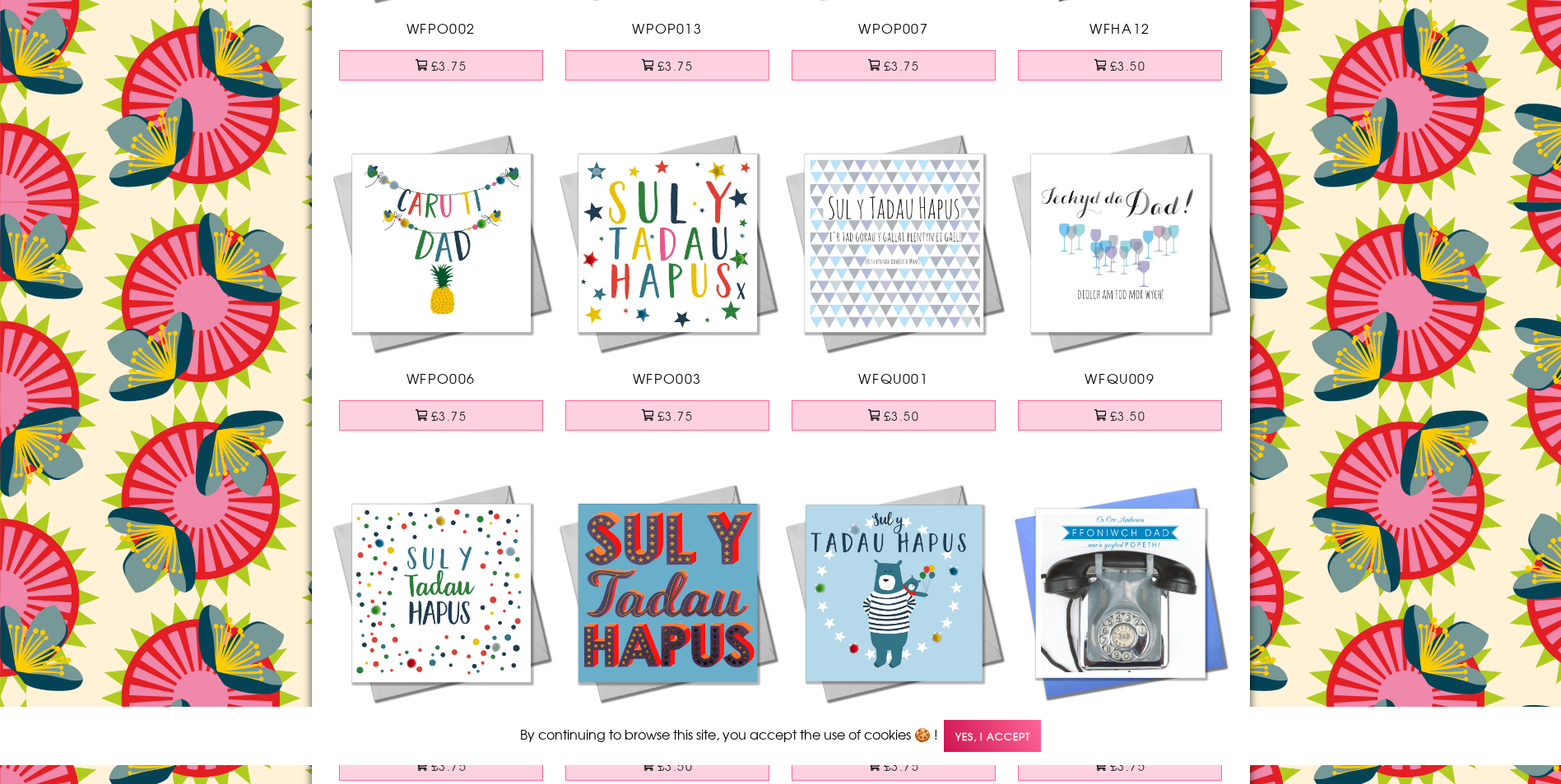
scroll to position [822, 0]
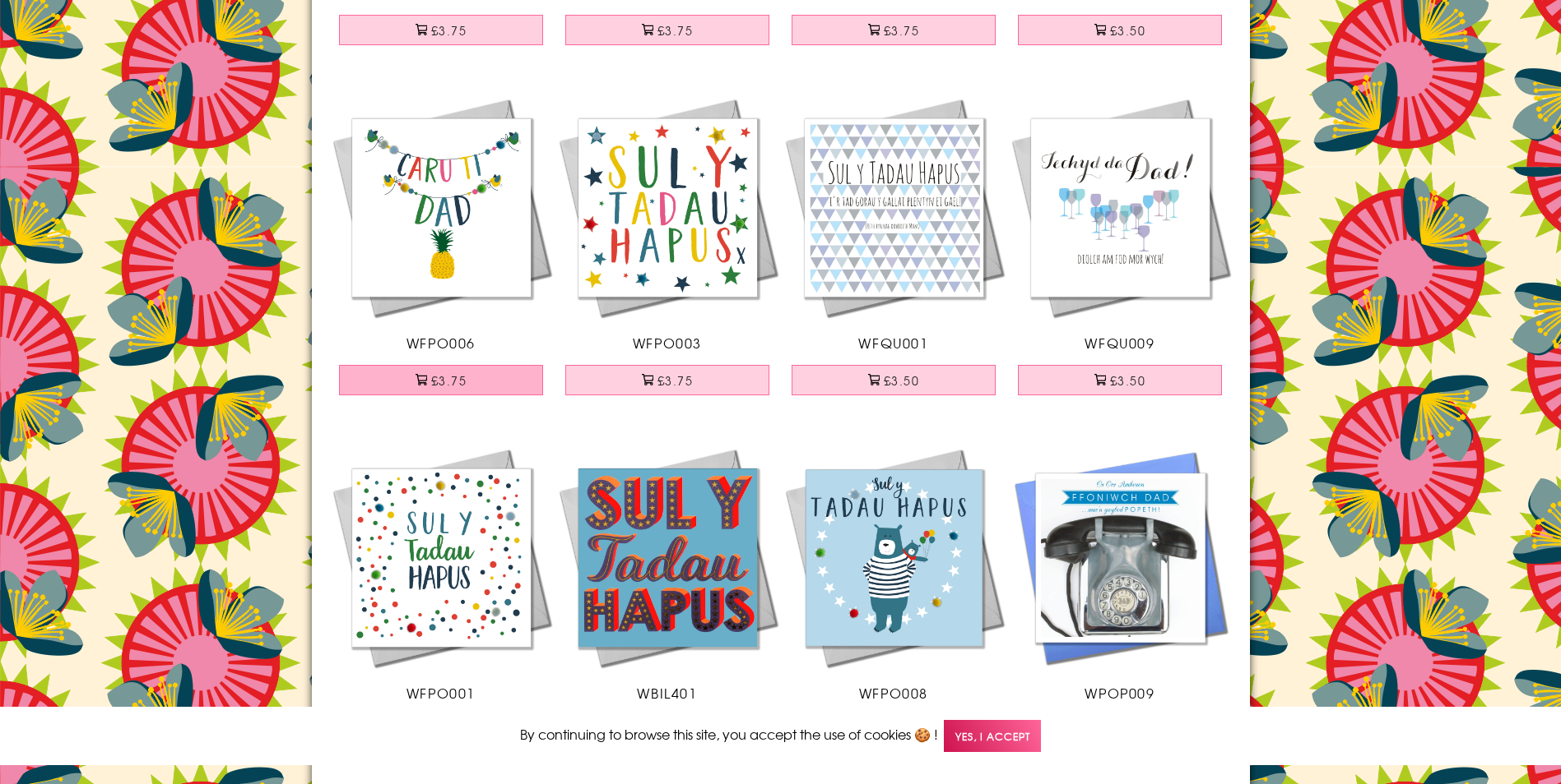
click at [469, 377] on button "£3.75" at bounding box center [441, 380] width 204 height 31
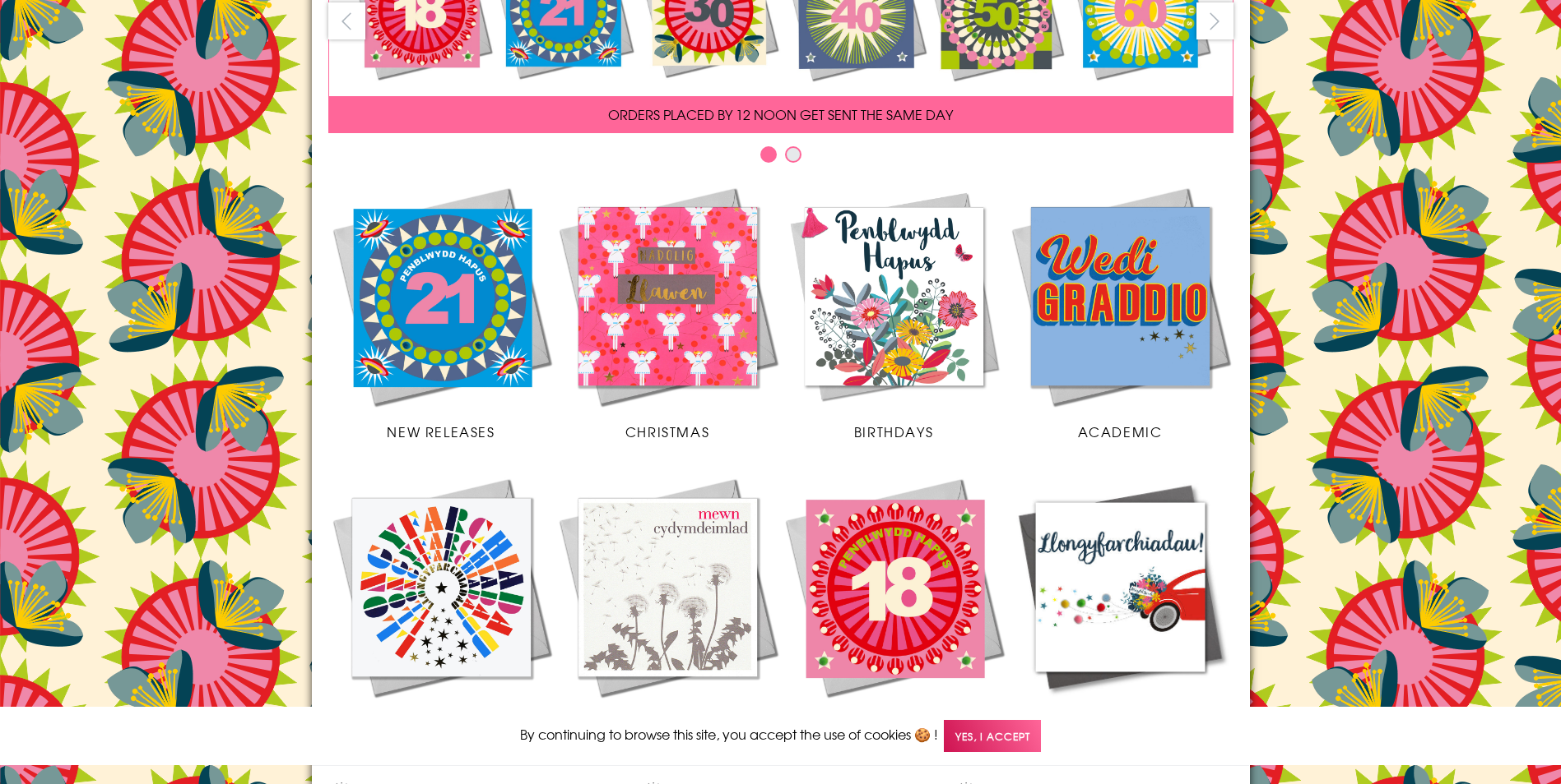
scroll to position [329, 0]
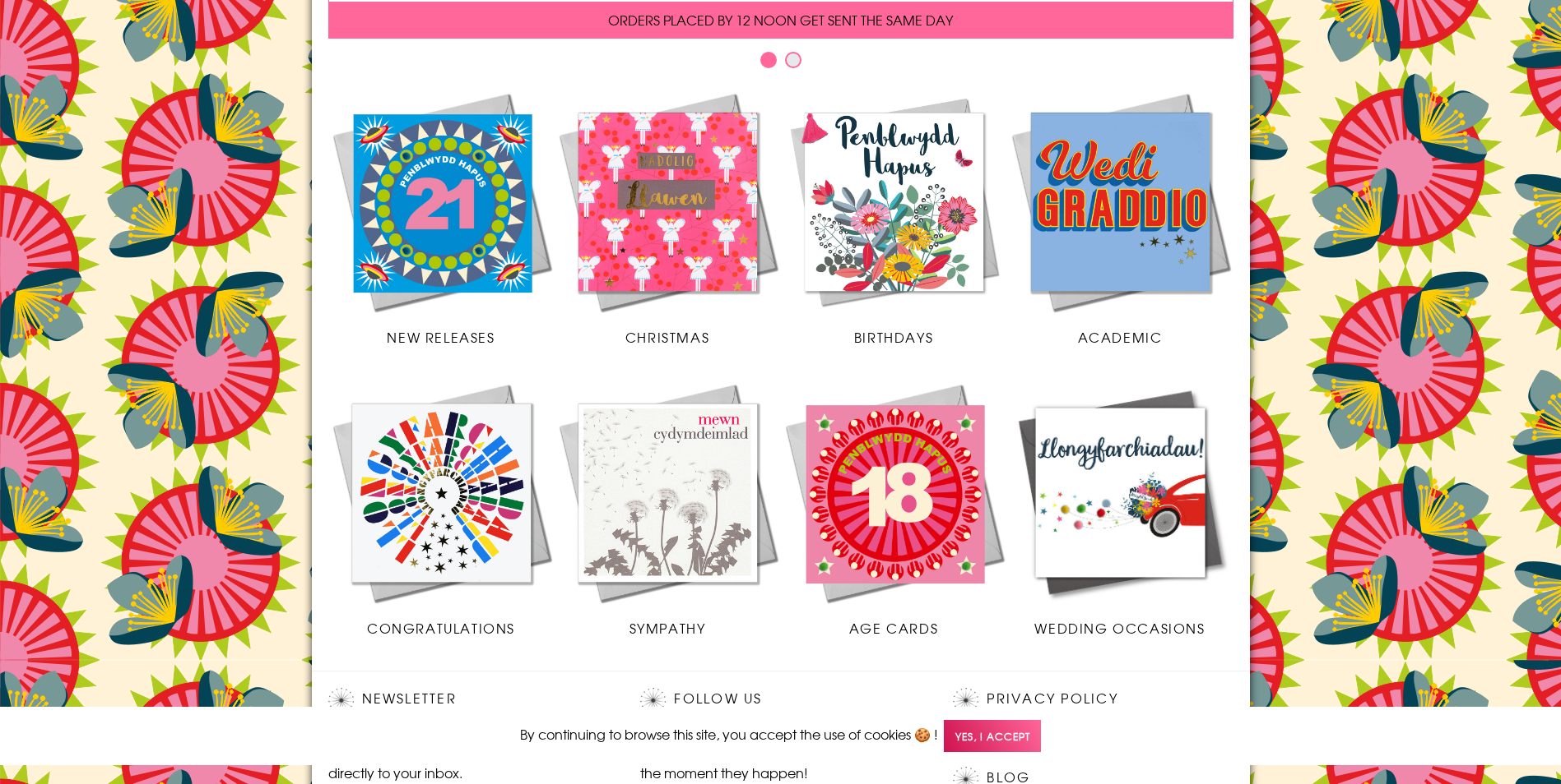
click at [673, 239] on img at bounding box center [668, 202] width 227 height 227
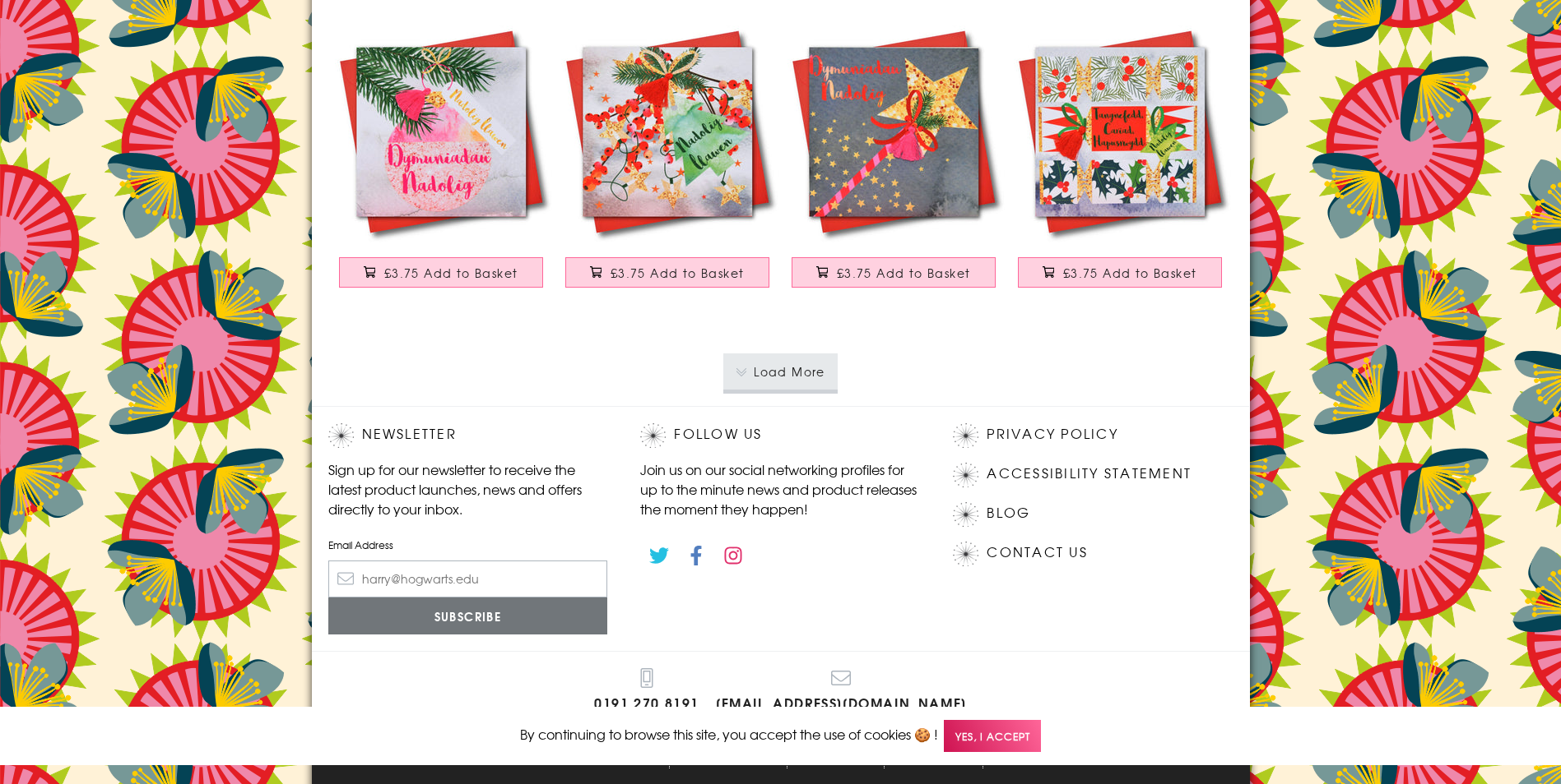
scroll to position [3163, 0]
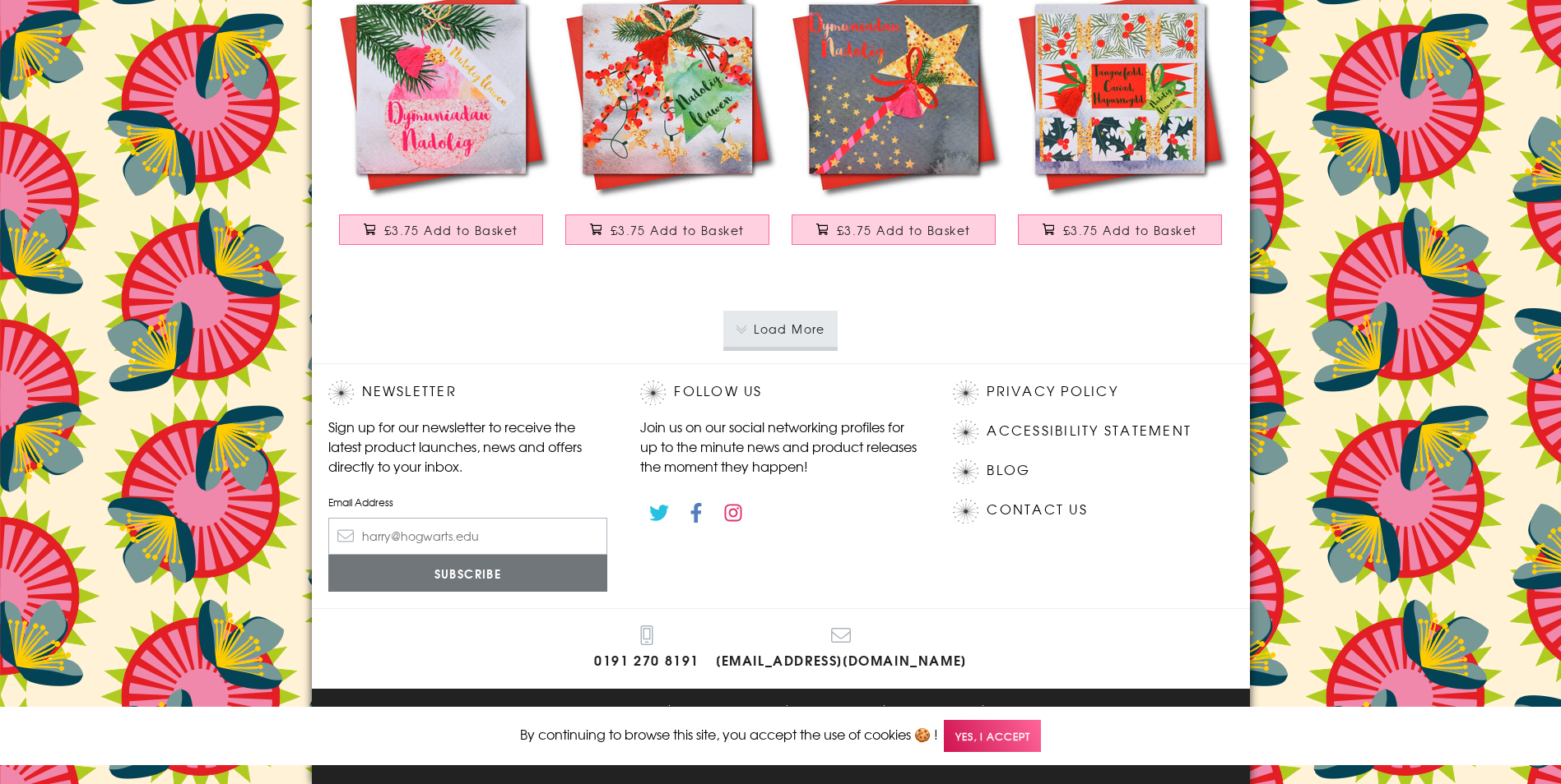
click at [769, 327] on button "Load More" at bounding box center [780, 329] width 114 height 36
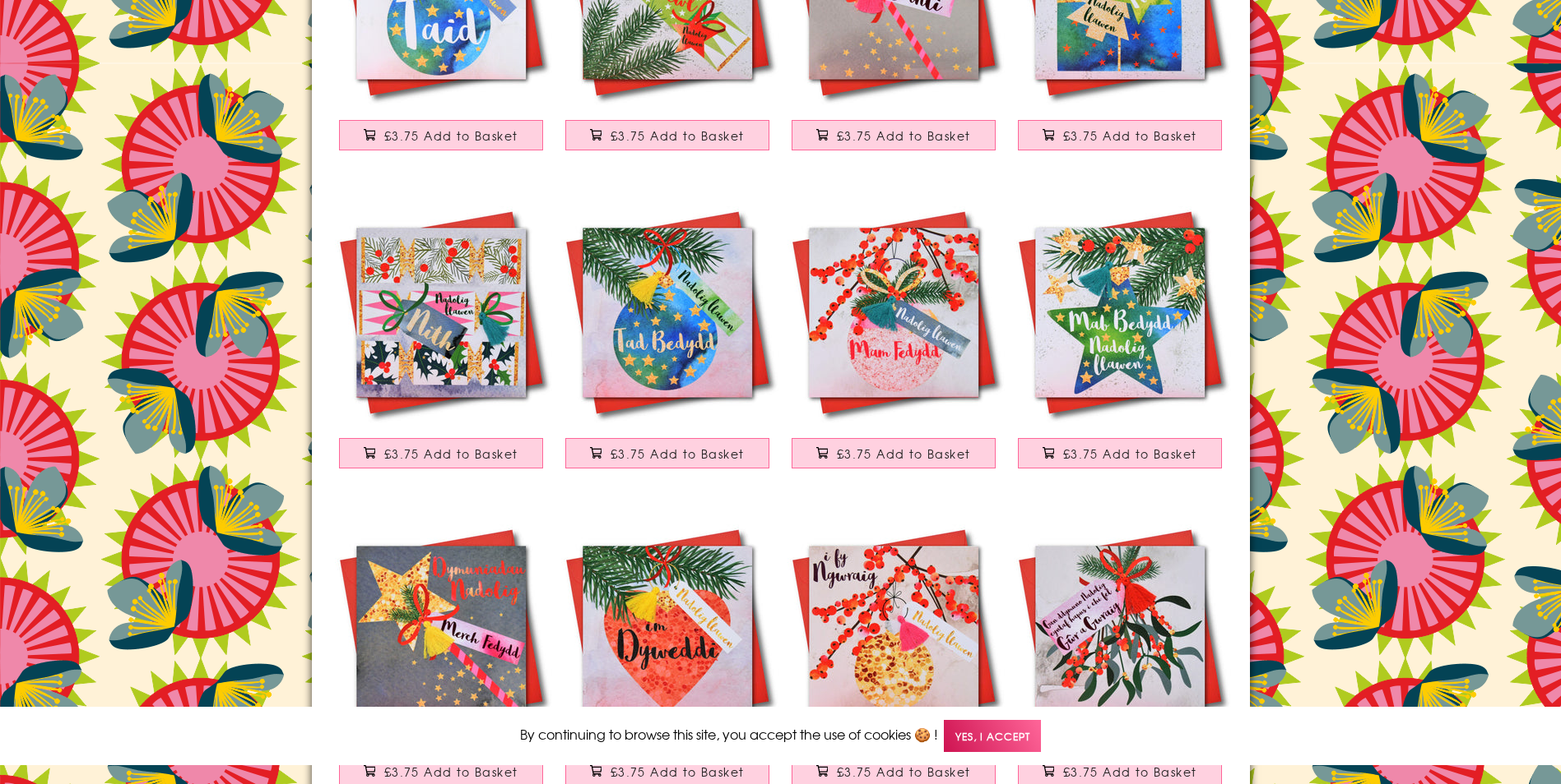
scroll to position [3984, 0]
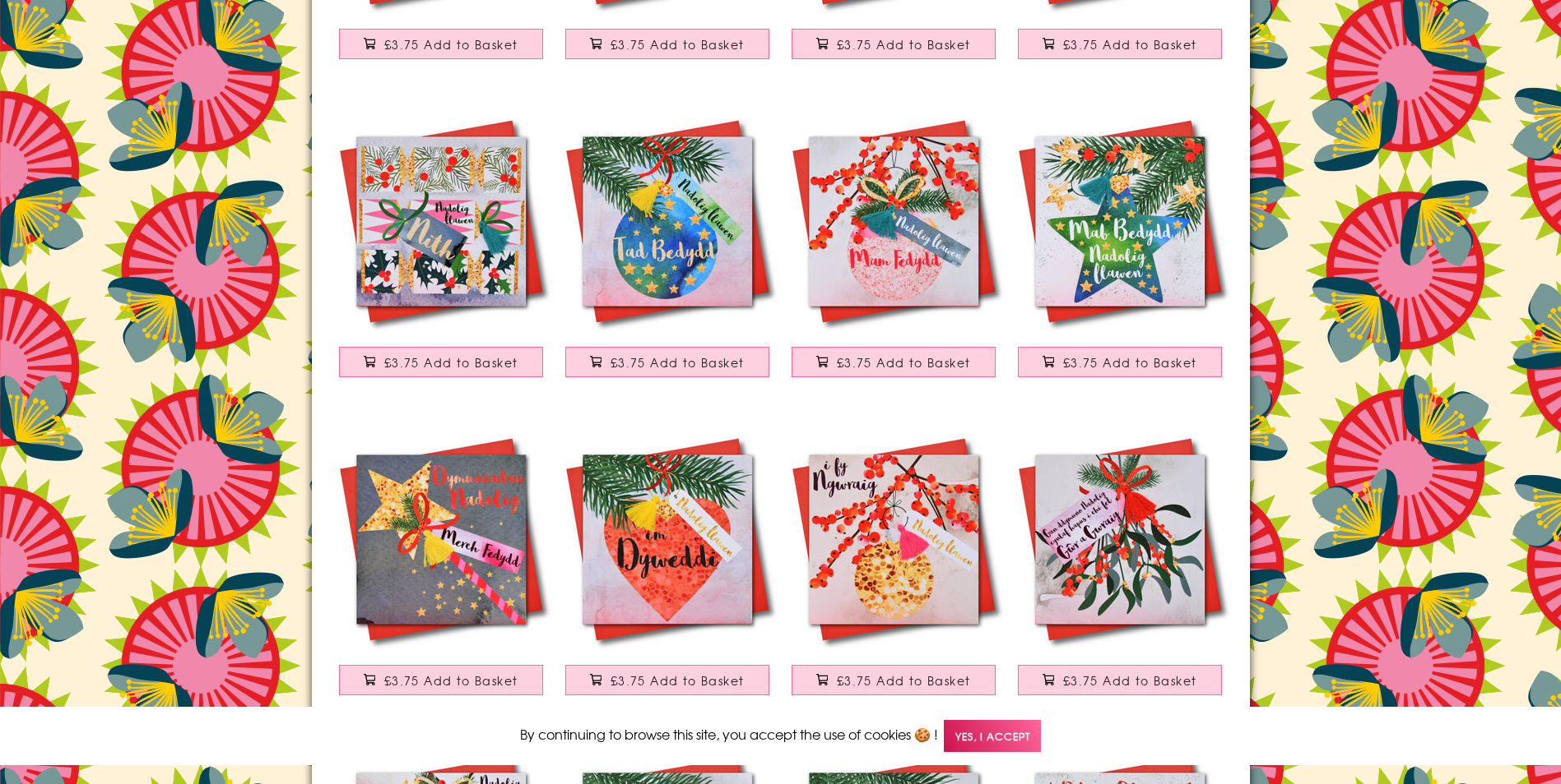
click at [910, 271] on img at bounding box center [894, 222] width 227 height 227
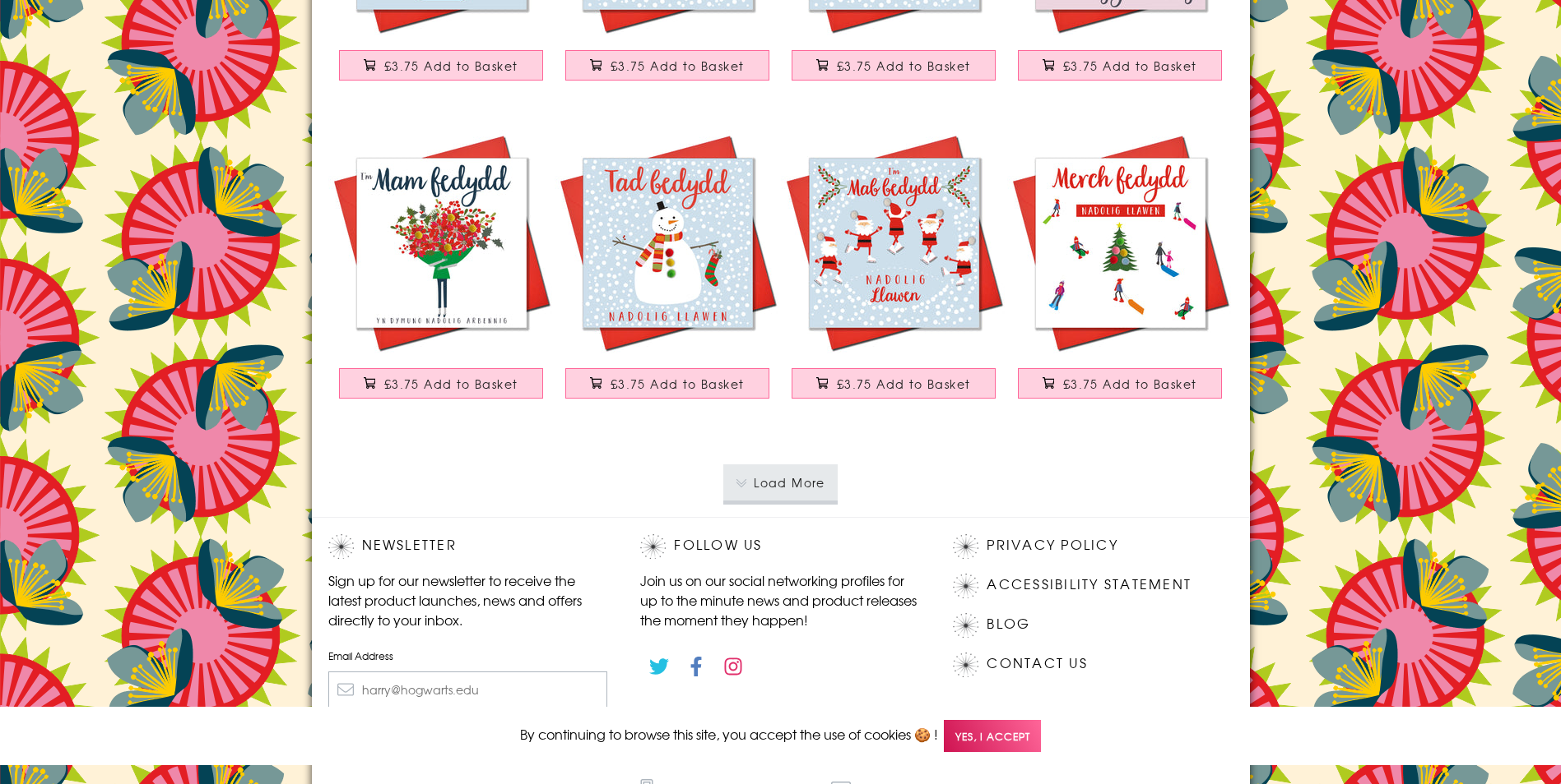
scroll to position [6204, 0]
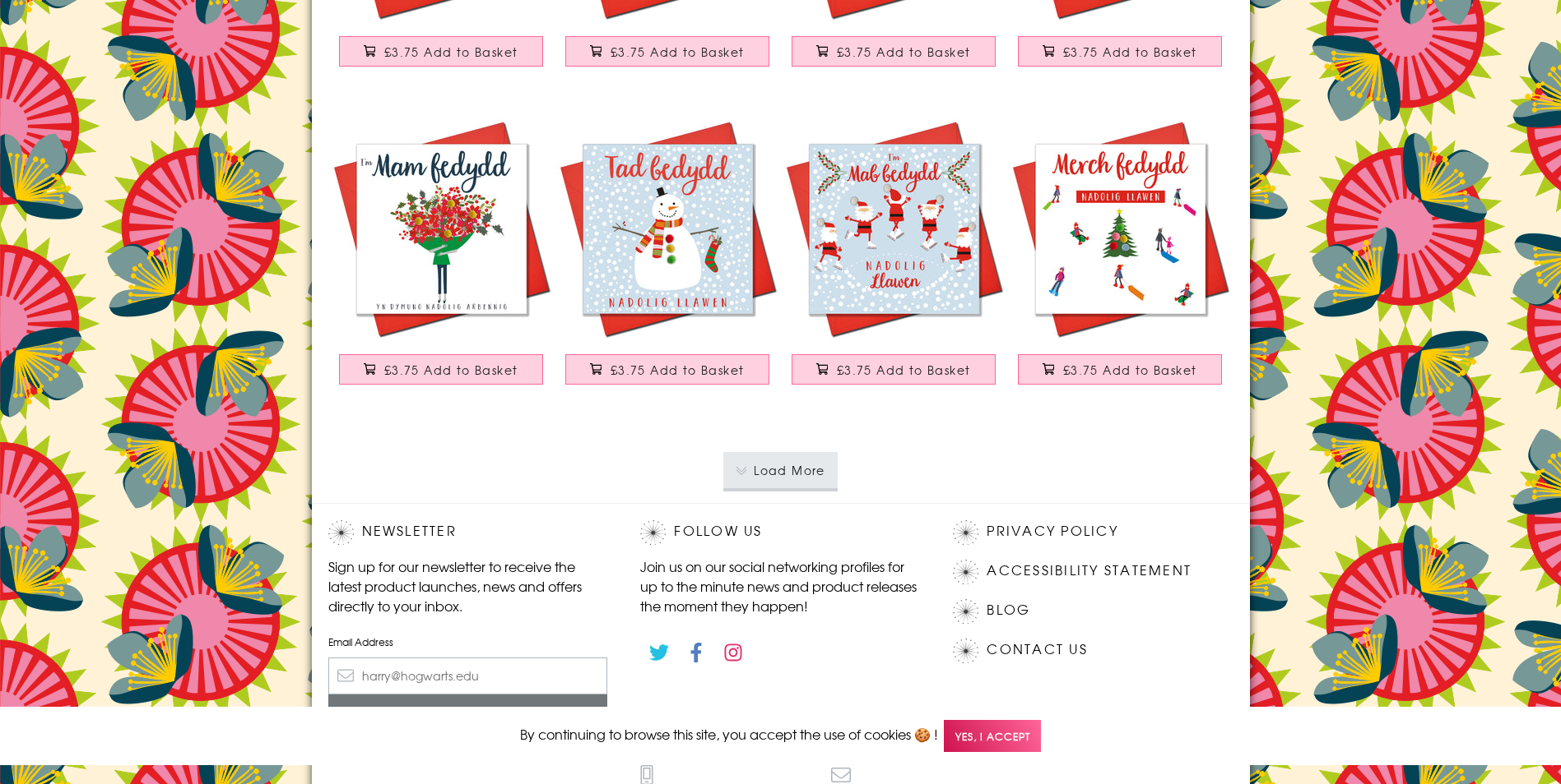
click at [788, 473] on button "Load More" at bounding box center [780, 470] width 114 height 36
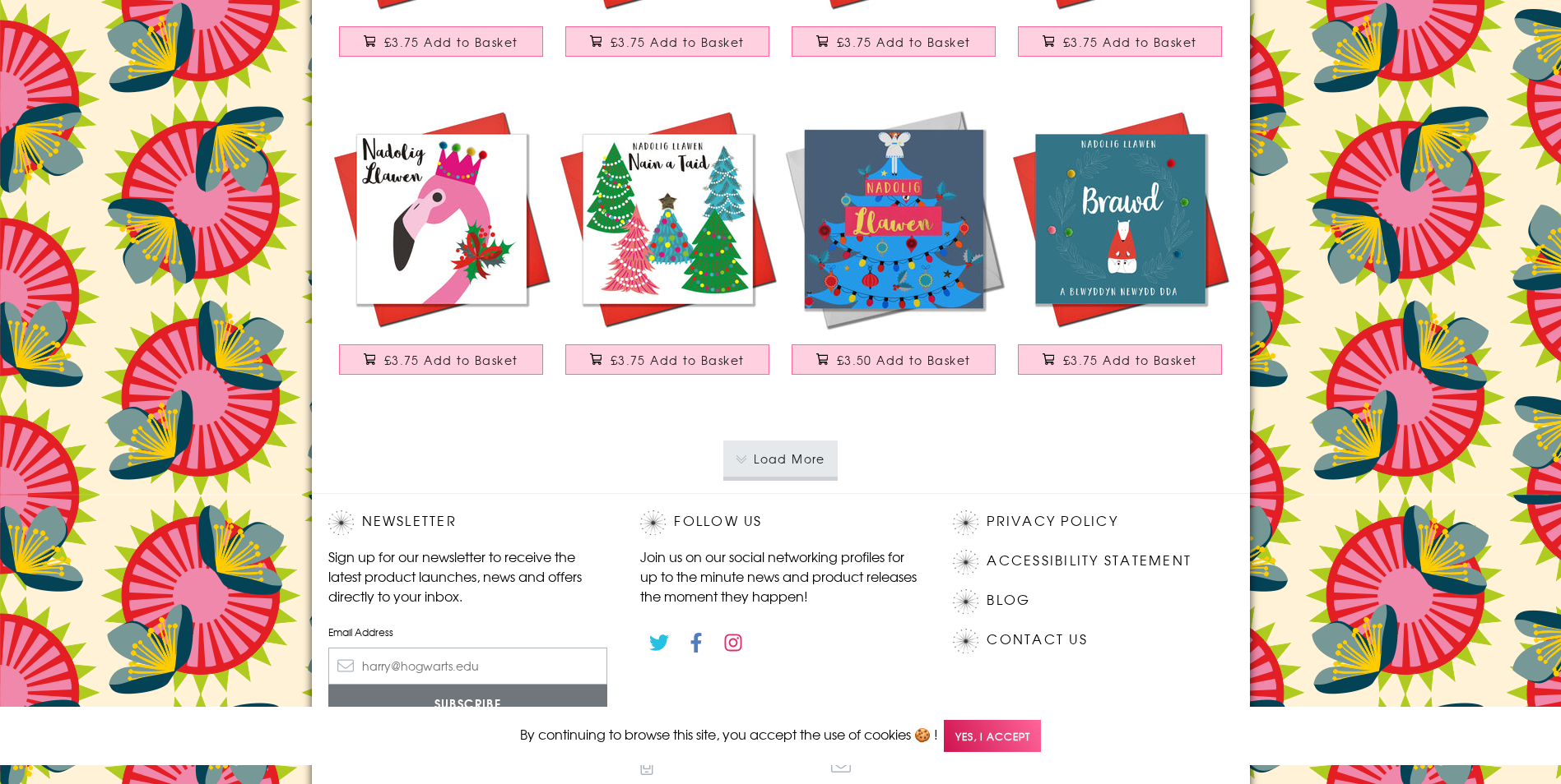
scroll to position [9494, 0]
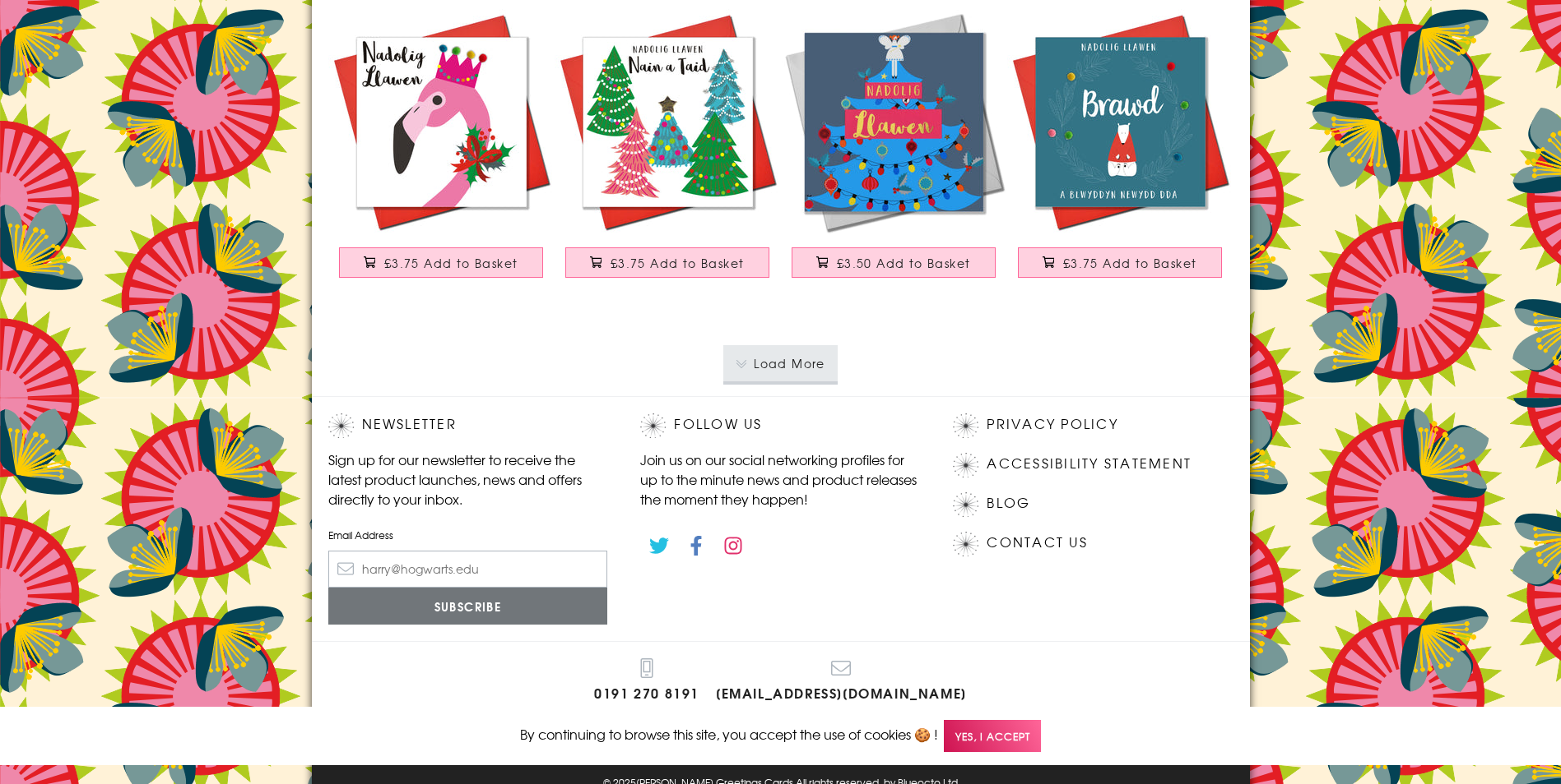
click at [790, 359] on button "Load More" at bounding box center [780, 363] width 114 height 36
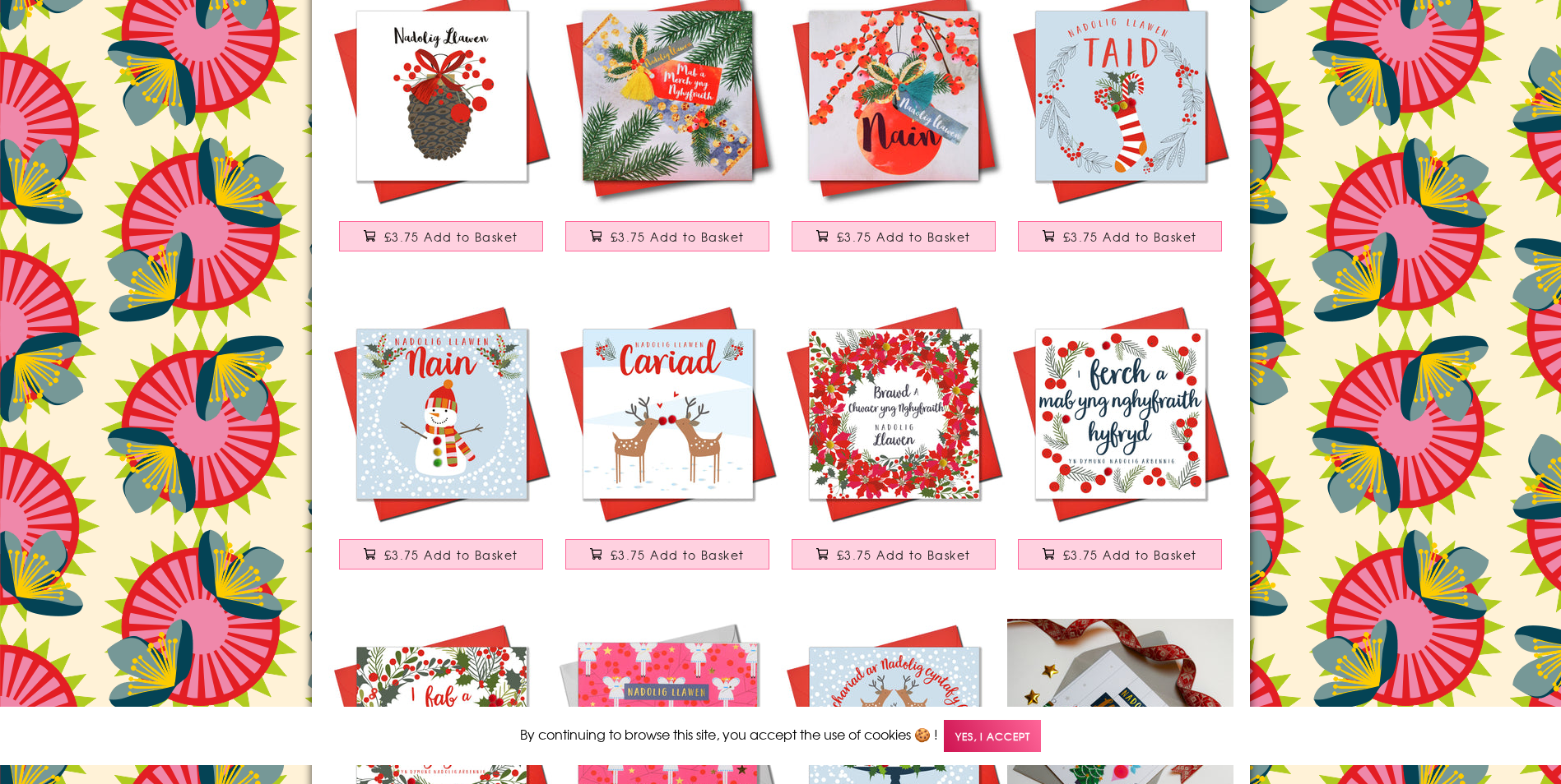
scroll to position [10315, 0]
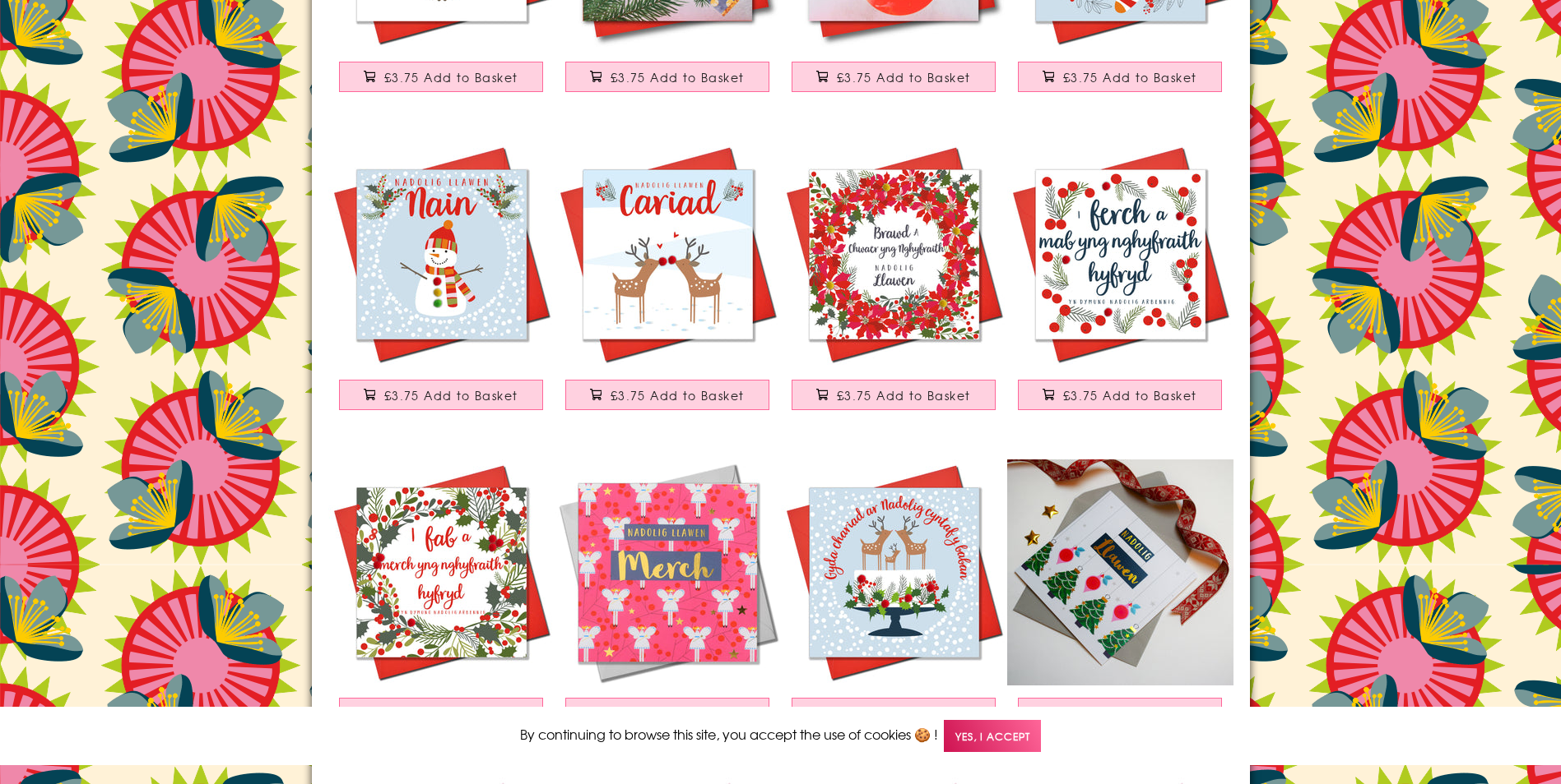
click at [639, 298] on img at bounding box center [668, 255] width 227 height 227
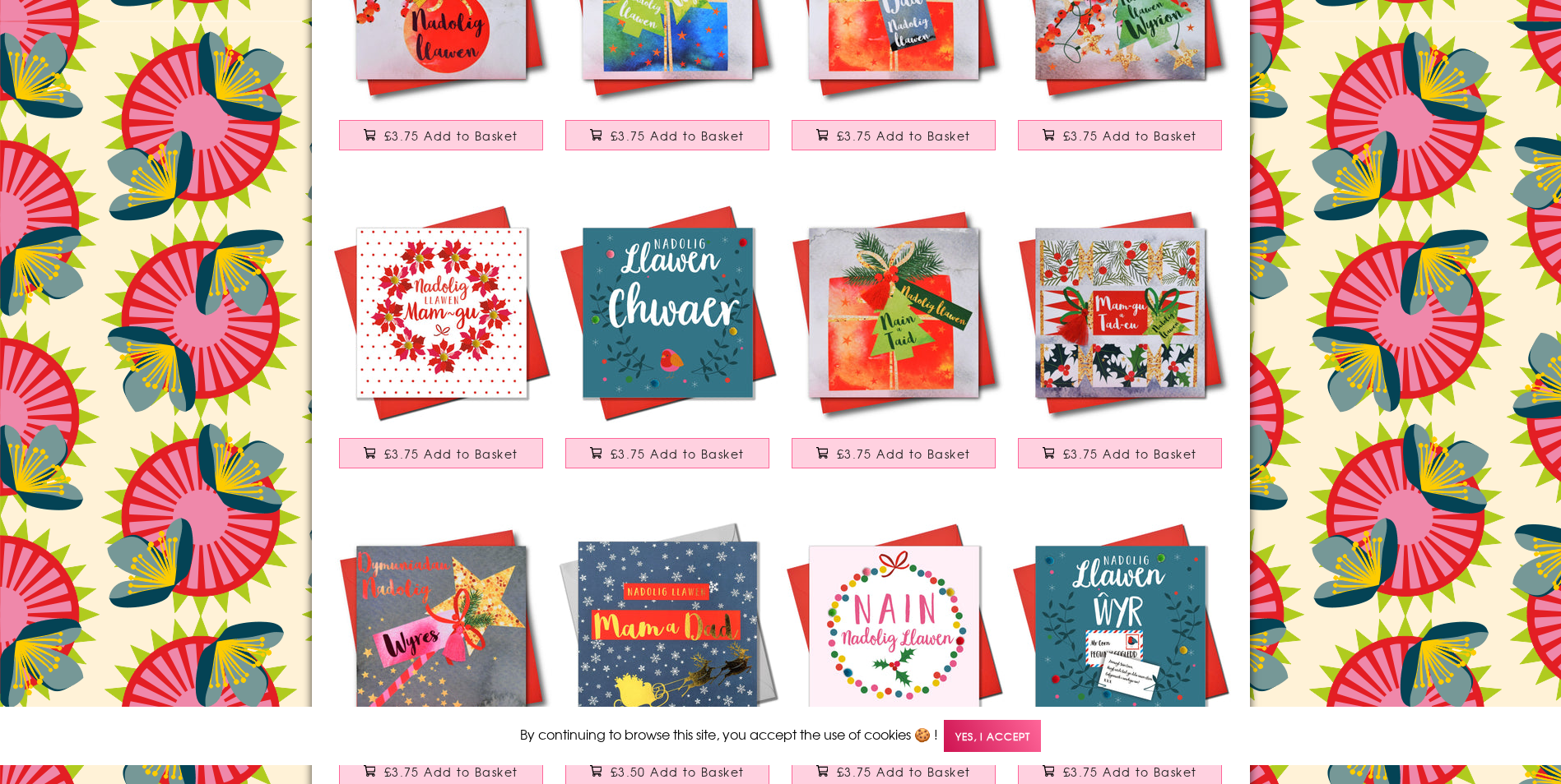
scroll to position [11878, 0]
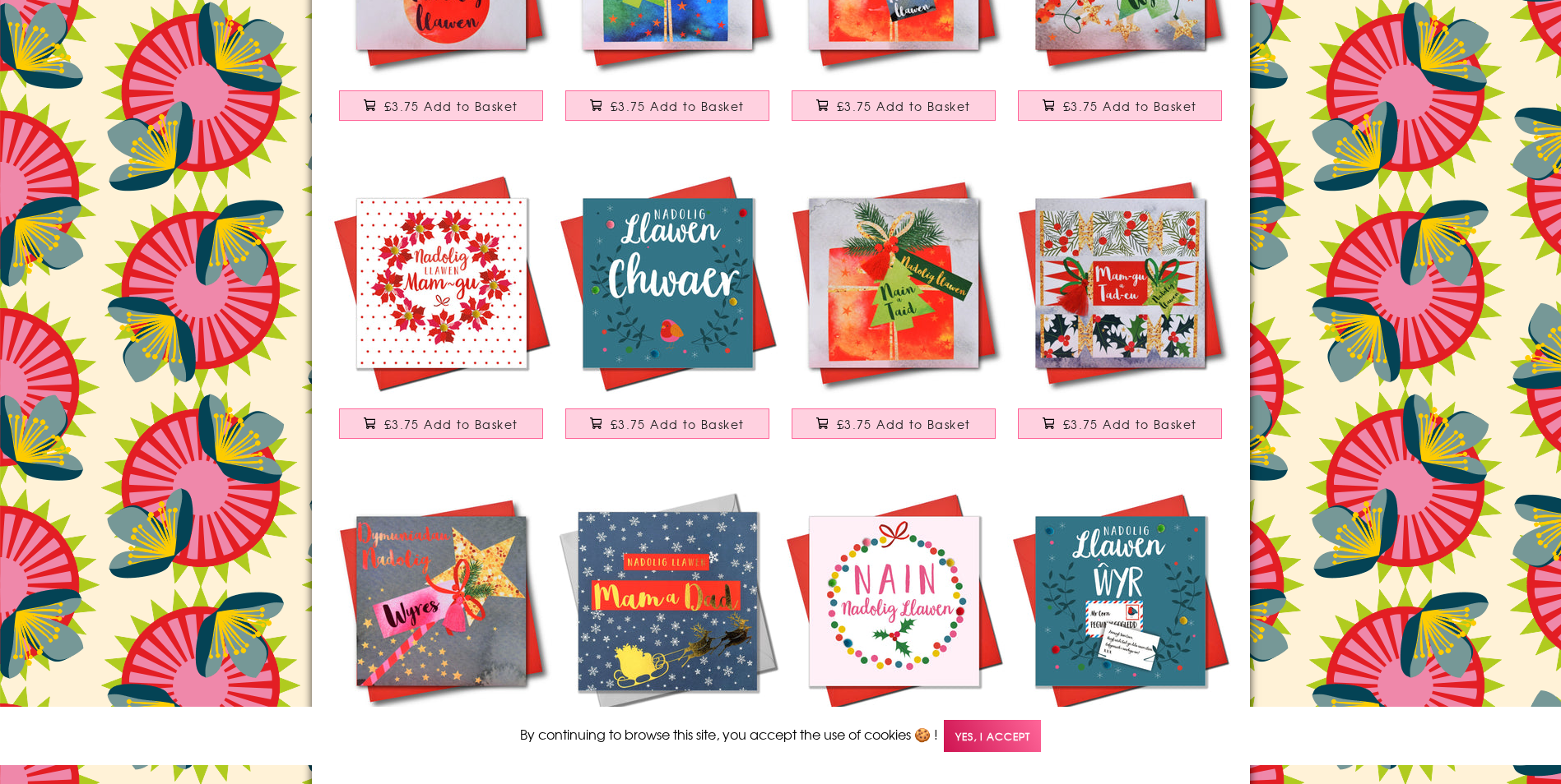
click at [909, 324] on img at bounding box center [894, 284] width 227 height 227
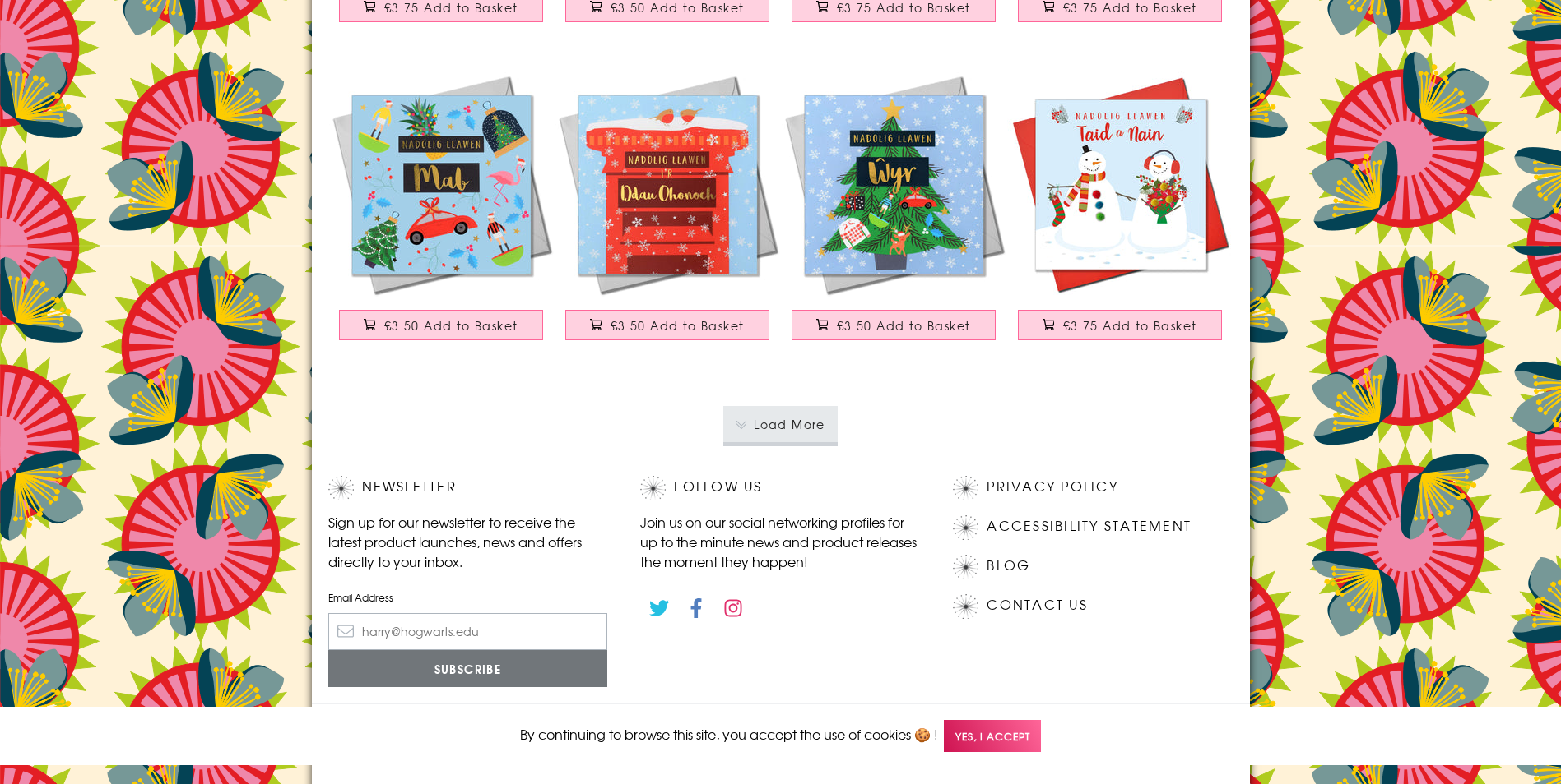
scroll to position [12618, 0]
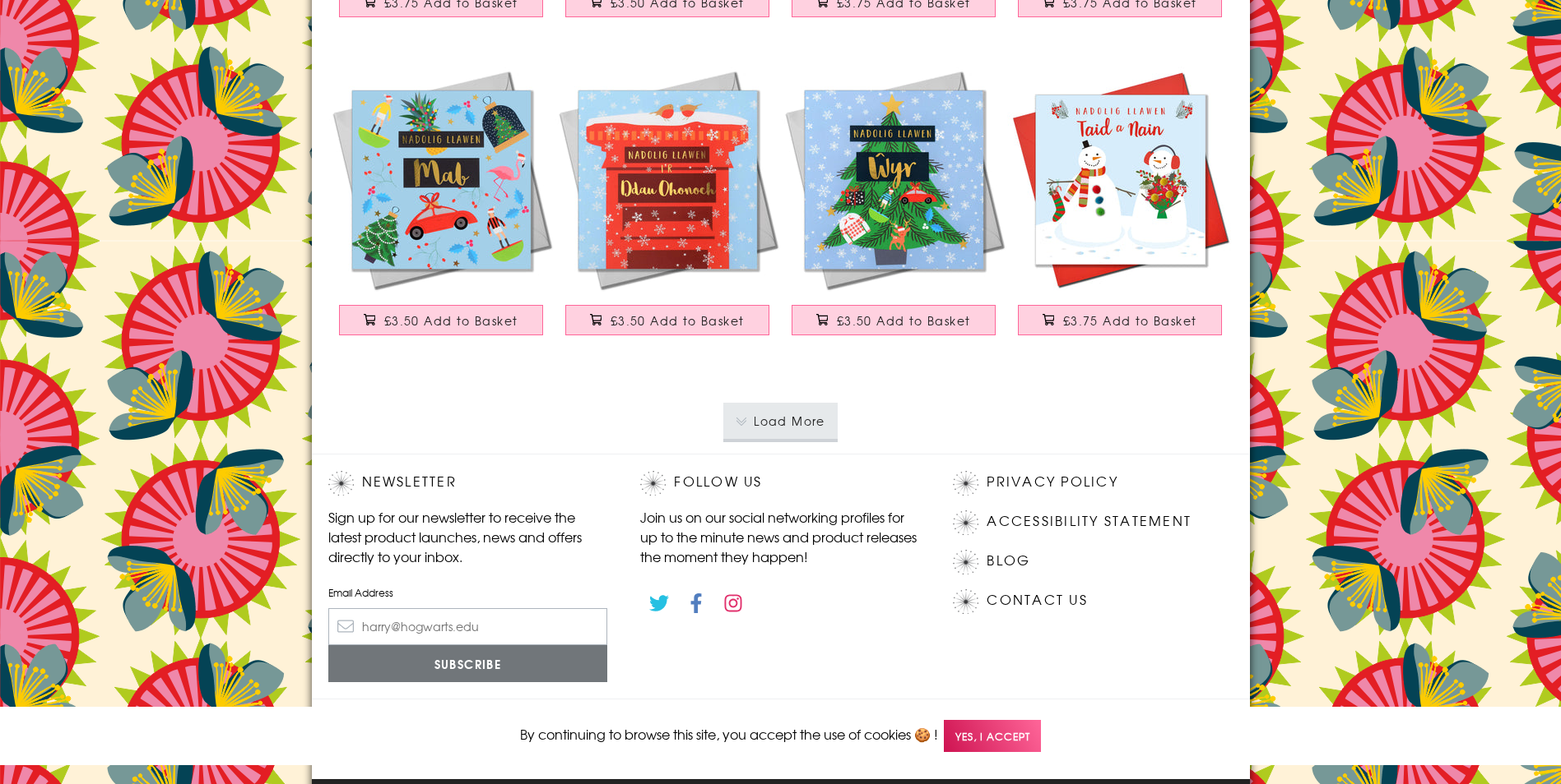
click at [768, 423] on button "Load More" at bounding box center [780, 421] width 114 height 36
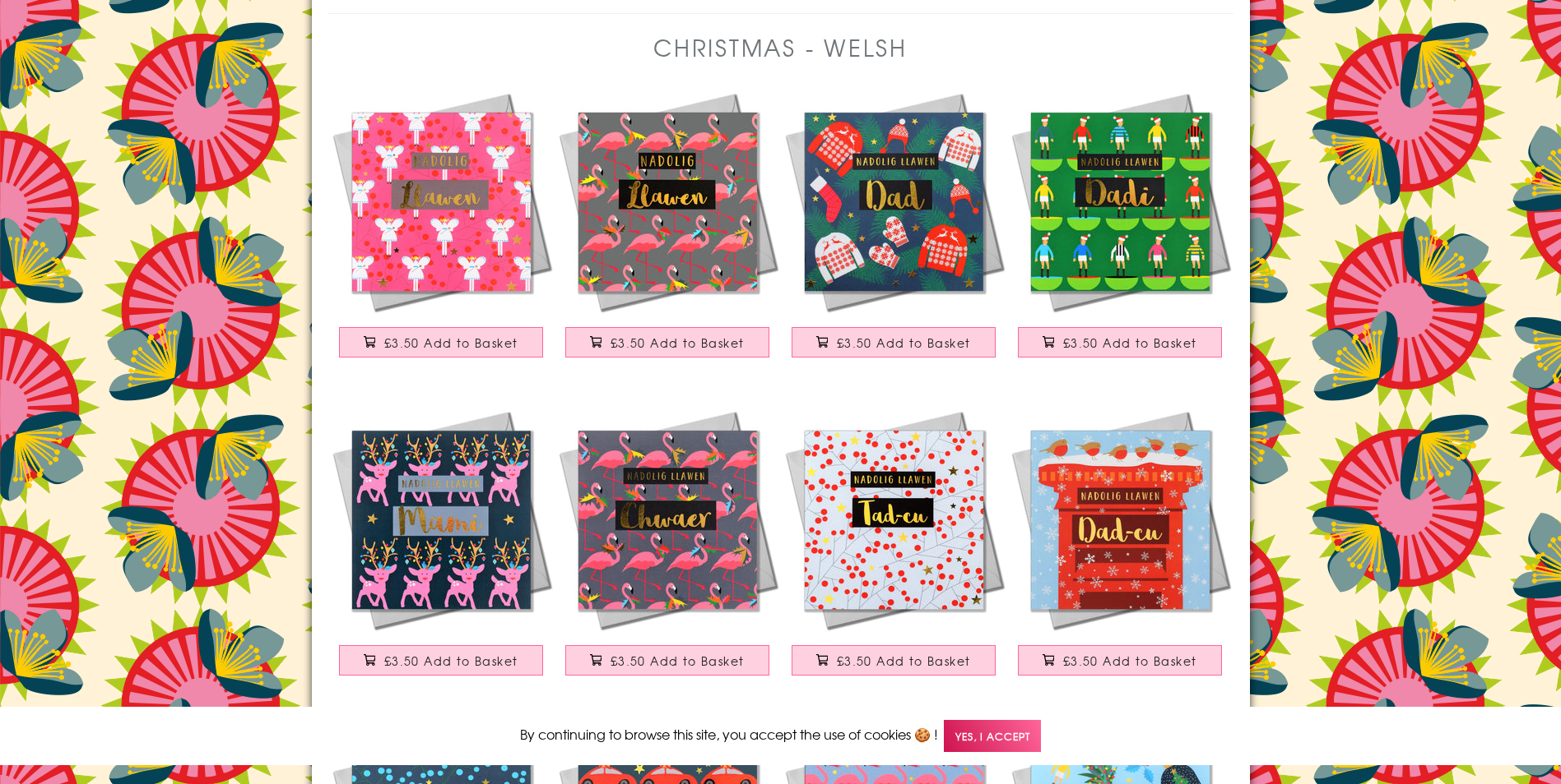
scroll to position [0, 0]
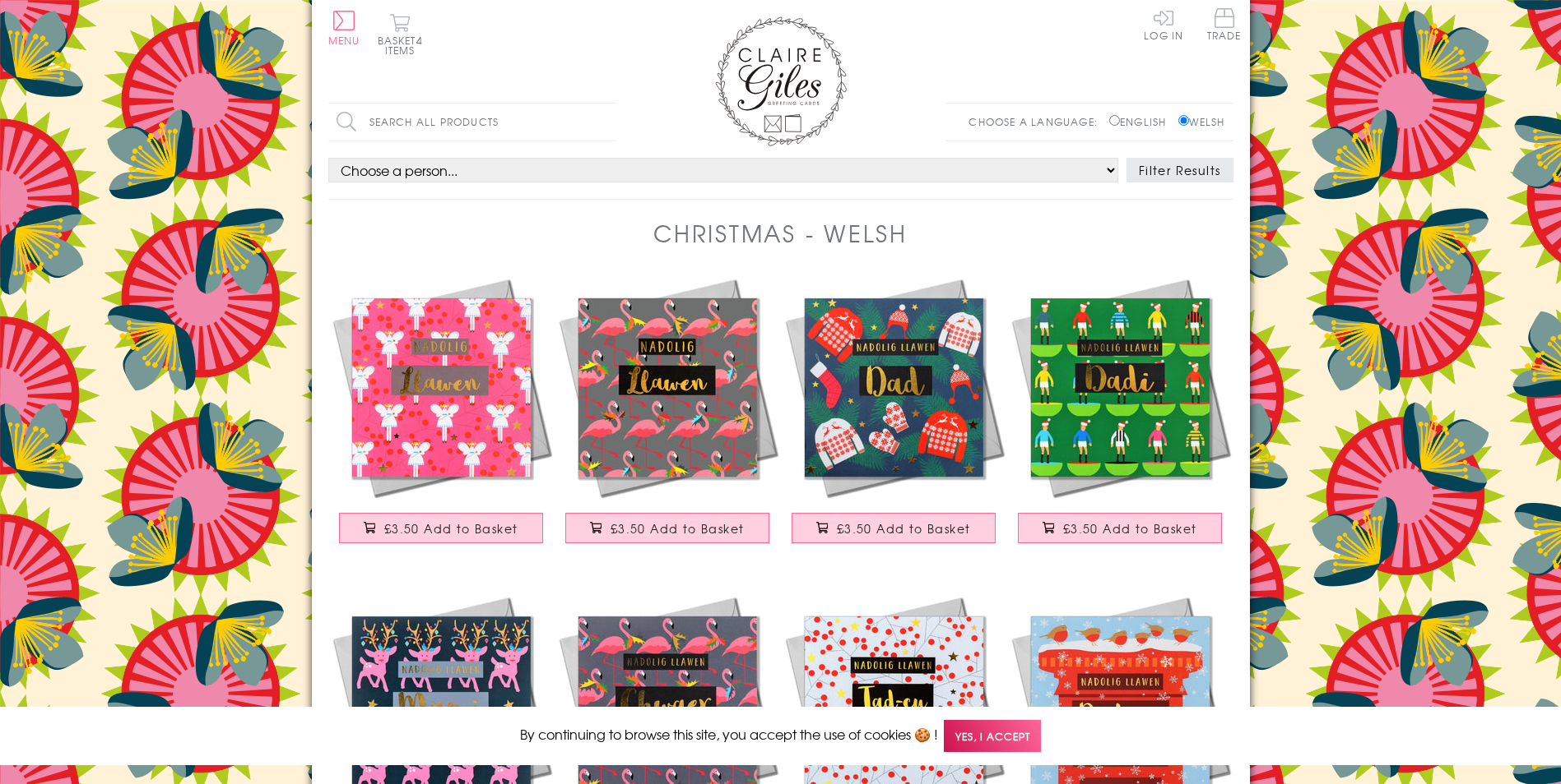
click at [1112, 126] on label "English" at bounding box center [1141, 121] width 65 height 15
click at [1112, 126] on input "English" at bounding box center [1114, 120] width 11 height 11
radio input "true"
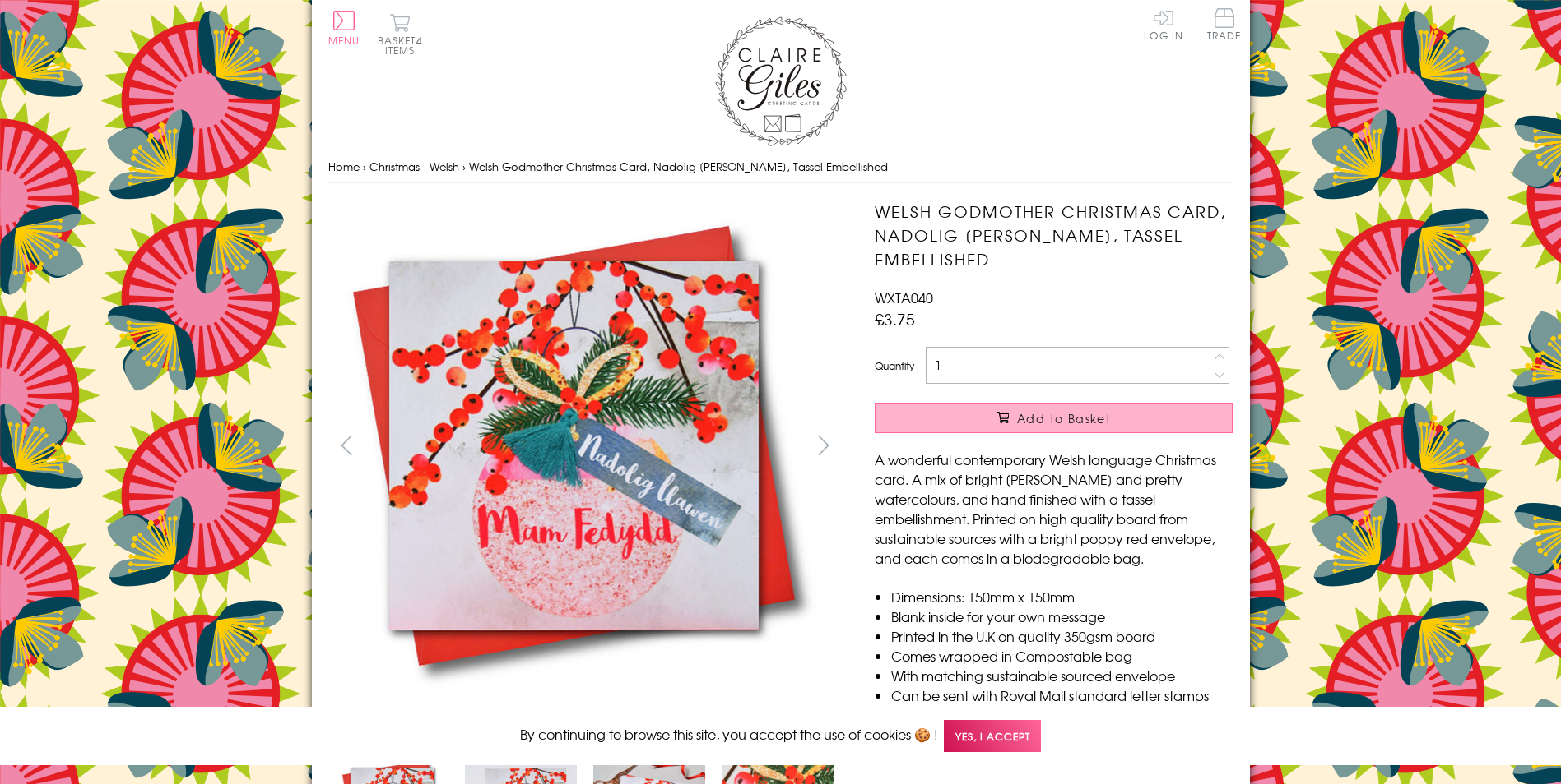
click at [1000, 421] on span at bounding box center [1003, 418] width 12 height 12
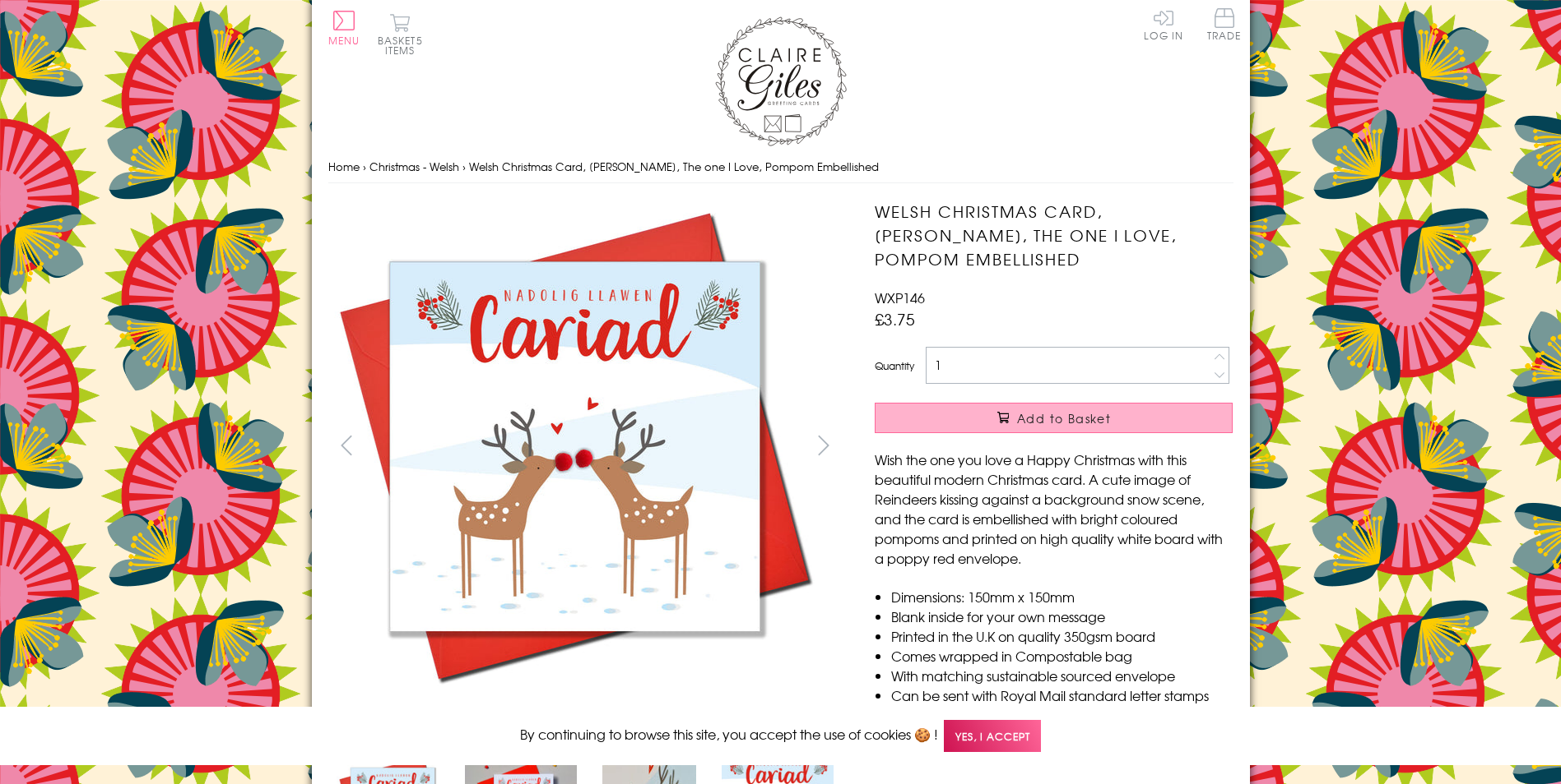
click at [1004, 421] on span at bounding box center [1003, 418] width 12 height 12
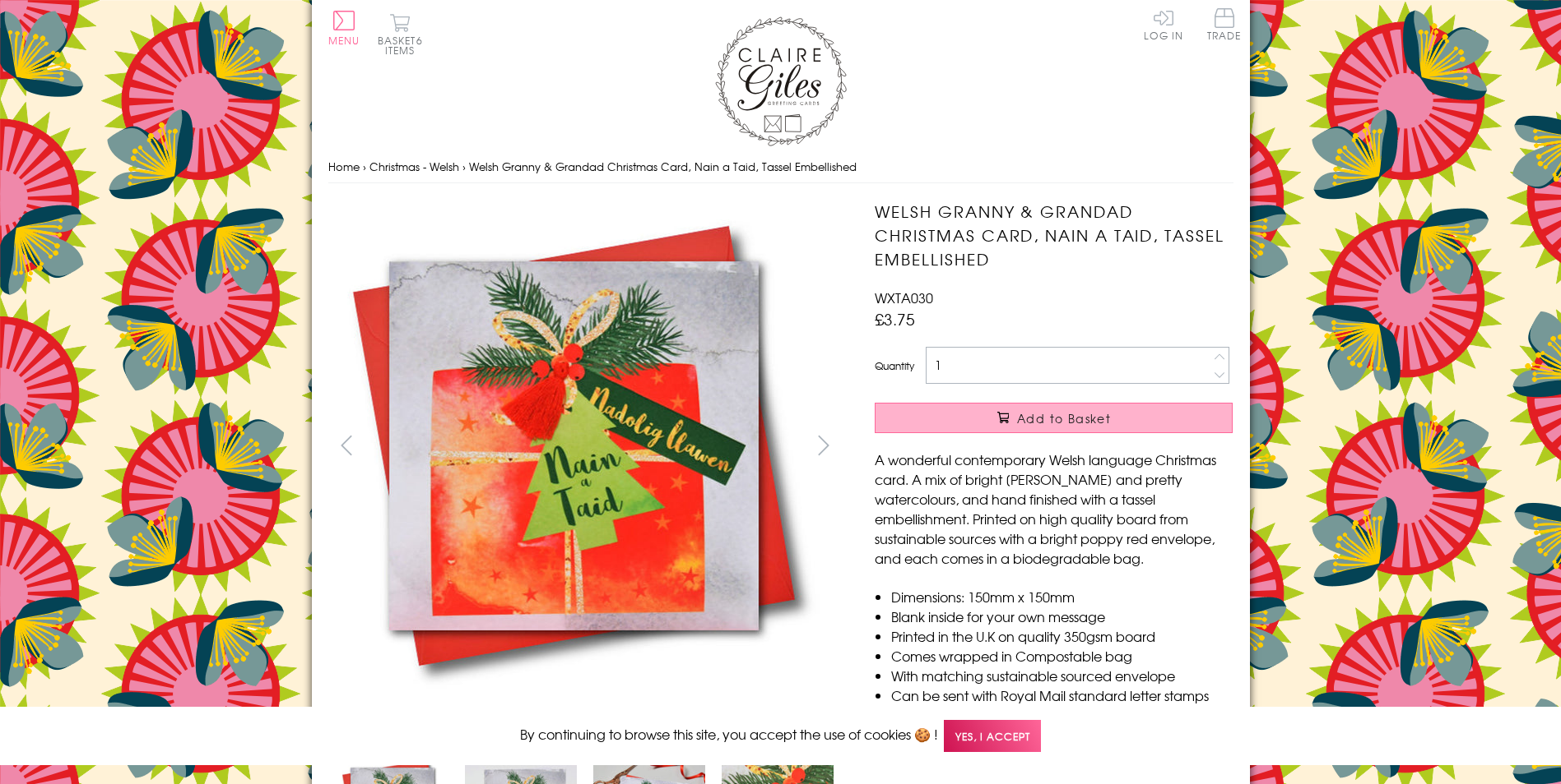
click at [984, 417] on button "Add to Basket" at bounding box center [1052, 418] width 358 height 31
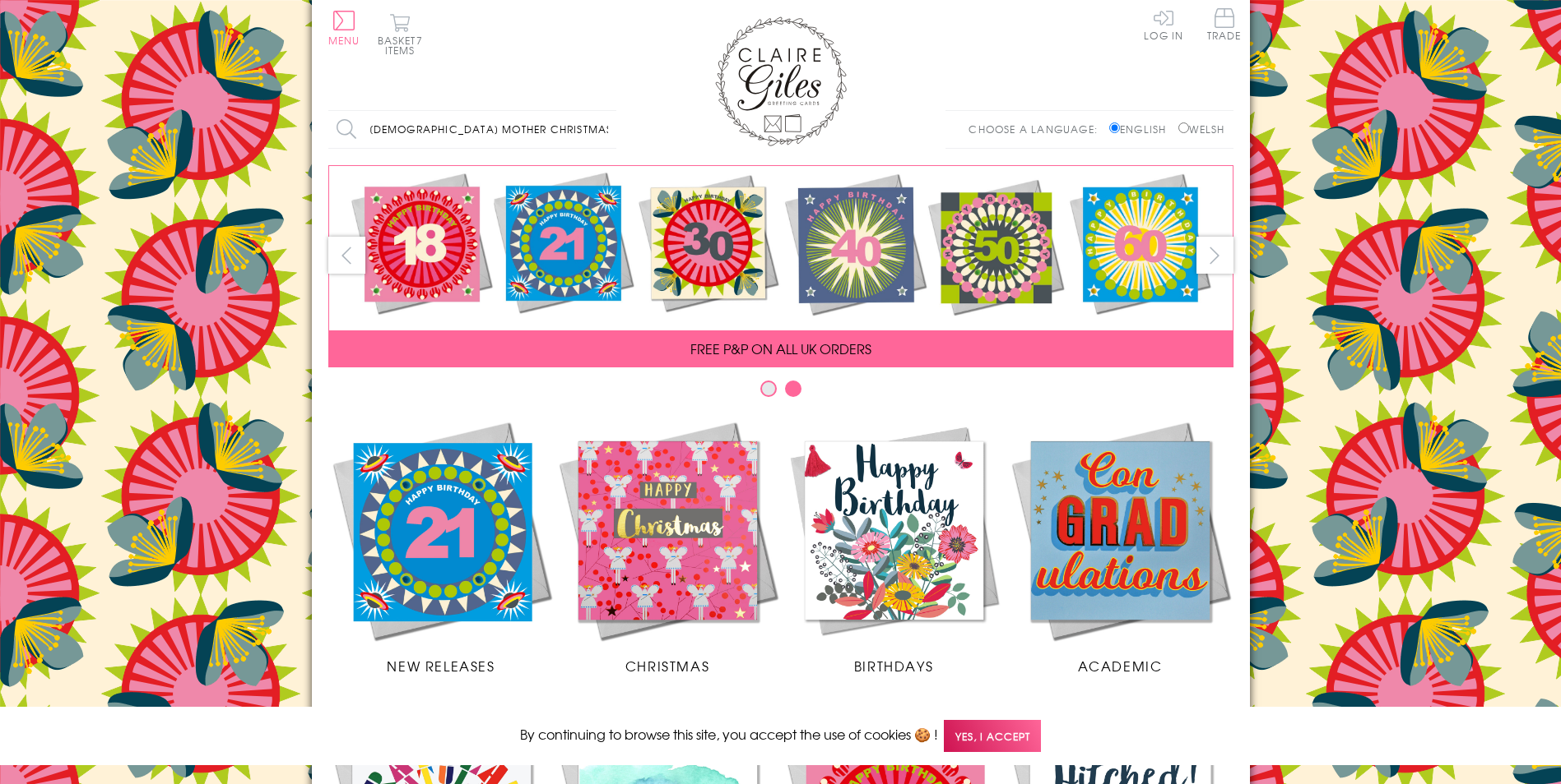
type input "[DEMOGRAPHIC_DATA] mother christmas"
click at [600, 111] on input "Search" at bounding box center [608, 130] width 17 height 37
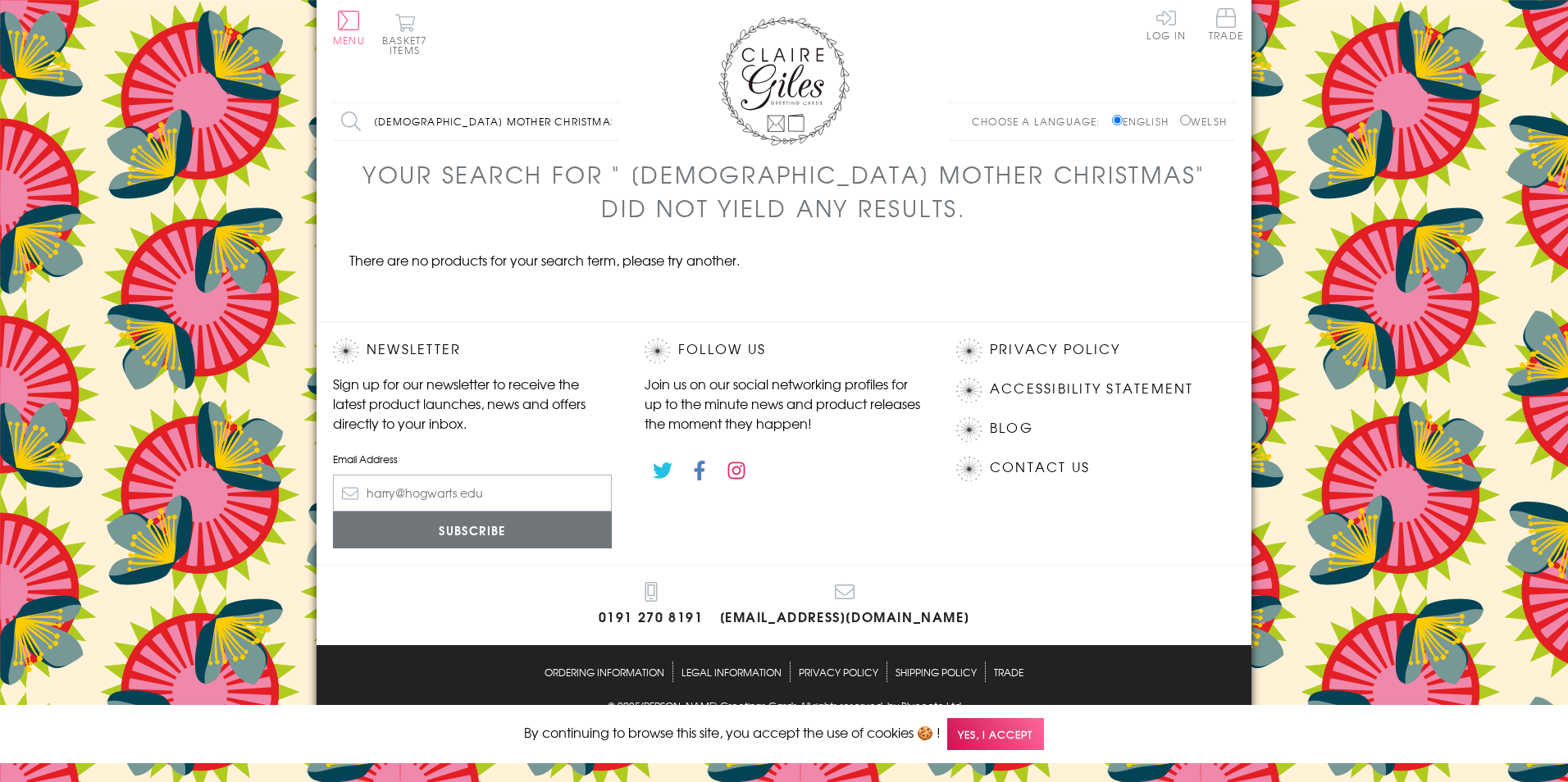
click at [454, 126] on input "god mother christmas" at bounding box center [476, 122] width 287 height 37
click at [454, 126] on input "christmas" at bounding box center [476, 122] width 287 height 37
type input "christmas godmother"
click at [603, 103] on input "Search" at bounding box center [611, 122] width 17 height 37
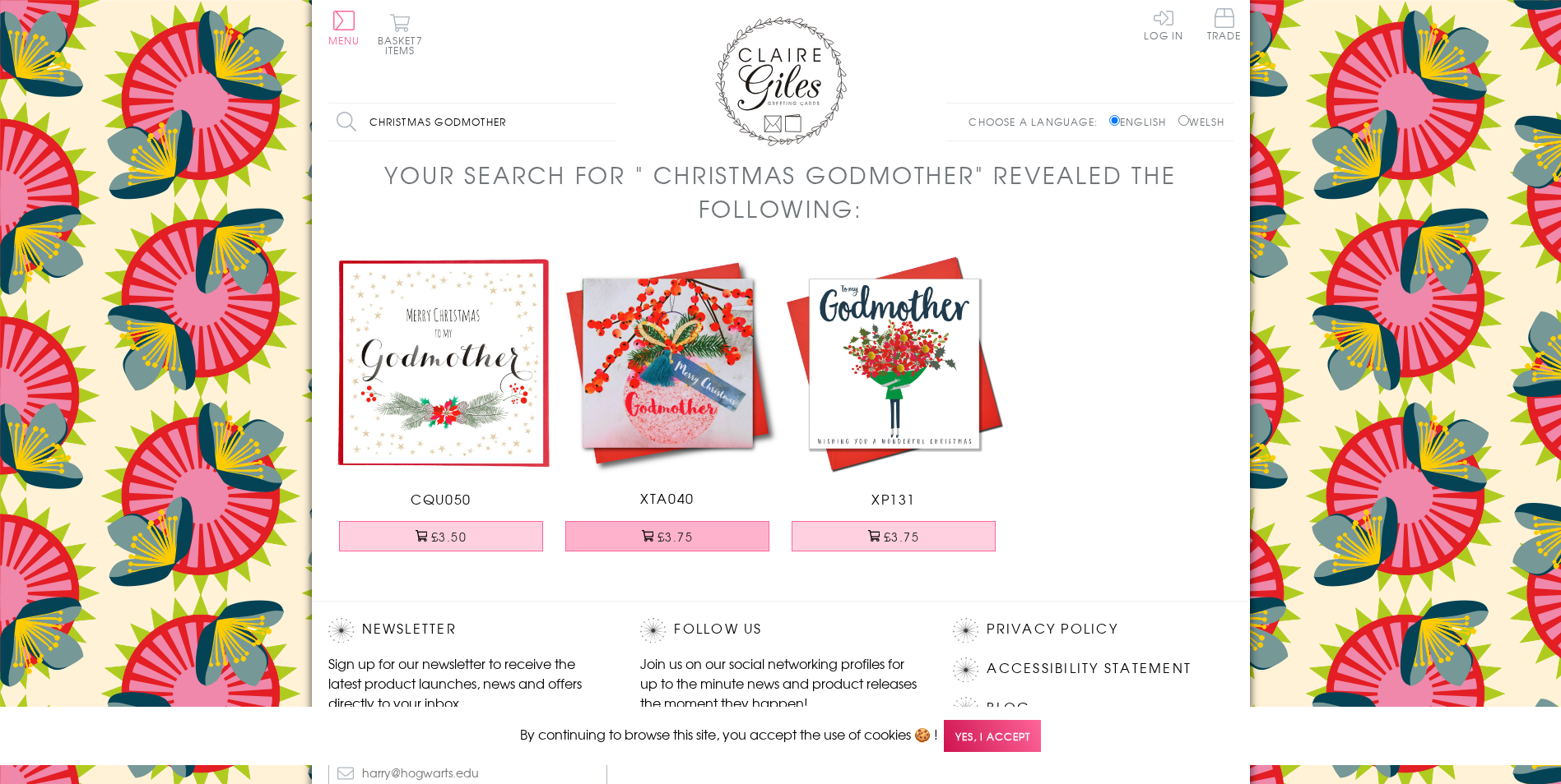
click at [661, 535] on button "£3.75" at bounding box center [667, 536] width 204 height 31
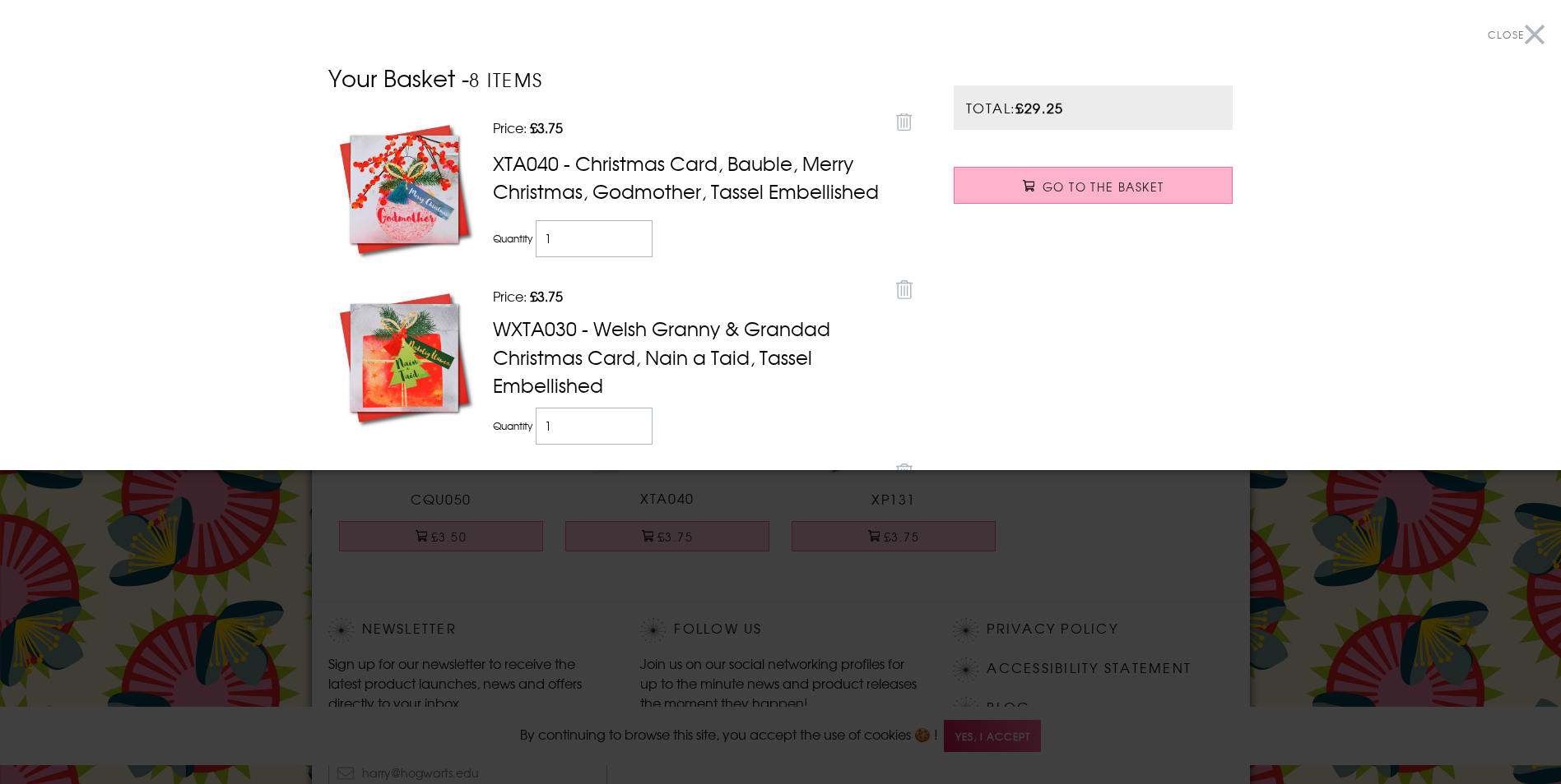
click at [1044, 183] on span "Go to the Basket" at bounding box center [1103, 186] width 121 height 17
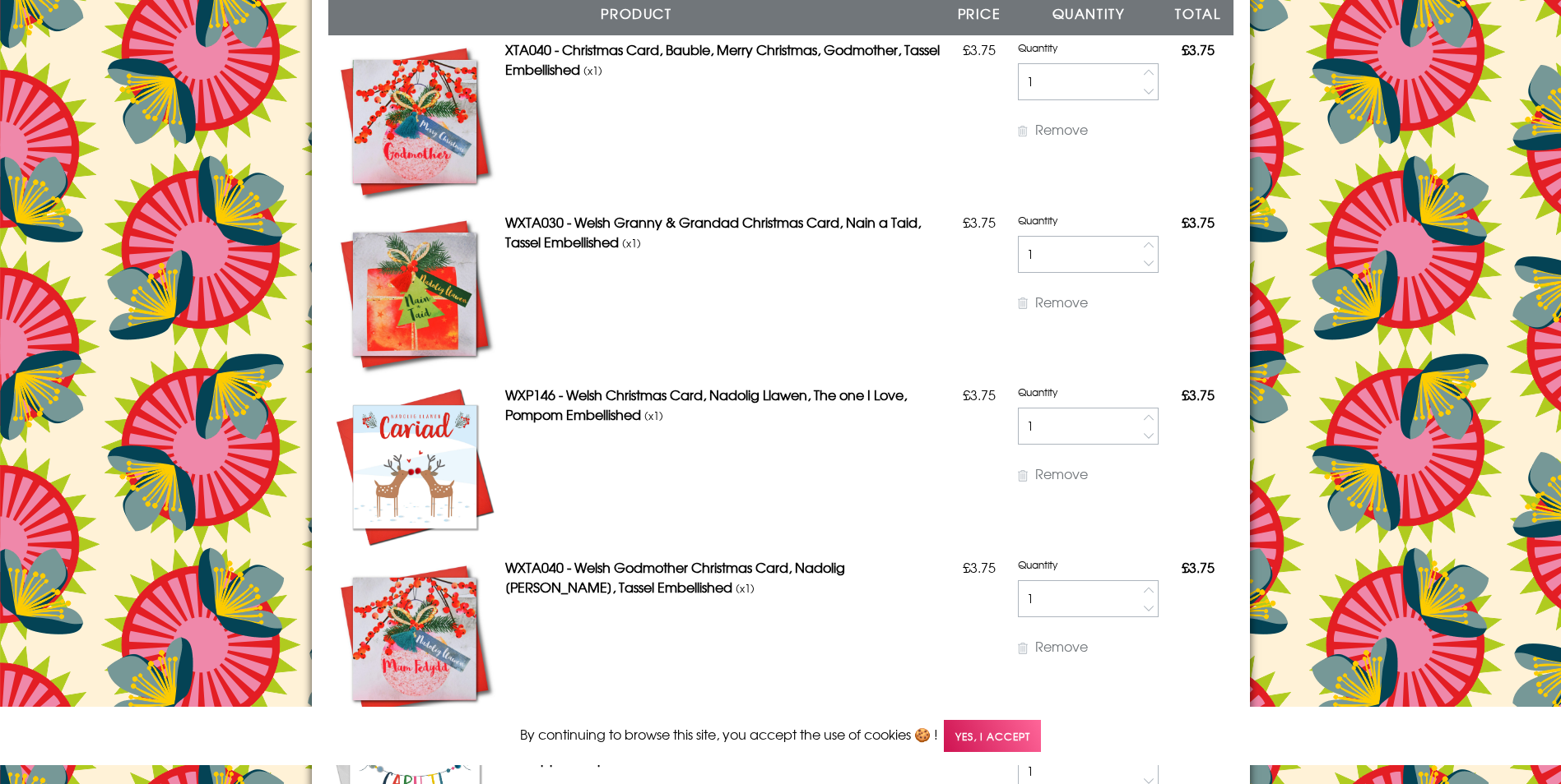
scroll to position [164, 0]
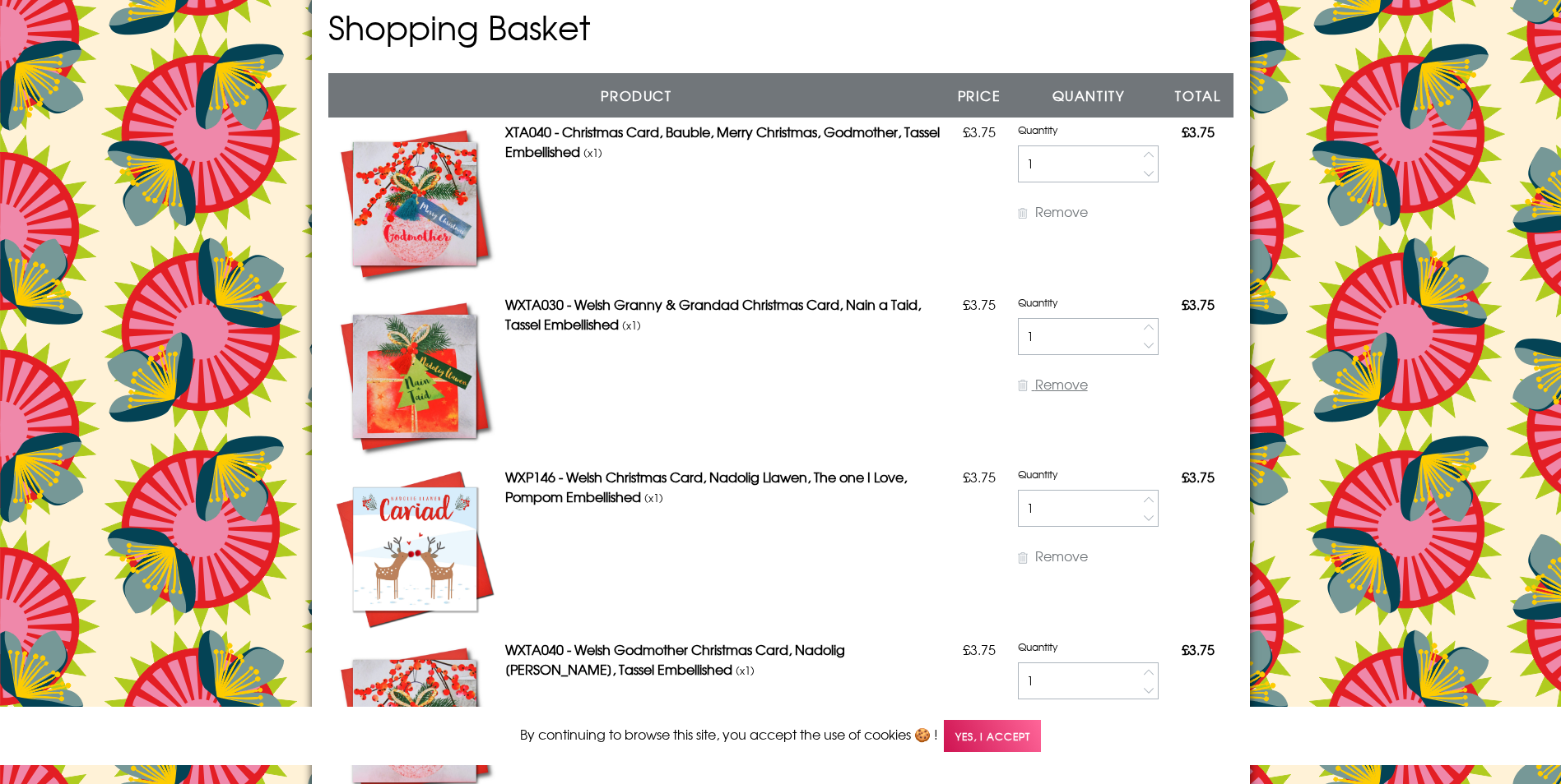
click at [1035, 384] on span "Remove" at bounding box center [1060, 384] width 52 height 20
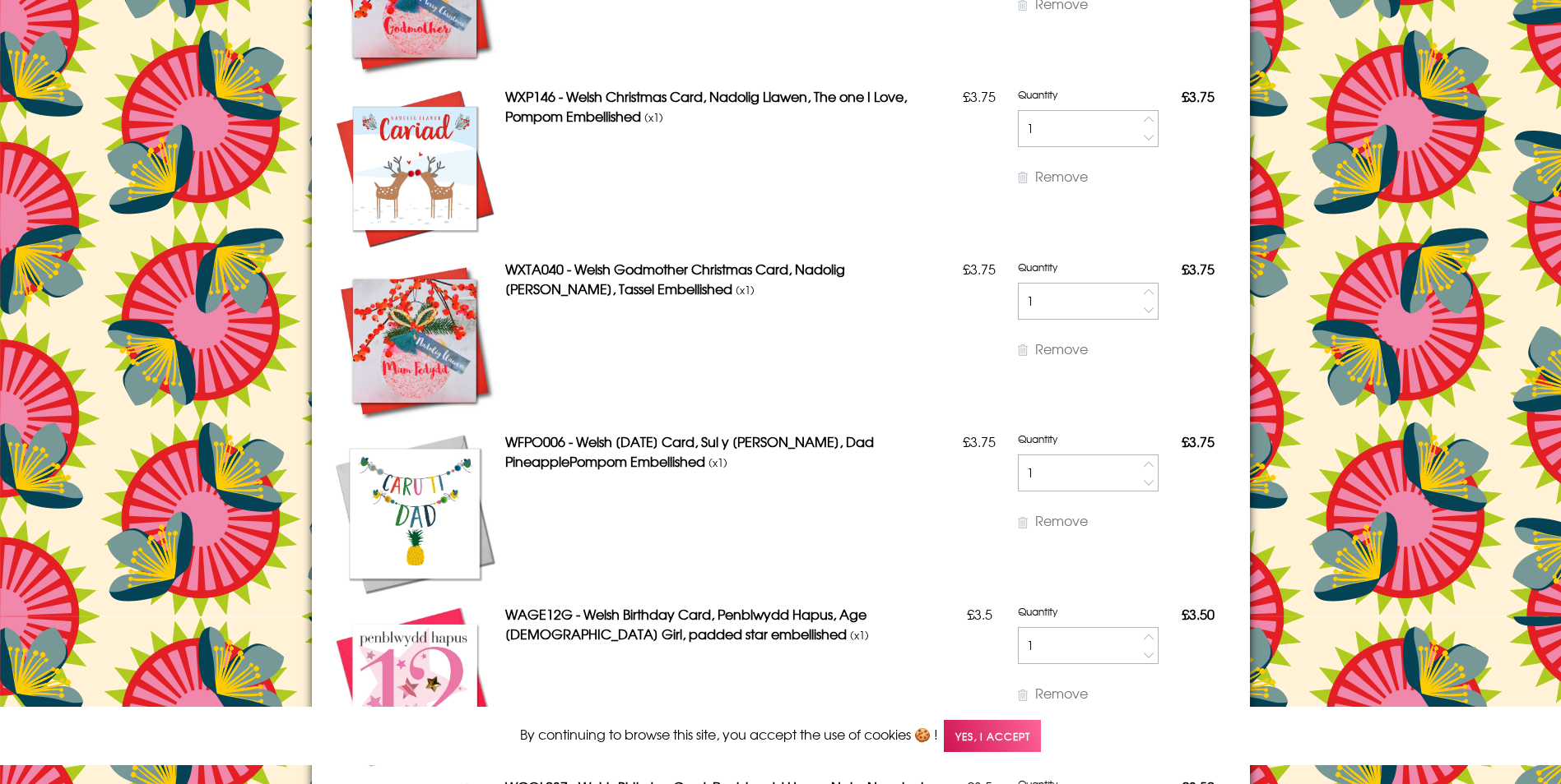
scroll to position [411, 0]
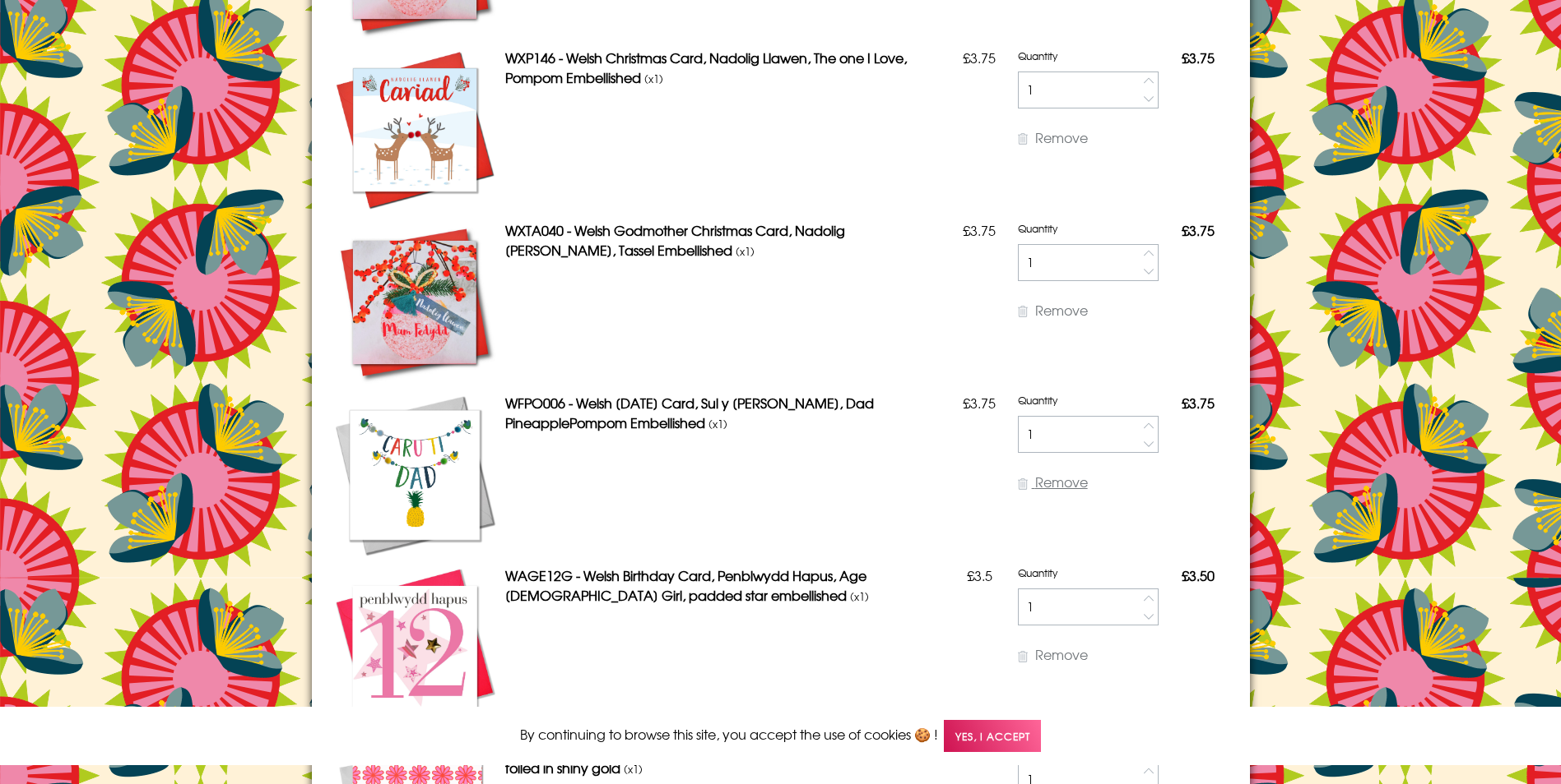
click at [1018, 481] on icon at bounding box center [1023, 485] width 10 height 12
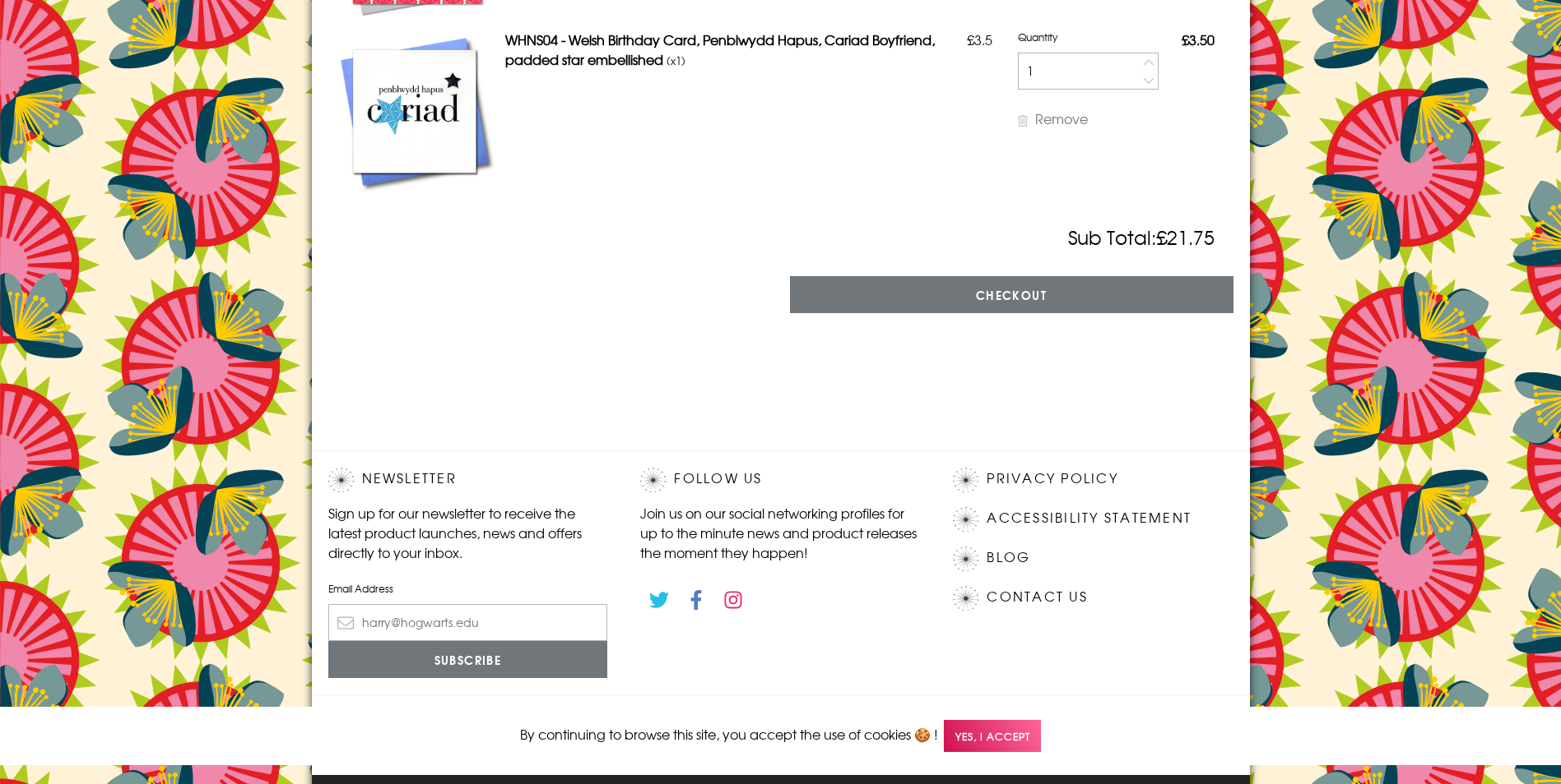
scroll to position [1151, 0]
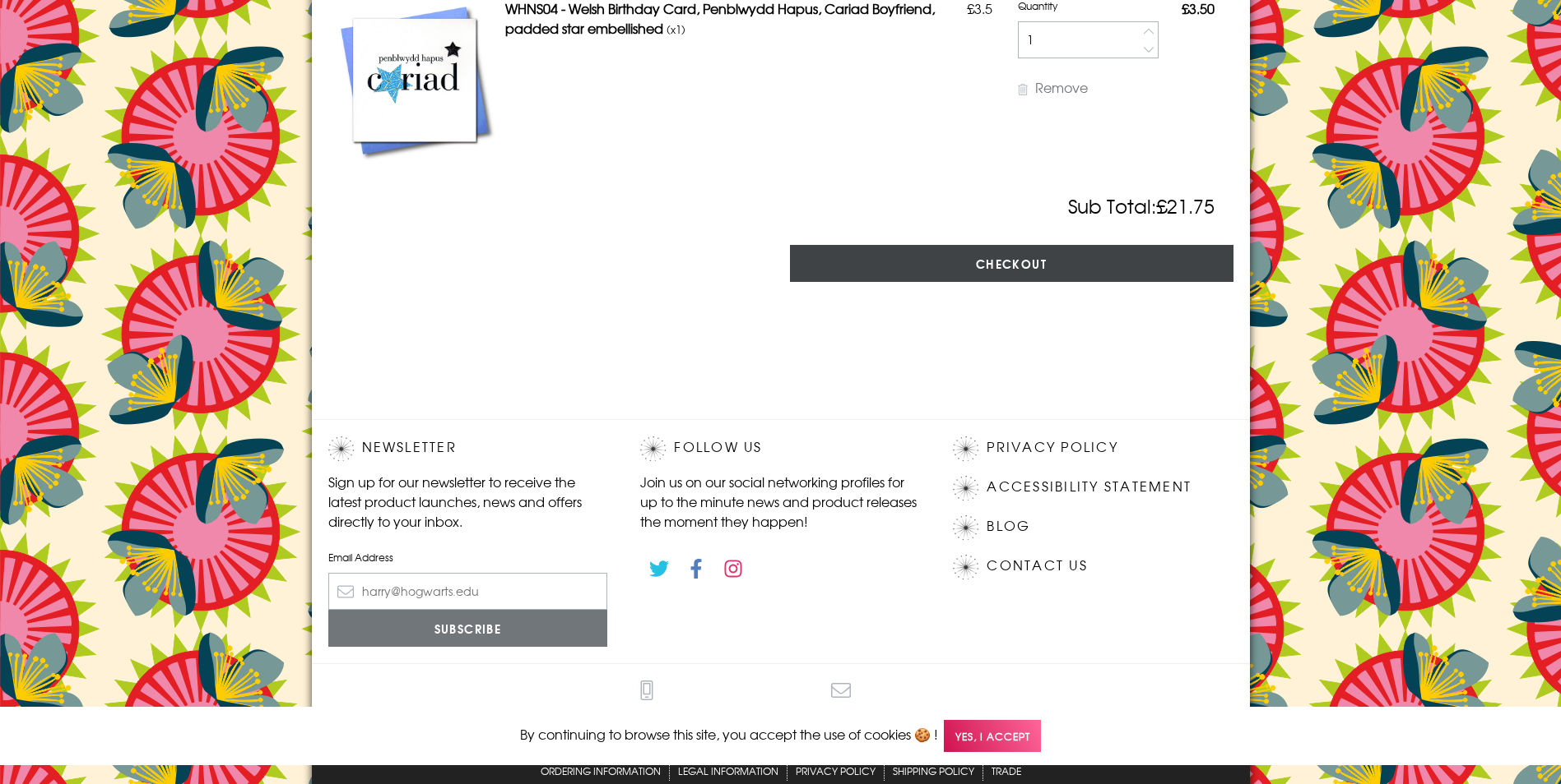
click at [918, 262] on input "Checkout" at bounding box center [1011, 264] width 443 height 37
